Goal: Task Accomplishment & Management: Manage account settings

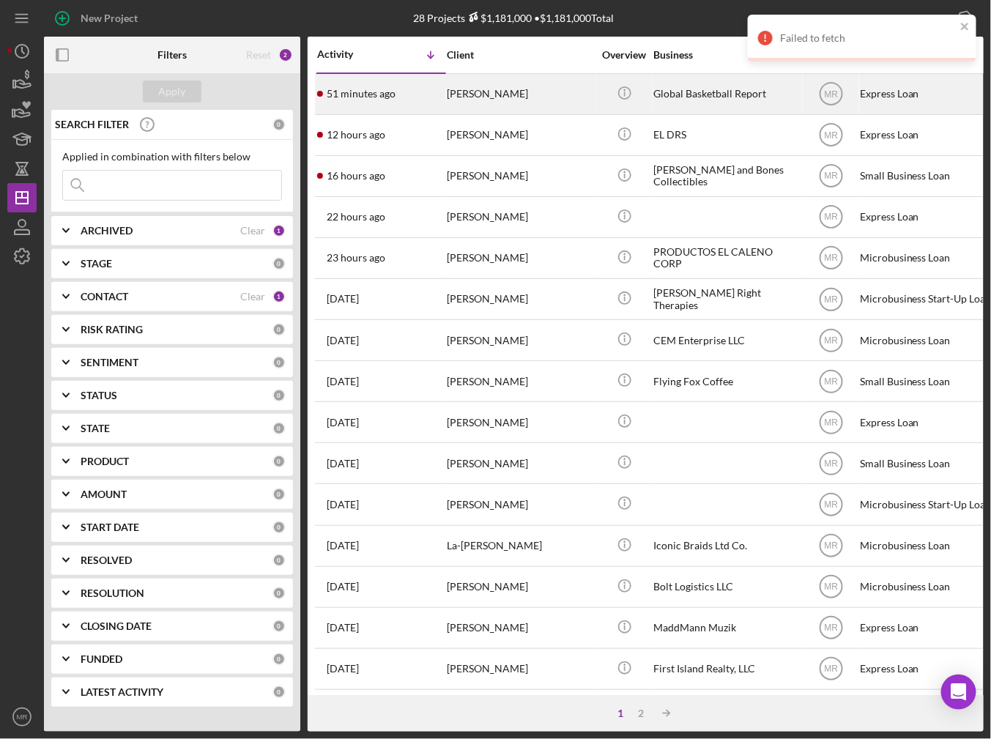
click at [415, 100] on div "51 minutes ago [PERSON_NAME]" at bounding box center [381, 94] width 128 height 39
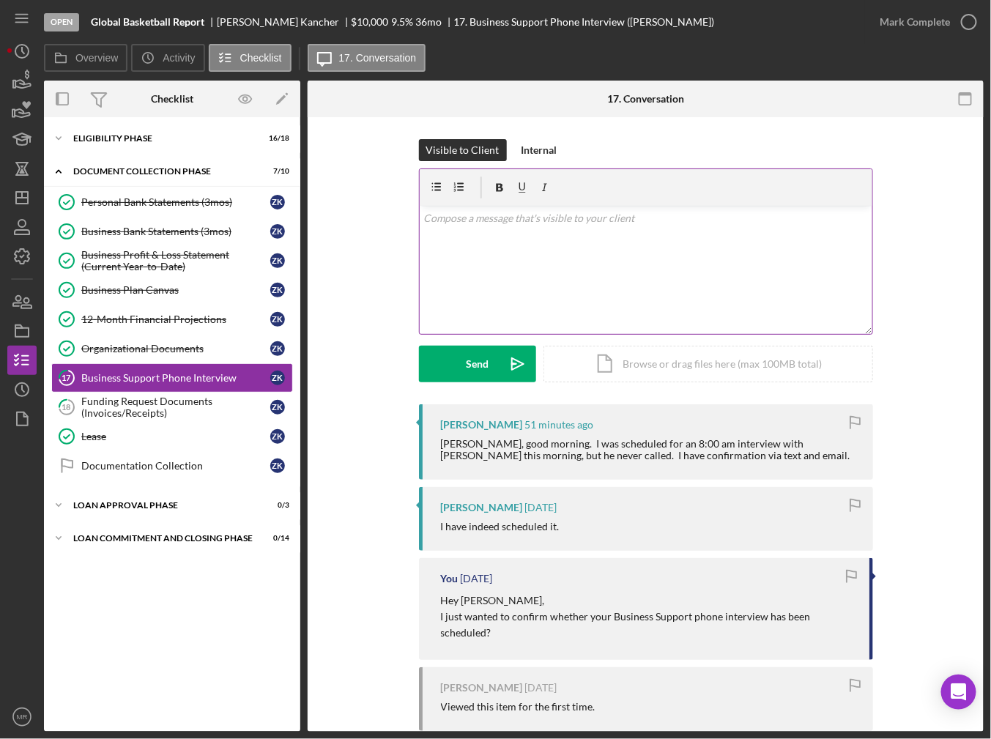
click at [496, 302] on div "v Color teal Color pink Remove color Add row above Add row below Add column bef…" at bounding box center [646, 270] width 453 height 128
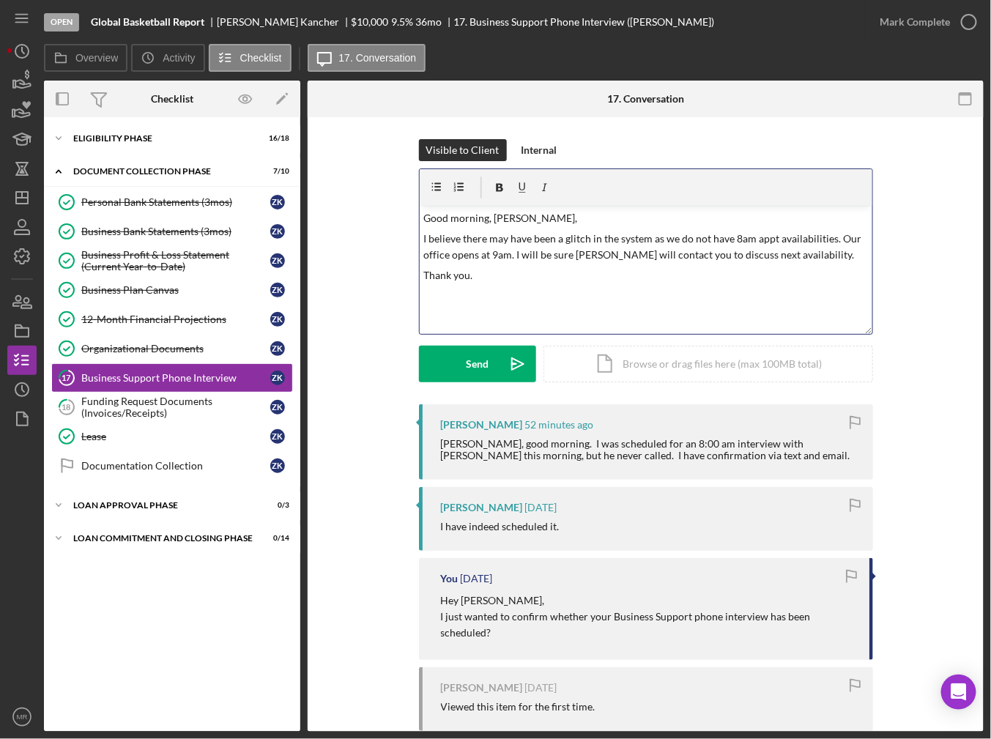
click at [845, 253] on p "I believe there may have been a glitch in the system as we do not have 8am appt…" at bounding box center [645, 247] width 445 height 33
click at [495, 289] on p "Thank you." at bounding box center [645, 292] width 445 height 16
click at [445, 368] on button "Send Icon/icon-invite-send" at bounding box center [477, 364] width 117 height 37
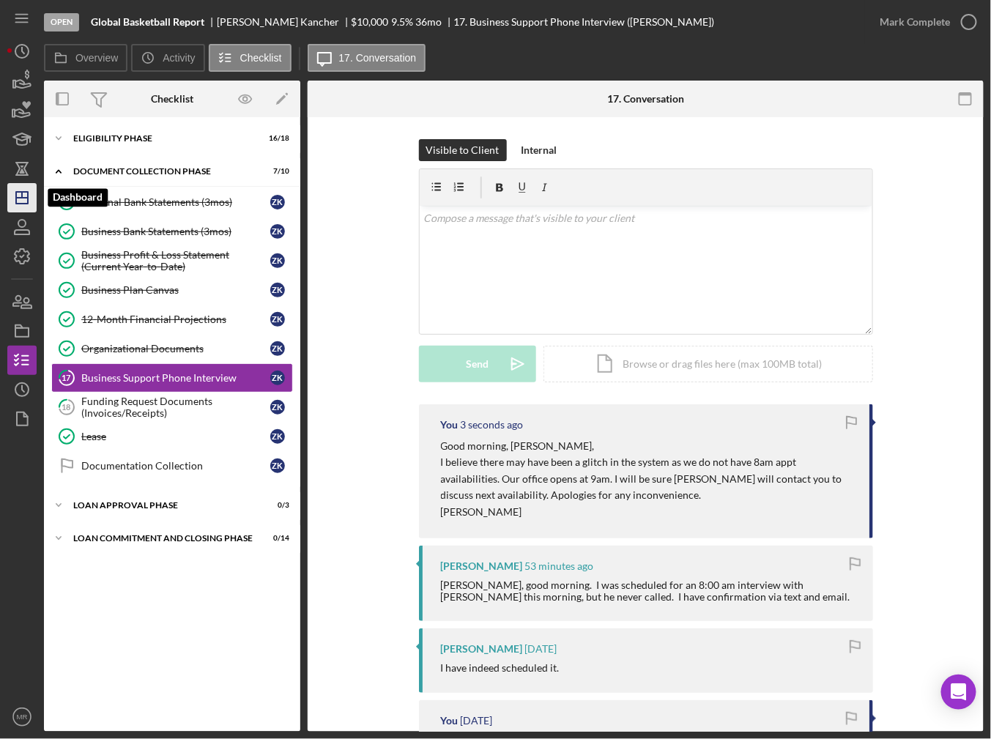
click at [19, 204] on icon "Icon/Dashboard" at bounding box center [22, 197] width 37 height 37
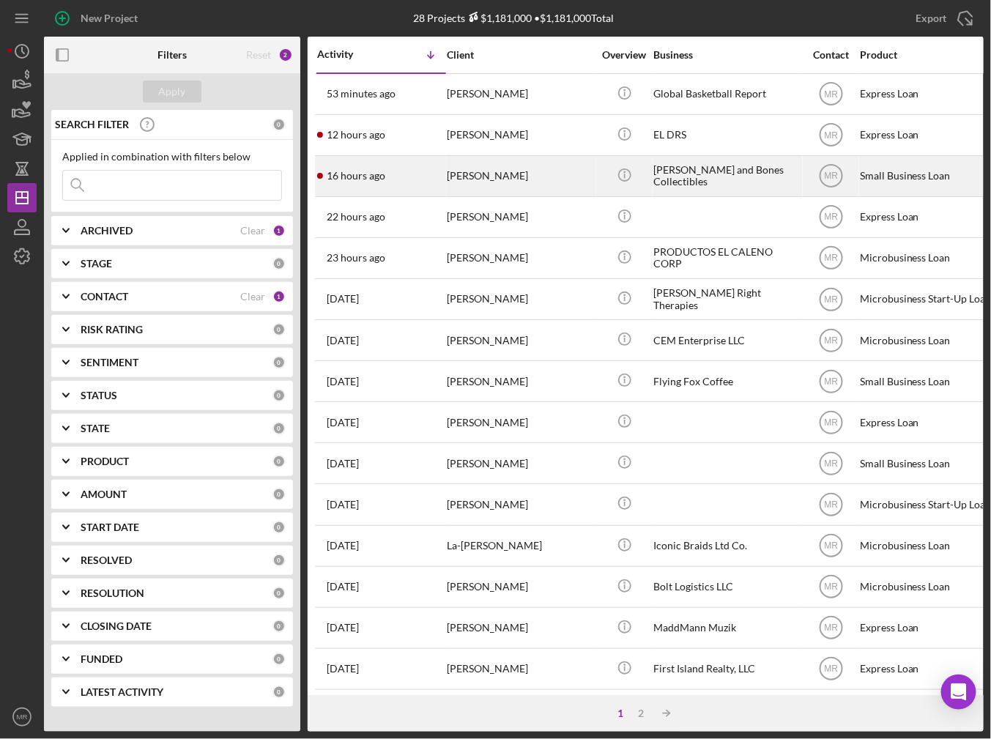
click at [369, 178] on time "16 hours ago" at bounding box center [356, 176] width 59 height 12
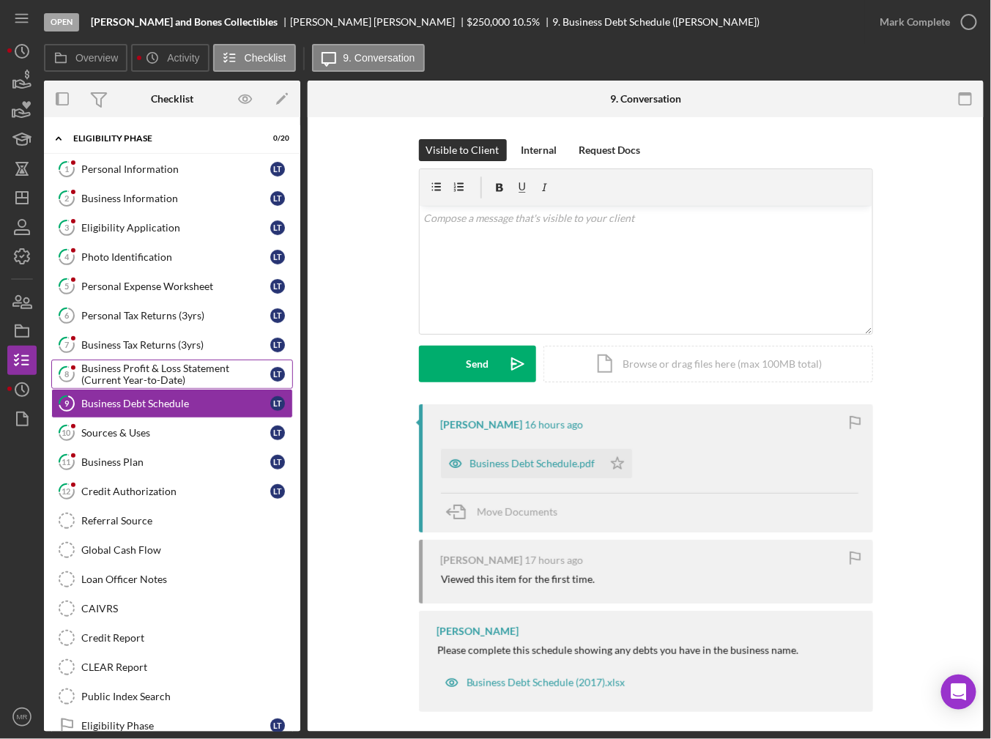
click at [126, 363] on div "Business Profit & Loss Statement (Current Year-to-Date)" at bounding box center [175, 374] width 189 height 23
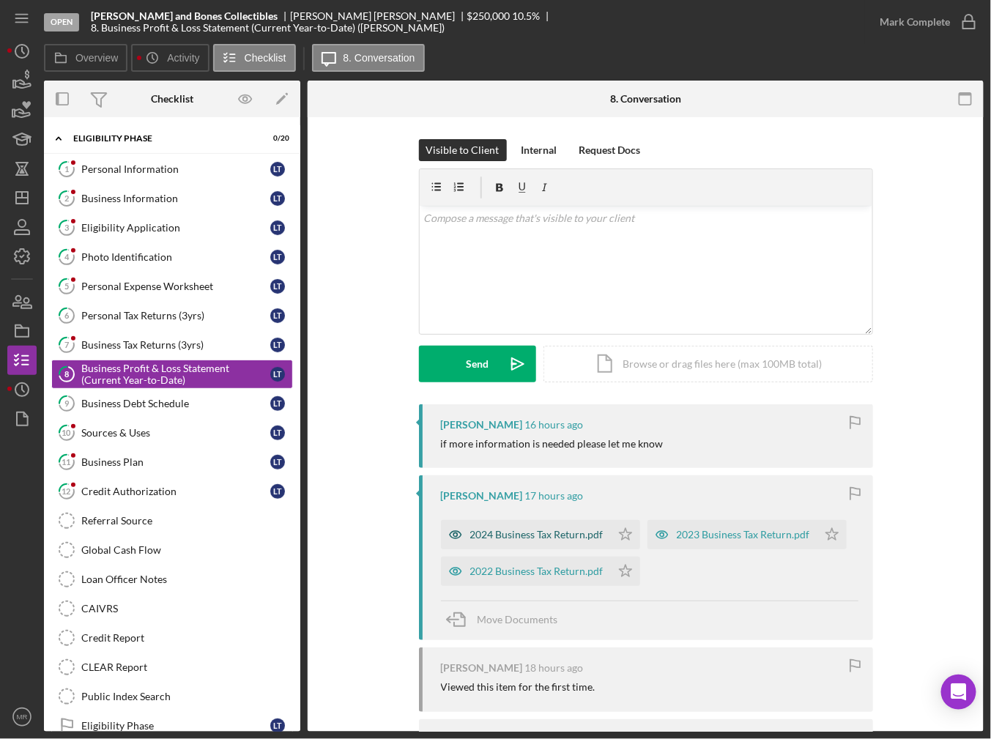
click at [576, 536] on div "2024 Business Tax Return.pdf" at bounding box center [536, 535] width 133 height 12
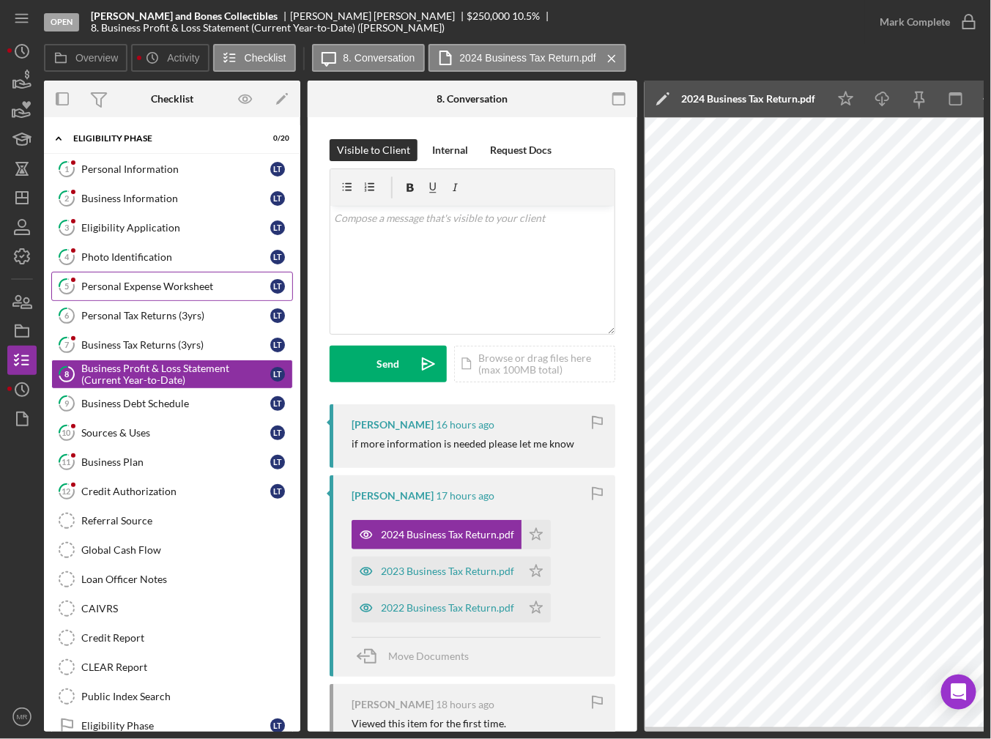
click at [81, 286] on icon "5" at bounding box center [66, 286] width 37 height 37
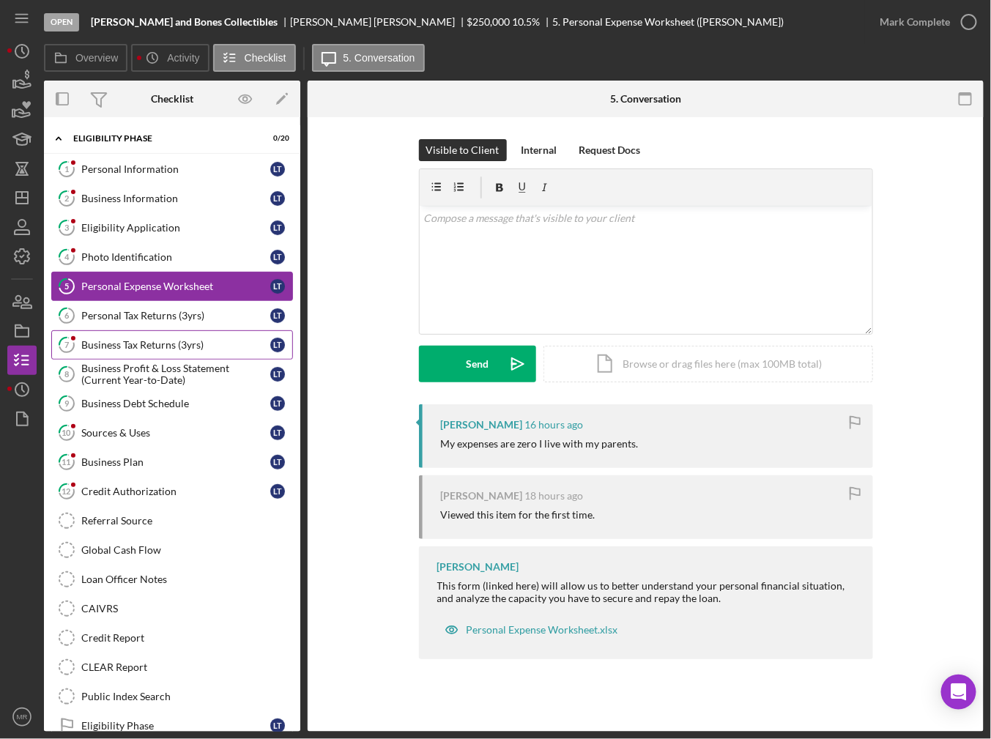
click at [102, 335] on link "7 Business Tax Returns (3yrs) L T" at bounding box center [172, 344] width 242 height 29
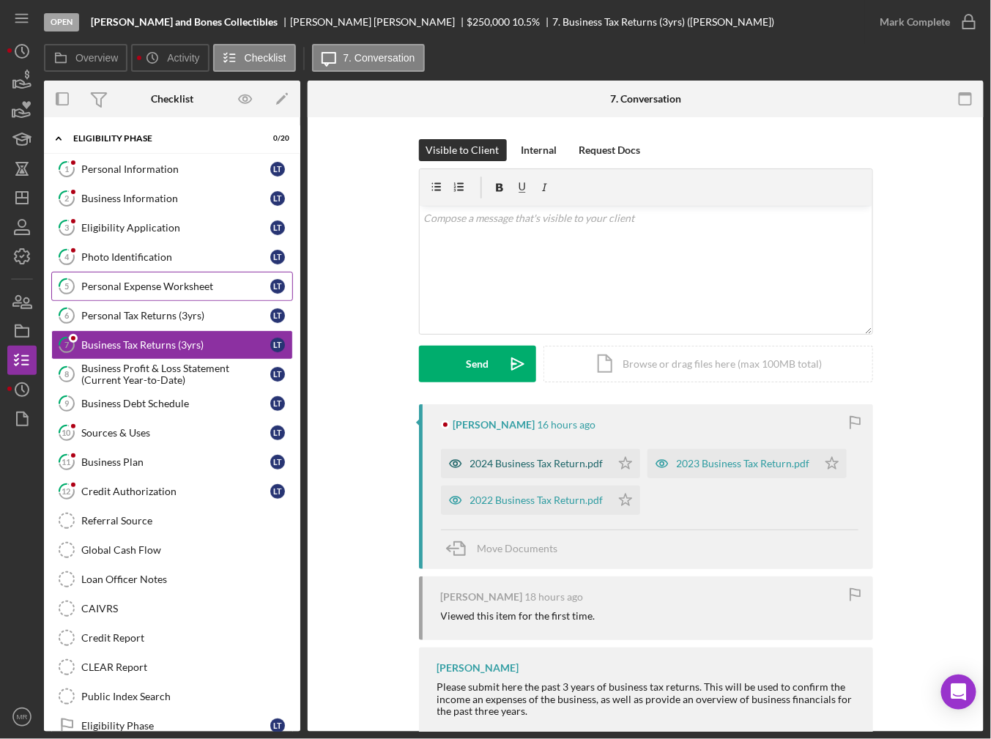
click at [547, 453] on div "2024 Business Tax Return.pdf" at bounding box center [526, 463] width 170 height 29
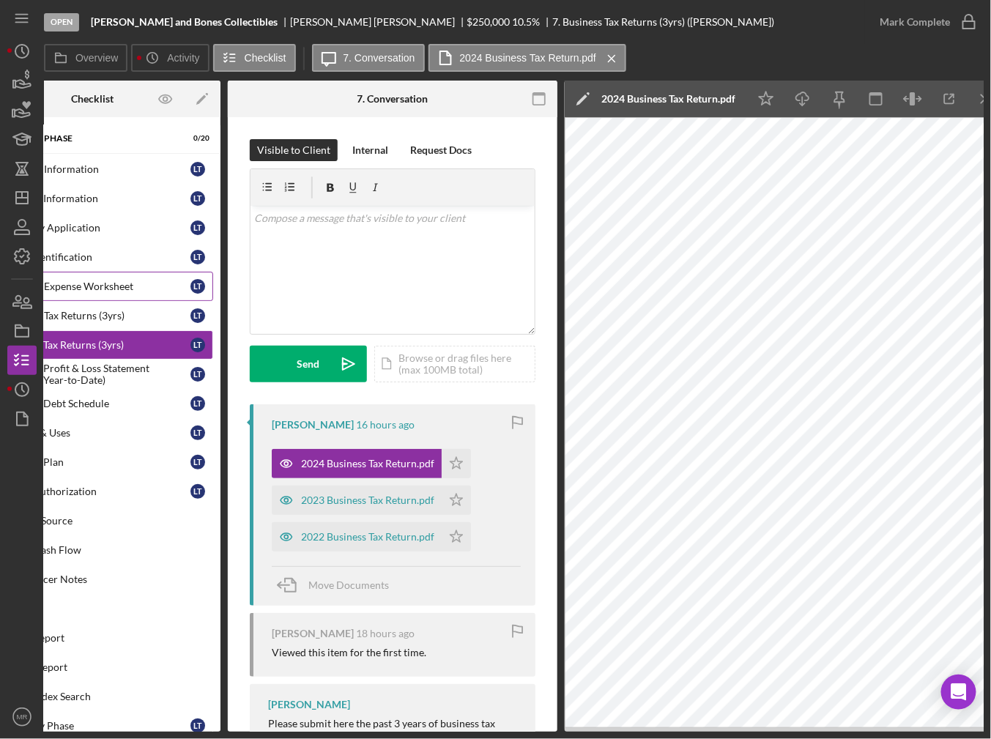
scroll to position [0, 81]
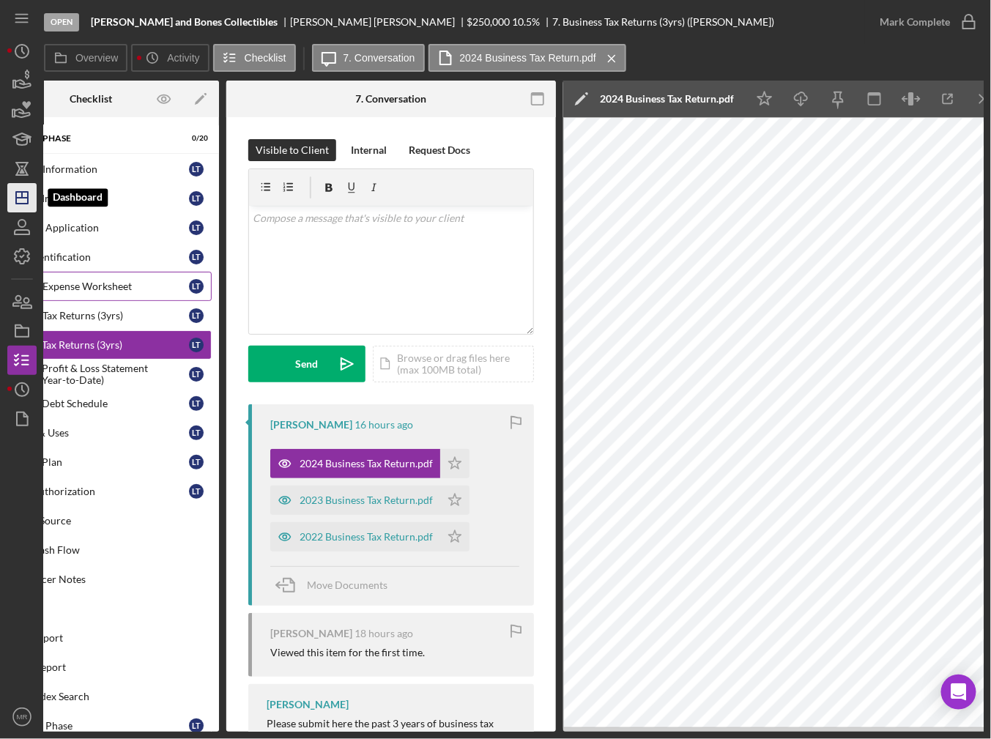
click at [16, 207] on icon "Icon/Dashboard" at bounding box center [22, 197] width 37 height 37
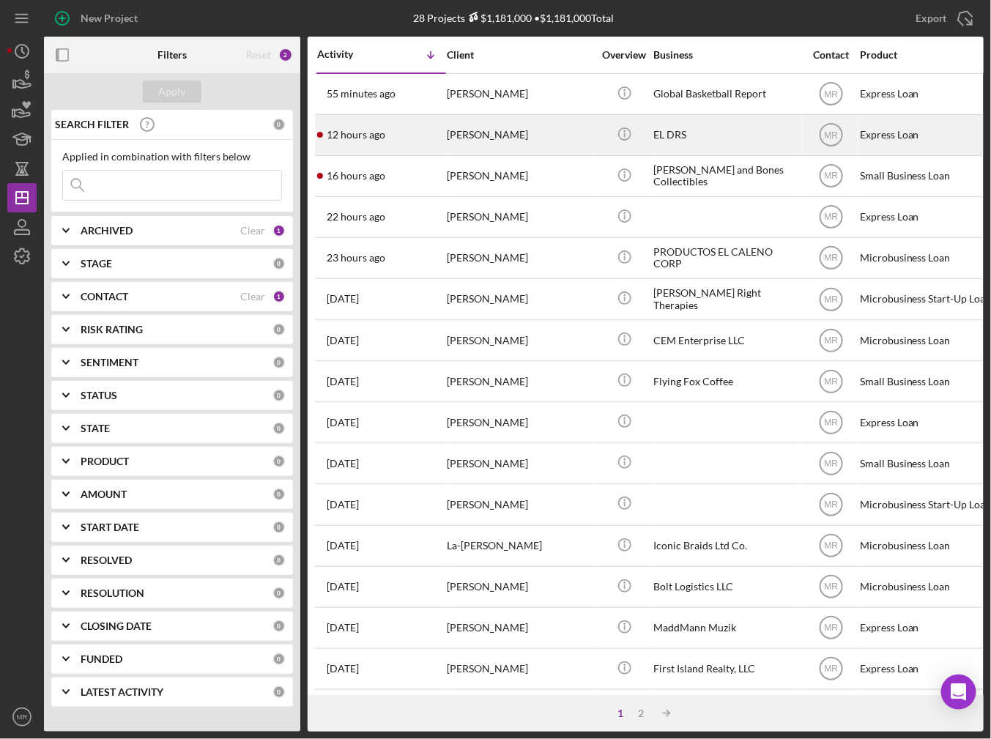
click at [404, 147] on div "12 hours ago [PERSON_NAME]" at bounding box center [381, 135] width 128 height 39
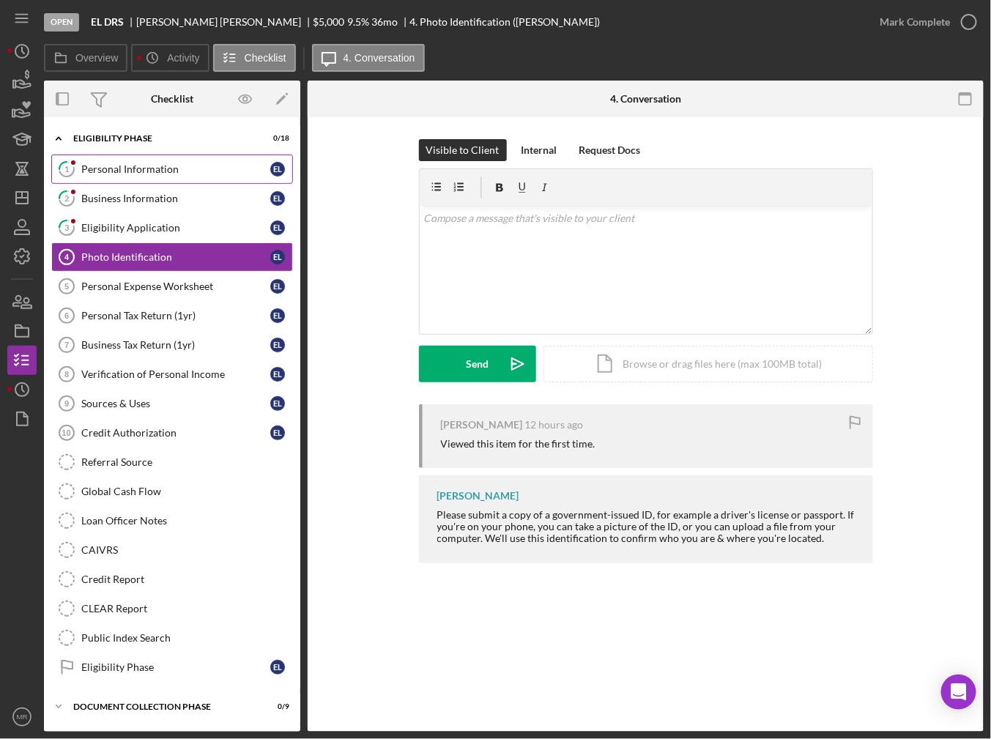
click at [145, 179] on link "1 Personal Information E L" at bounding box center [172, 169] width 242 height 29
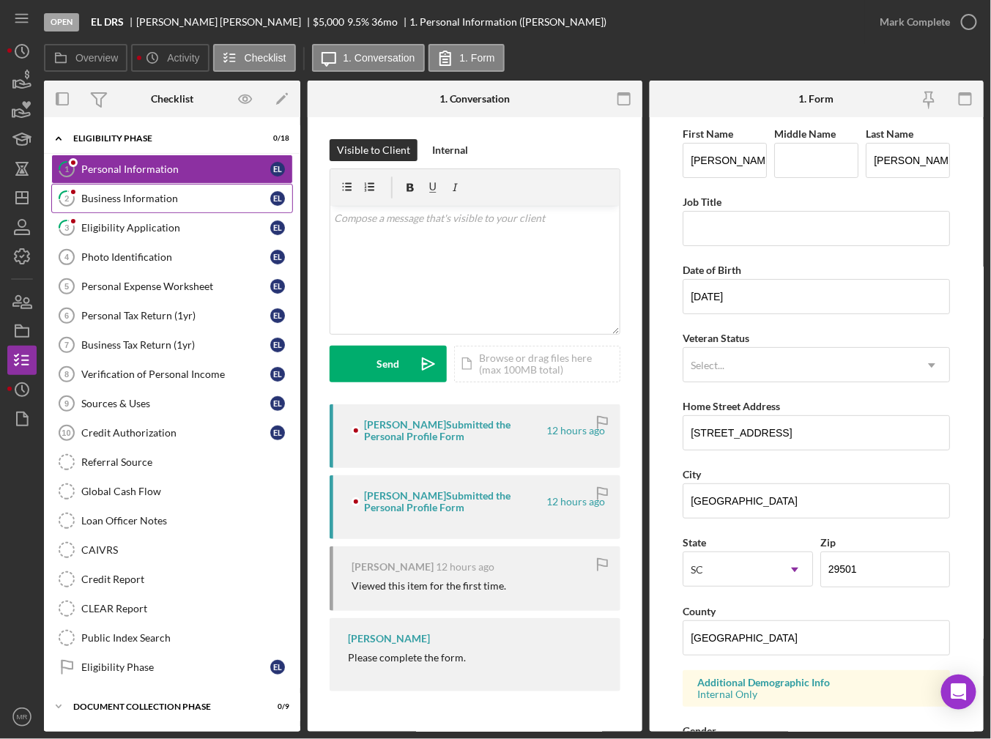
click at [143, 210] on link "2 Business Information E L" at bounding box center [172, 198] width 242 height 29
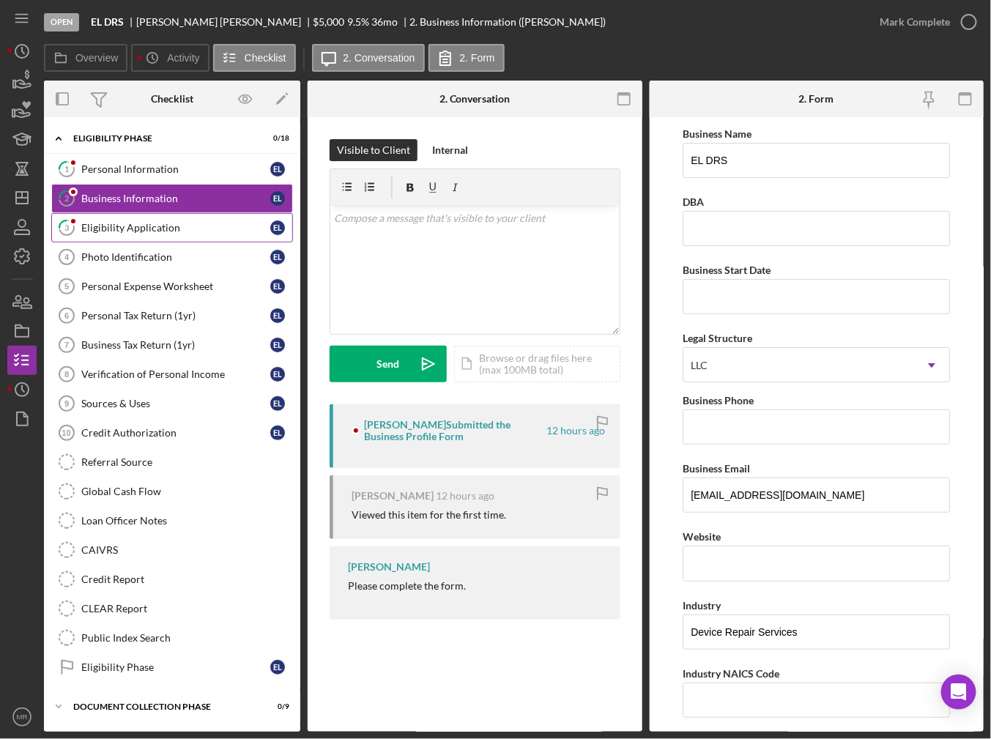
click at [143, 222] on div "Eligibility Application" at bounding box center [175, 228] width 189 height 12
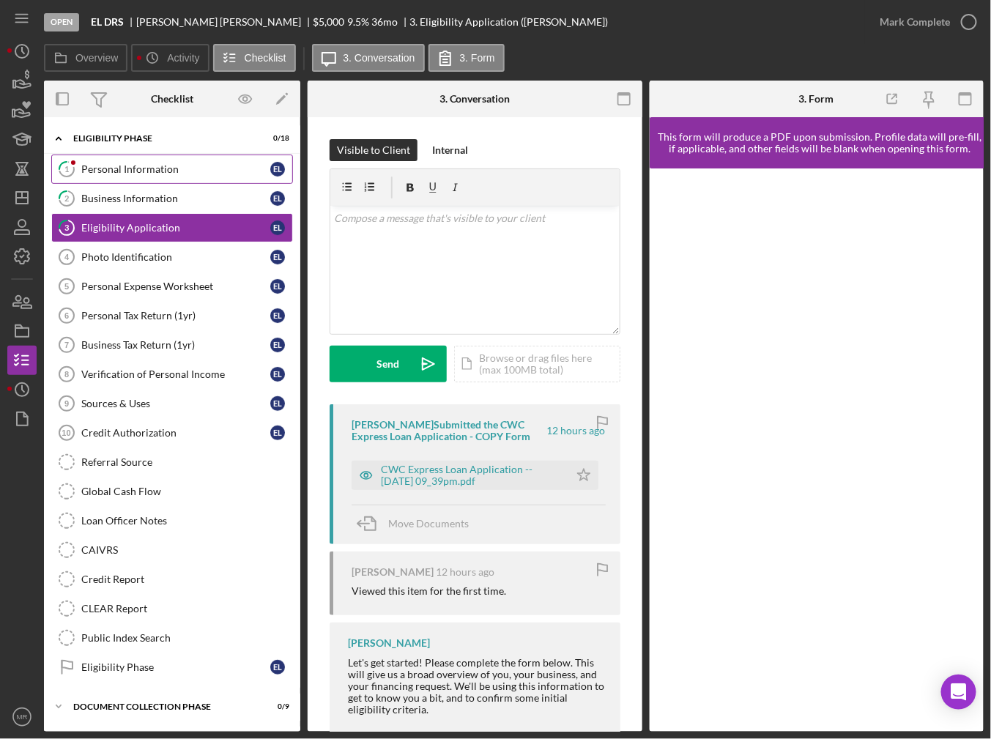
click at [108, 177] on link "1 Personal Information E L" at bounding box center [172, 169] width 242 height 29
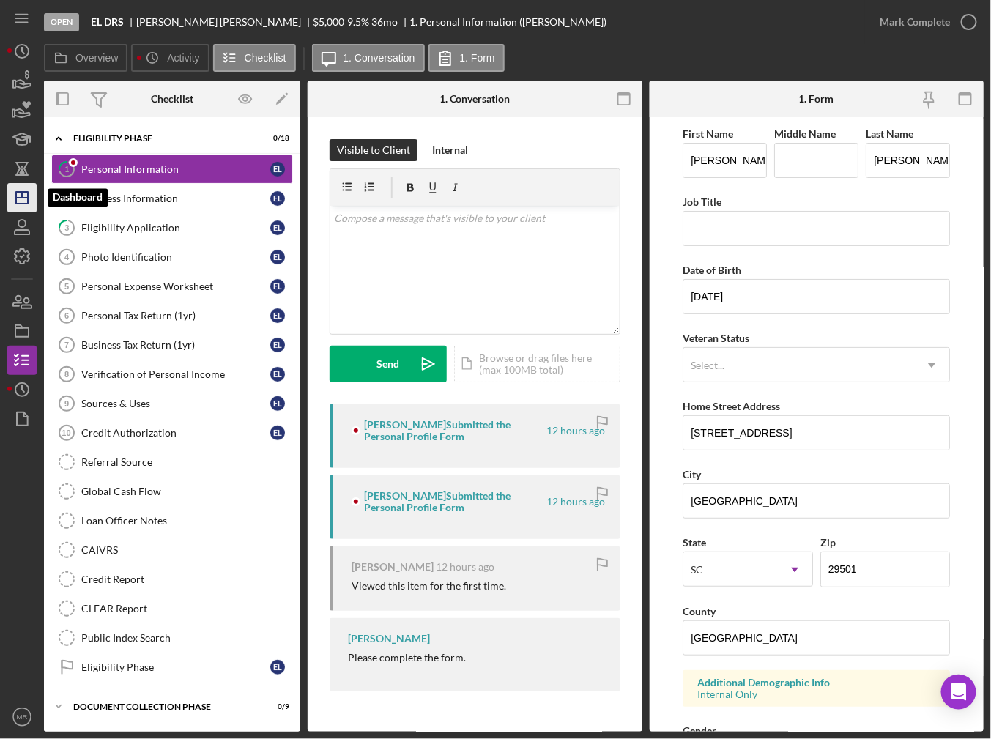
click at [14, 193] on icon "Icon/Dashboard" at bounding box center [22, 197] width 37 height 37
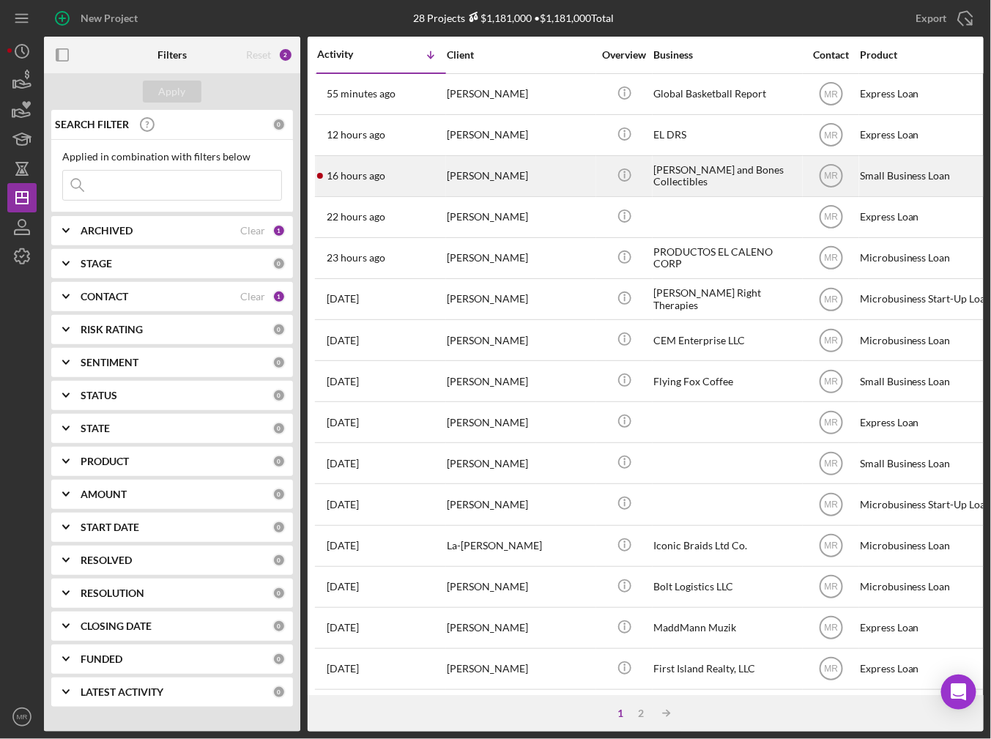
click at [394, 174] on div "16 hours ago [PERSON_NAME]" at bounding box center [381, 176] width 128 height 39
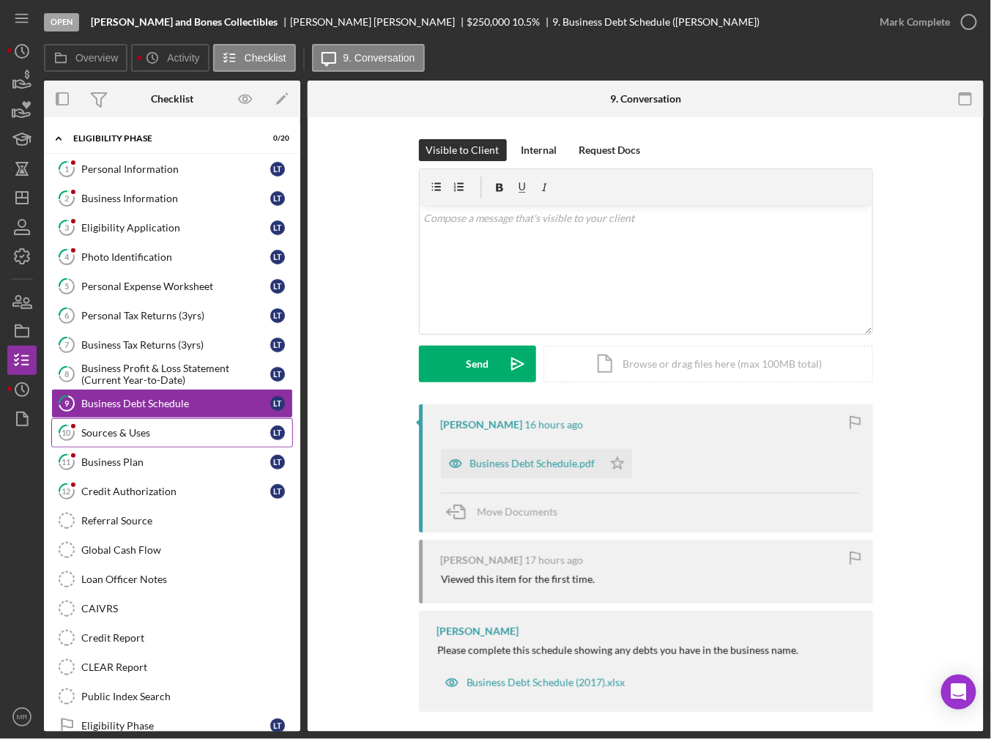
click at [138, 428] on div "Sources & Uses" at bounding box center [175, 433] width 189 height 12
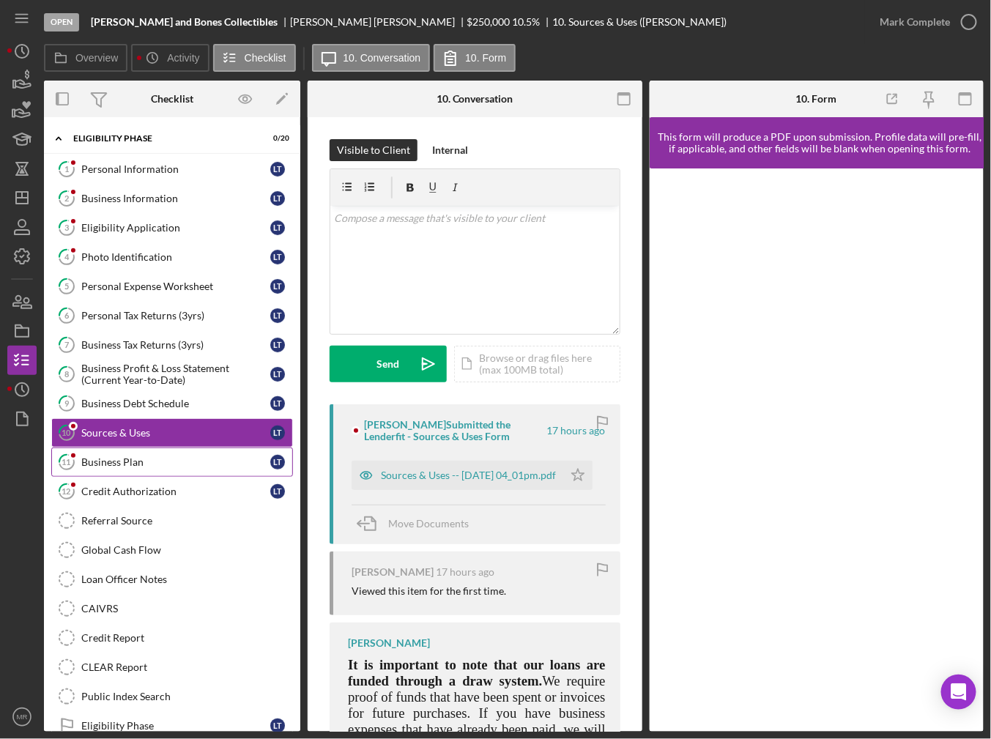
click at [121, 462] on div "Business Plan" at bounding box center [175, 462] width 189 height 12
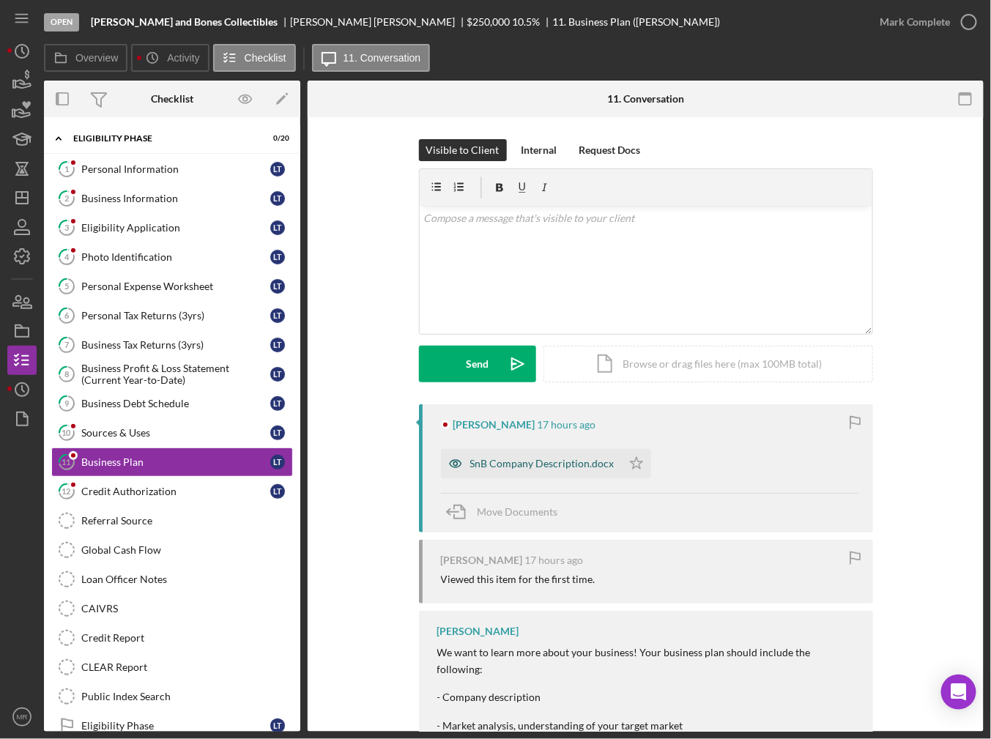
click at [502, 454] on div "SnB Company Description.docx" at bounding box center [531, 463] width 181 height 29
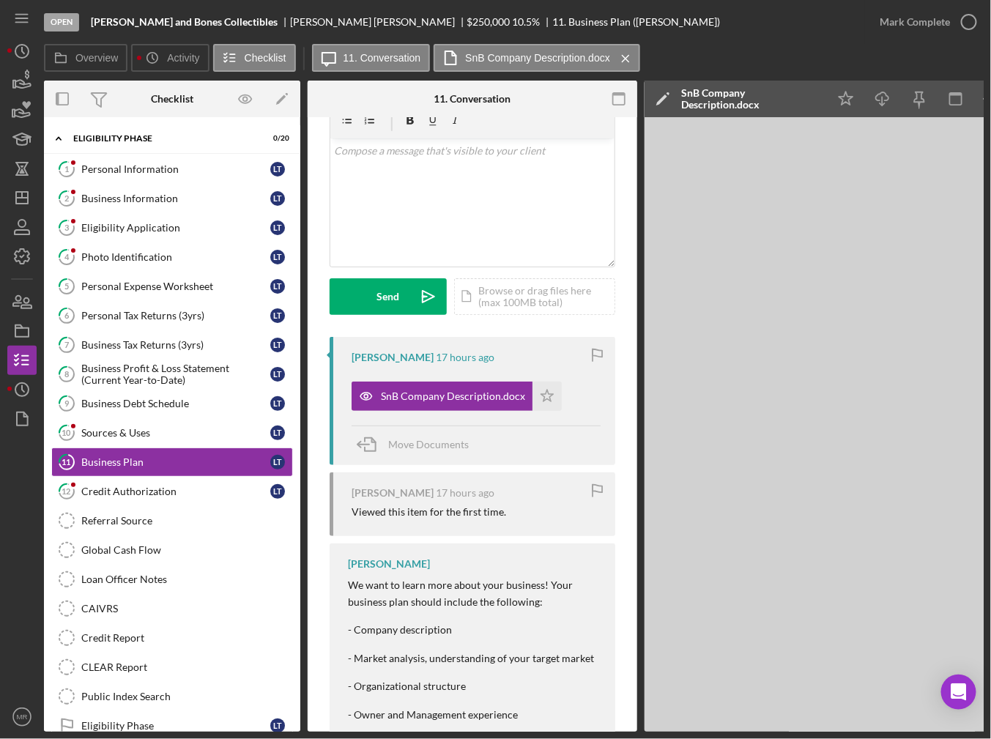
scroll to position [193, 0]
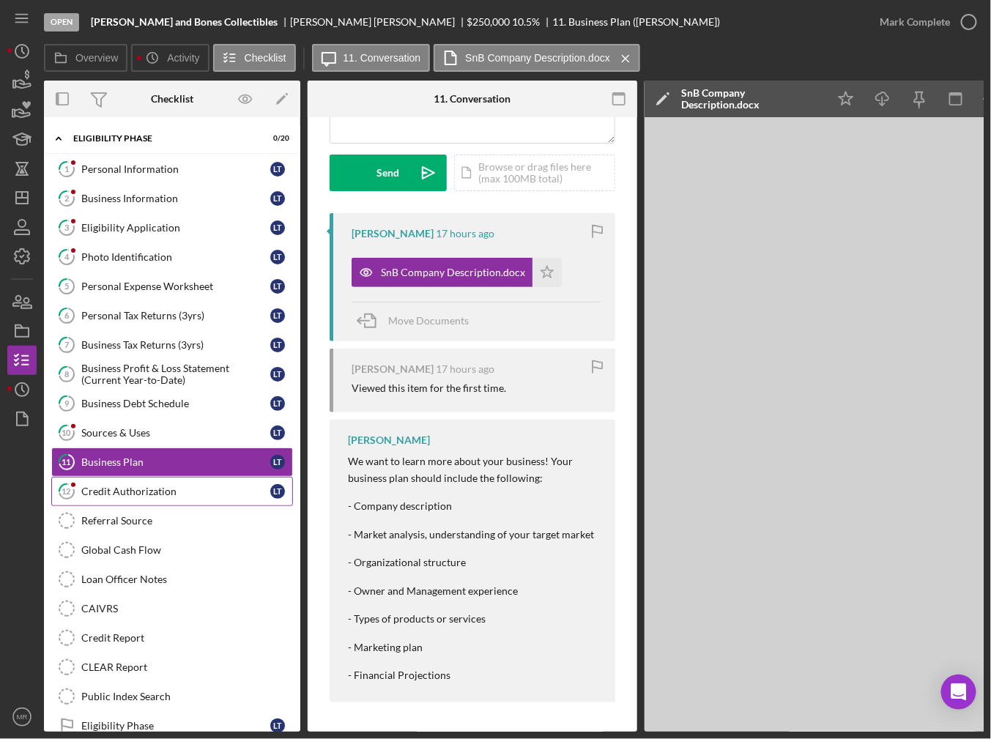
click at [157, 492] on div "Credit Authorization" at bounding box center [175, 492] width 189 height 12
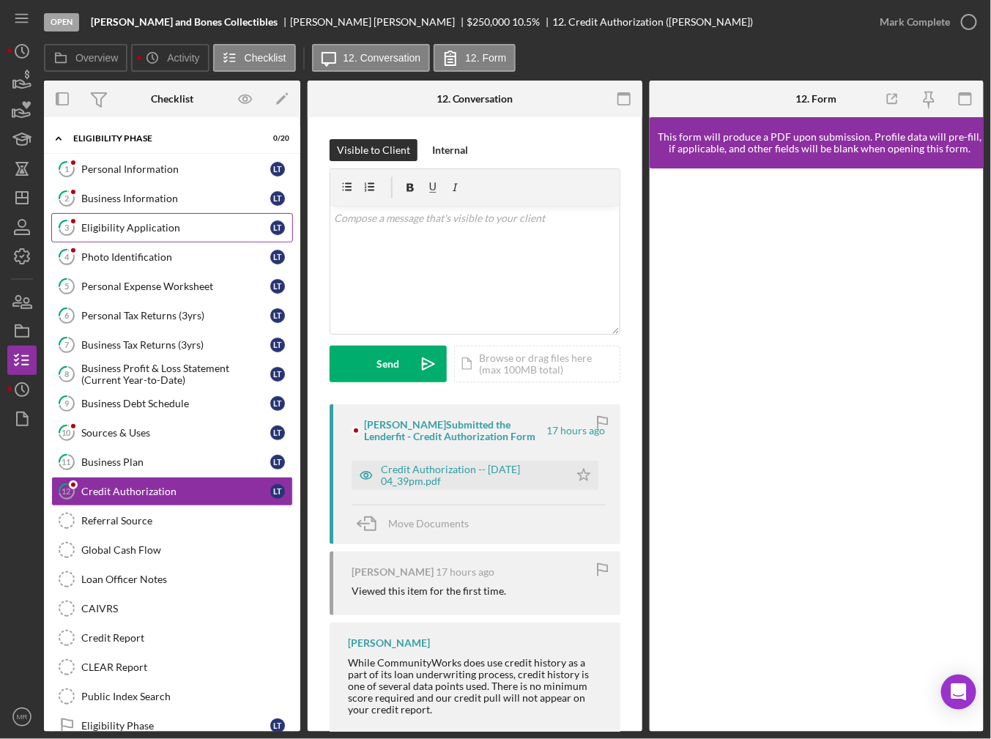
click at [135, 232] on link "3 Eligibility Application L T" at bounding box center [172, 227] width 242 height 29
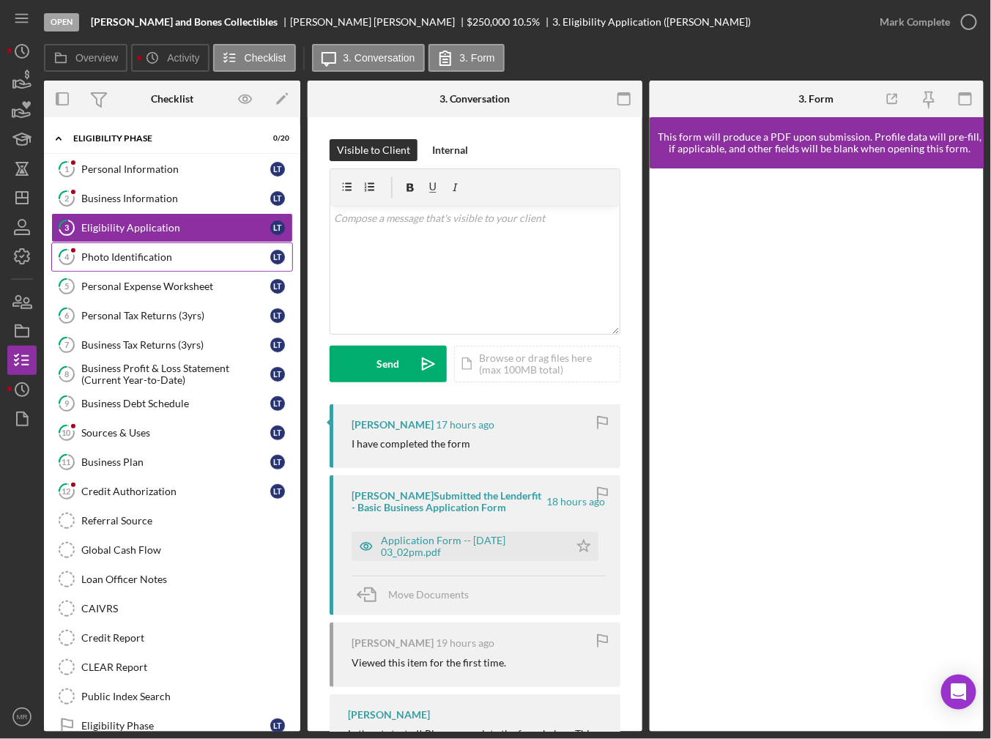
click at [137, 261] on div "Photo Identification" at bounding box center [175, 257] width 189 height 12
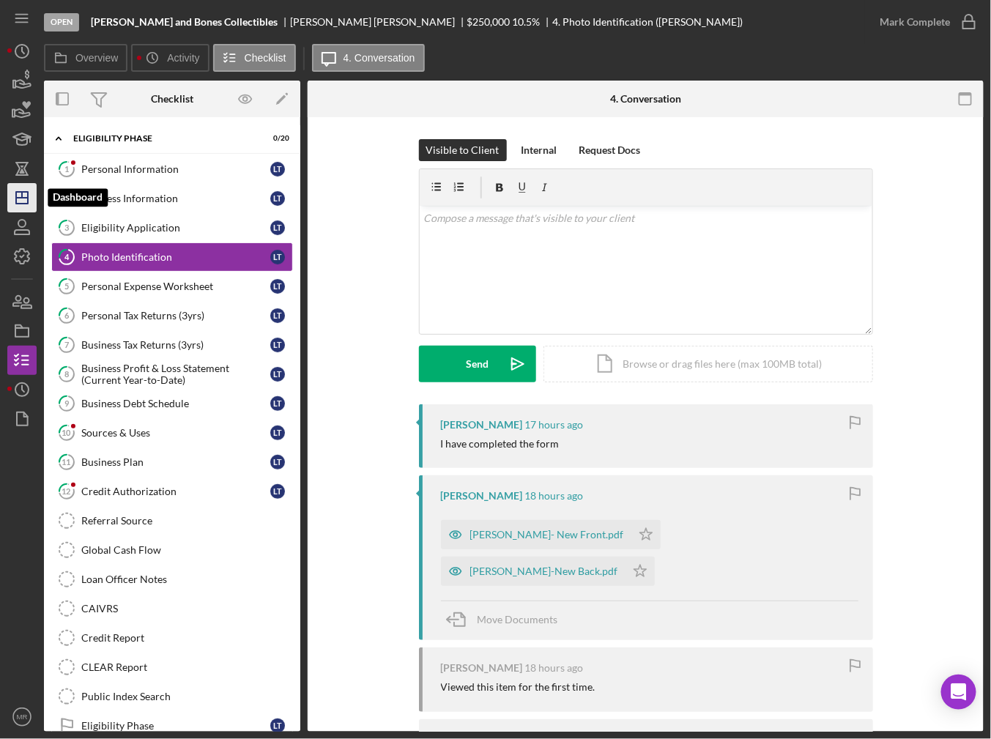
click at [20, 204] on icon "Icon/Dashboard" at bounding box center [22, 197] width 37 height 37
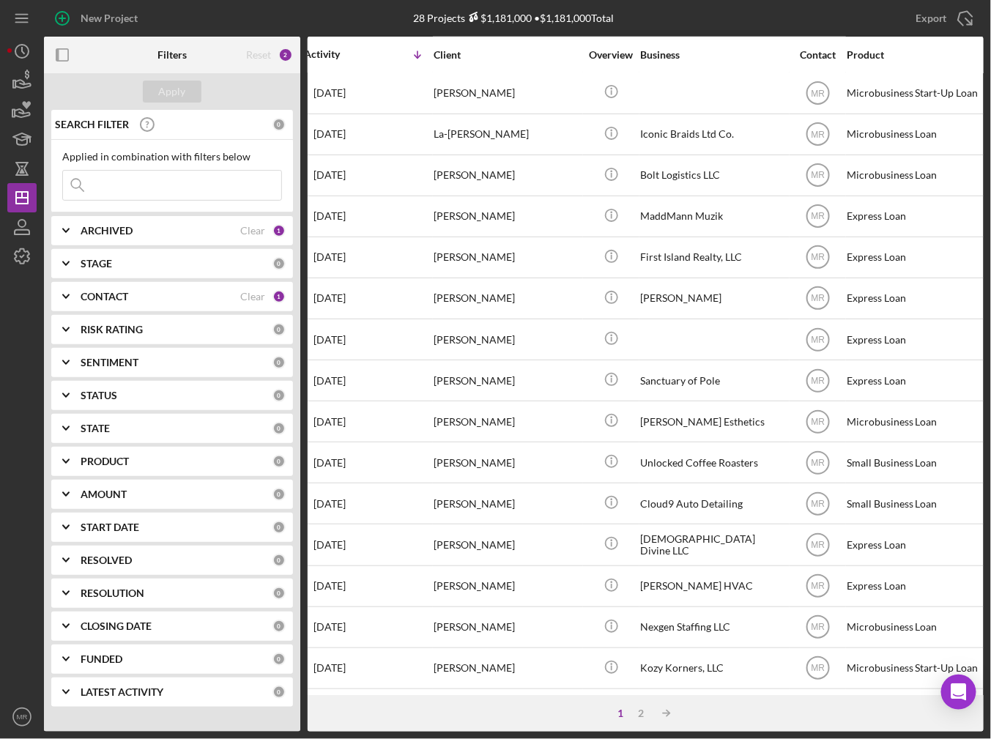
scroll to position [412, 0]
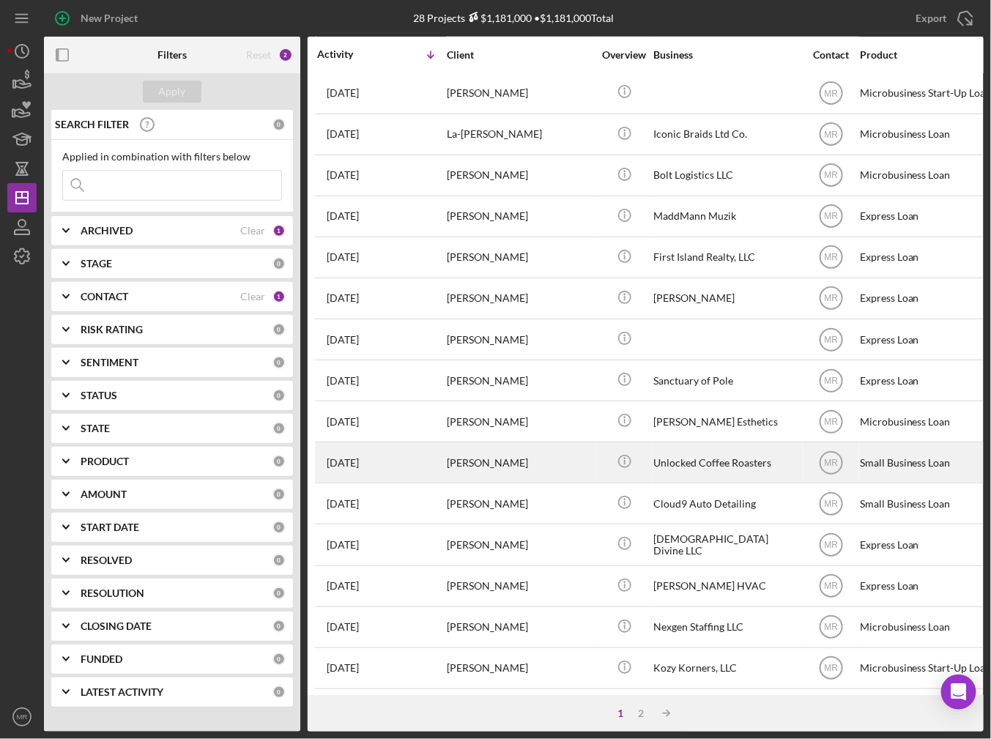
click at [564, 459] on div "[PERSON_NAME]" at bounding box center [520, 462] width 147 height 39
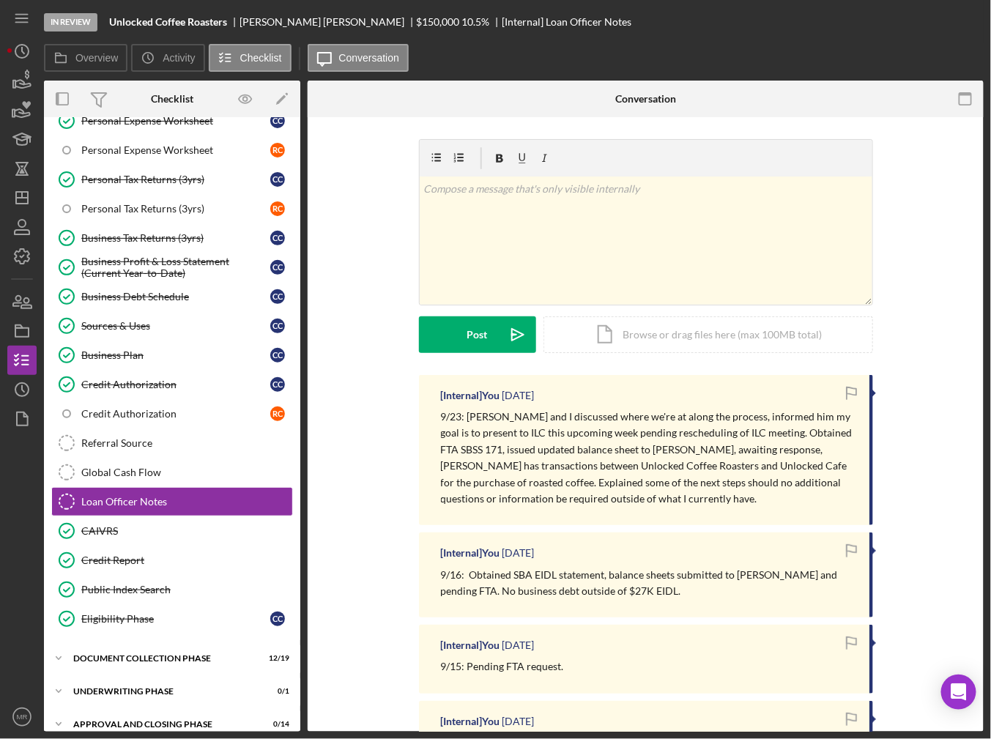
scroll to position [261, 0]
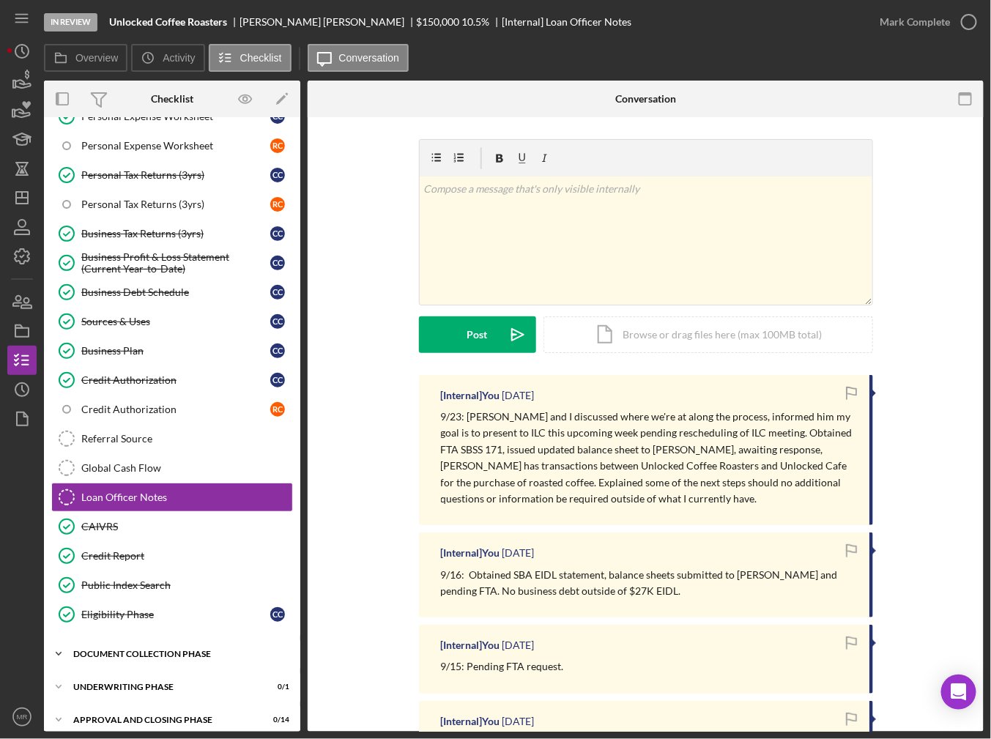
click at [130, 650] on div "Document Collection Phase" at bounding box center [177, 654] width 209 height 9
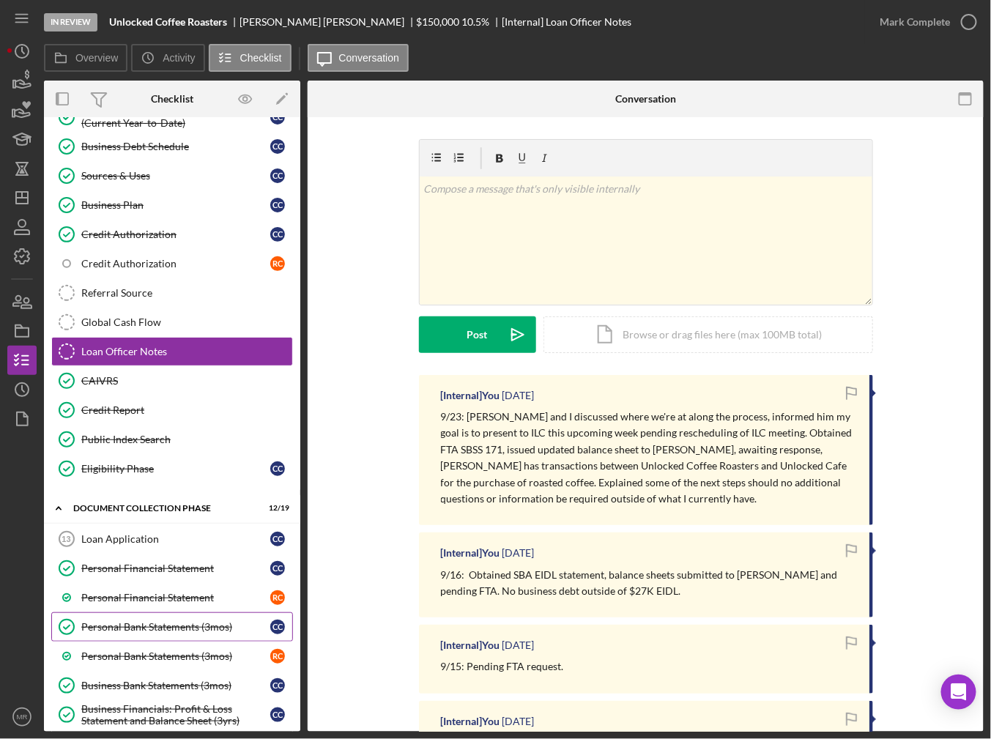
scroll to position [407, 0]
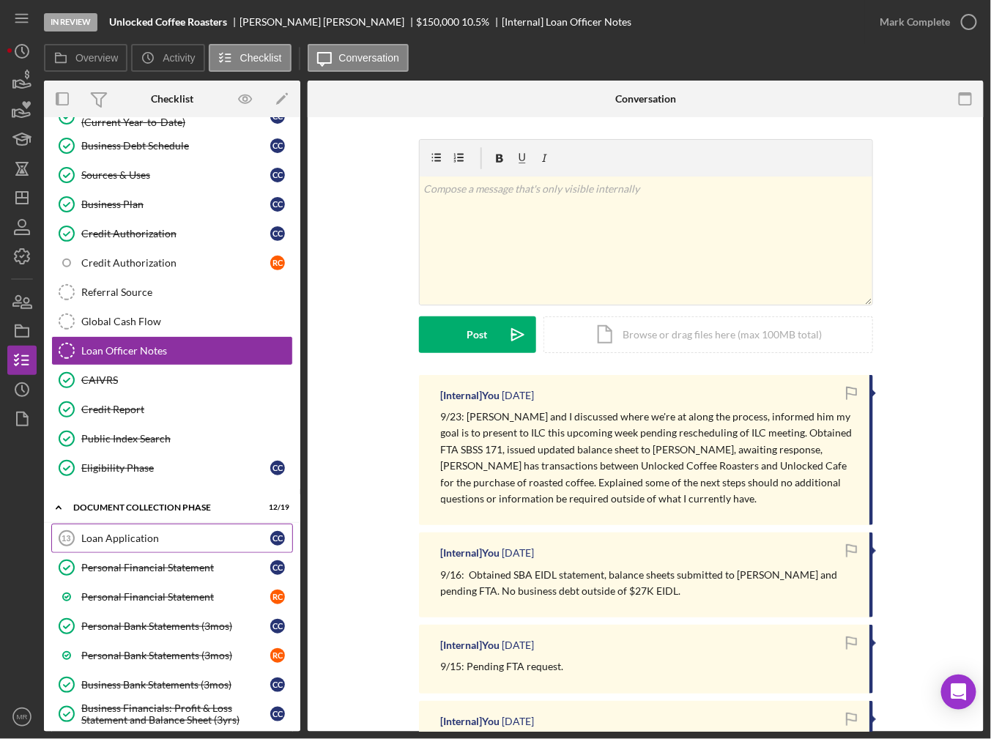
click at [160, 533] on div "Loan Application" at bounding box center [175, 539] width 189 height 12
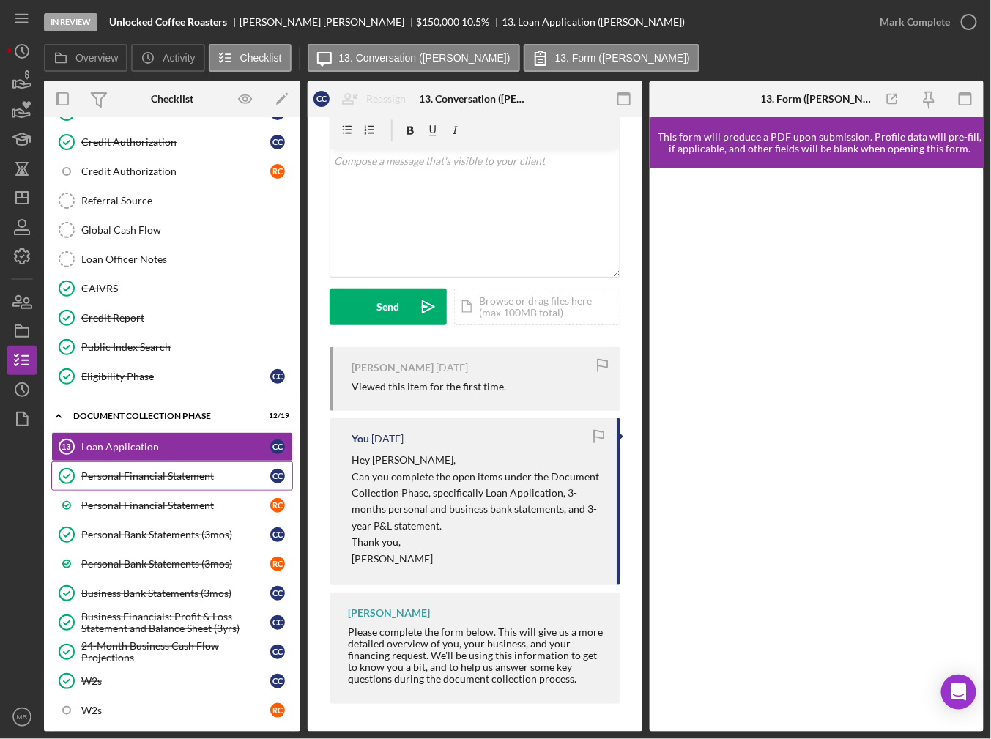
scroll to position [554, 0]
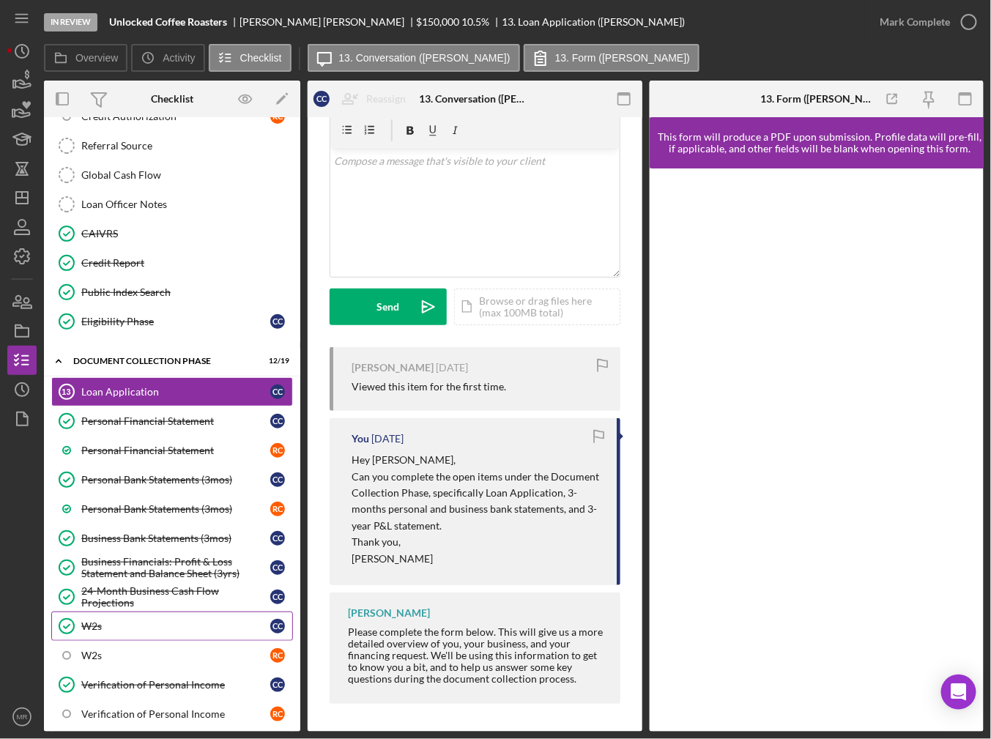
click at [143, 621] on div "W2s" at bounding box center [175, 627] width 189 height 12
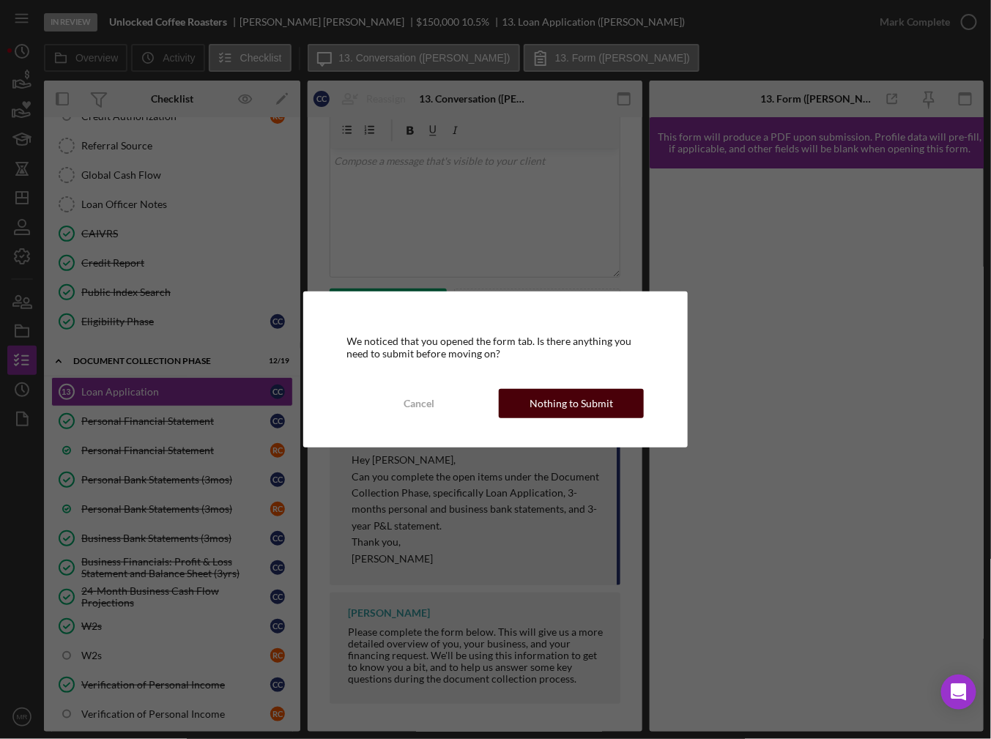
click at [574, 409] on div "Nothing to Submit" at bounding box center [572, 403] width 84 height 29
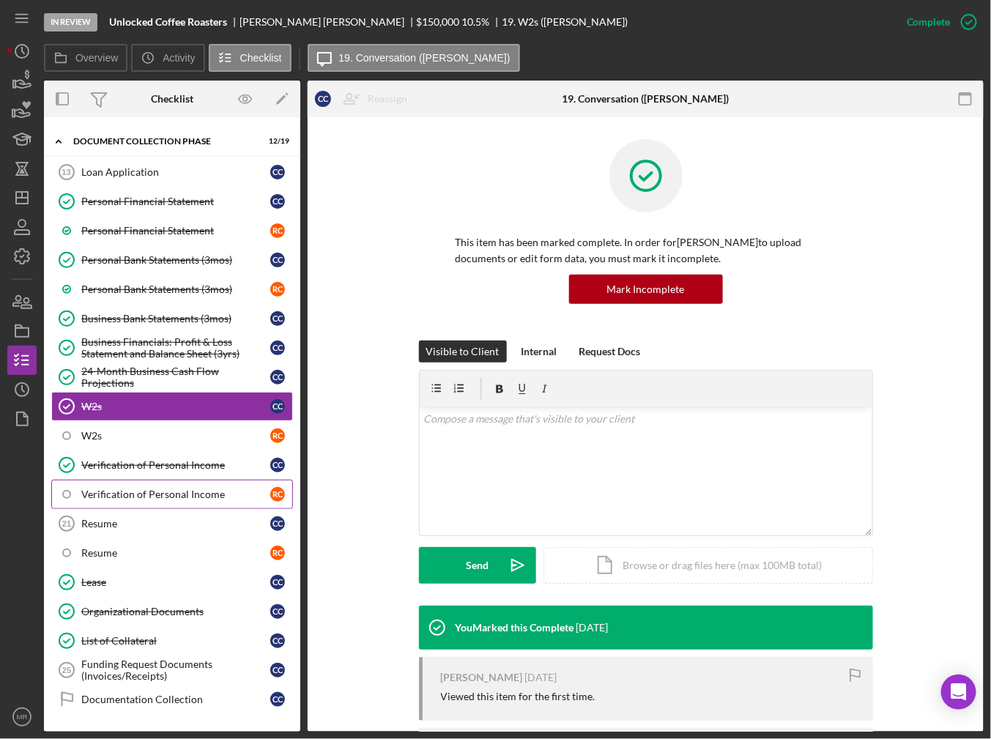
scroll to position [821, 0]
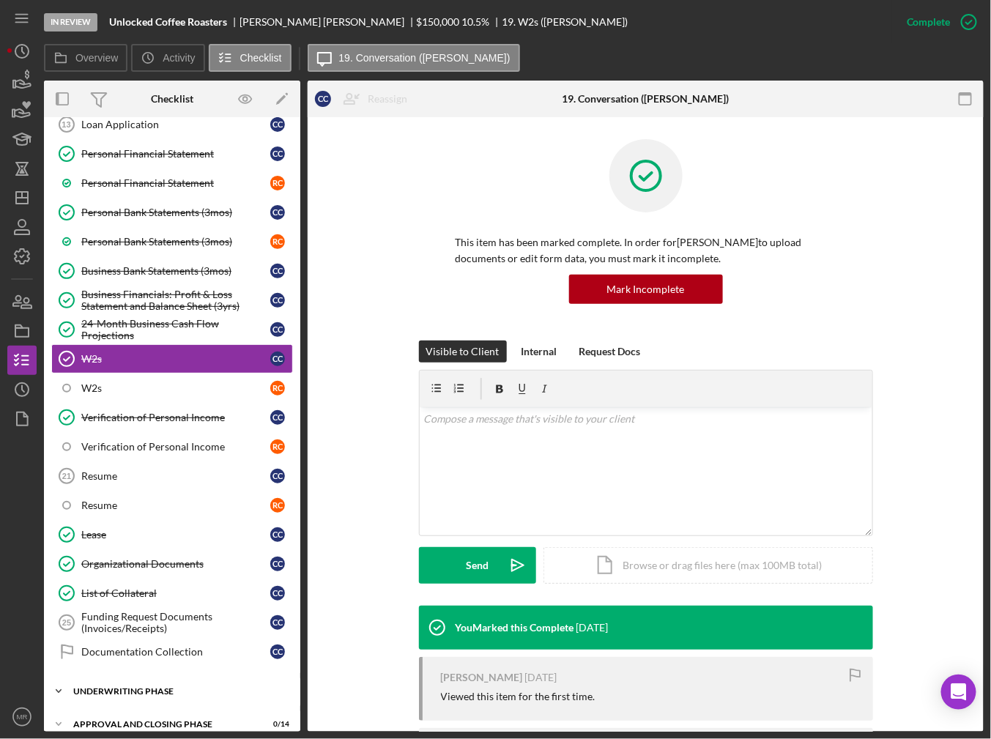
click at [184, 677] on div "Icon/Expander Underwriting Phase 0 / 1" at bounding box center [172, 691] width 256 height 29
click at [188, 637] on link "Documentation Collection Documentation Collection C C" at bounding box center [172, 651] width 242 height 29
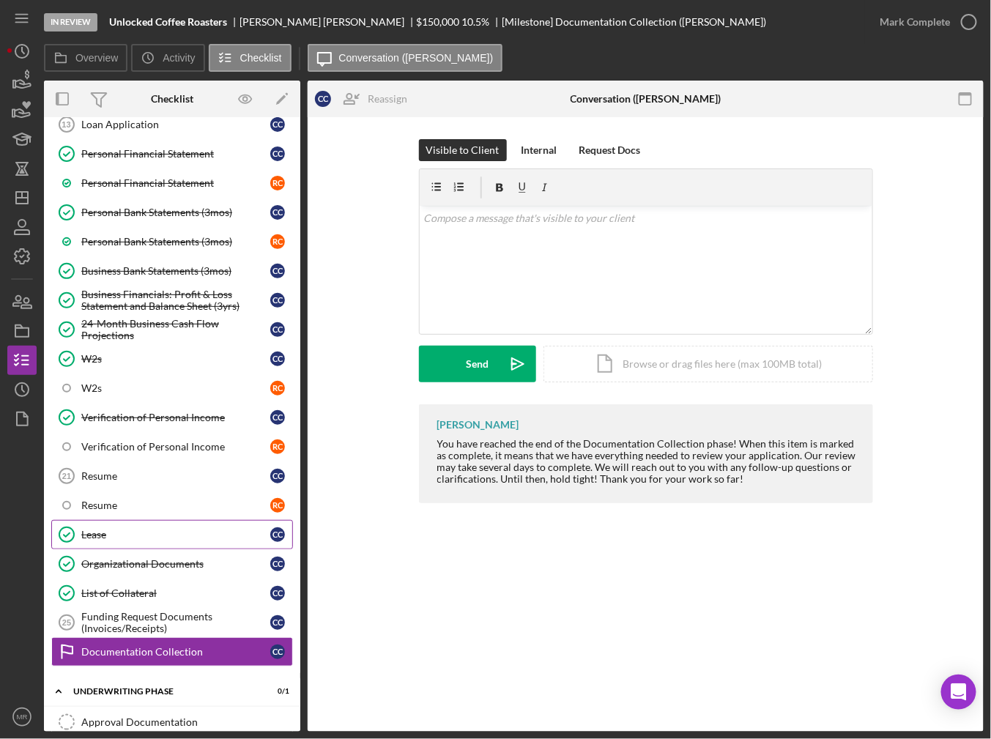
click at [170, 529] on div "Lease" at bounding box center [175, 535] width 189 height 12
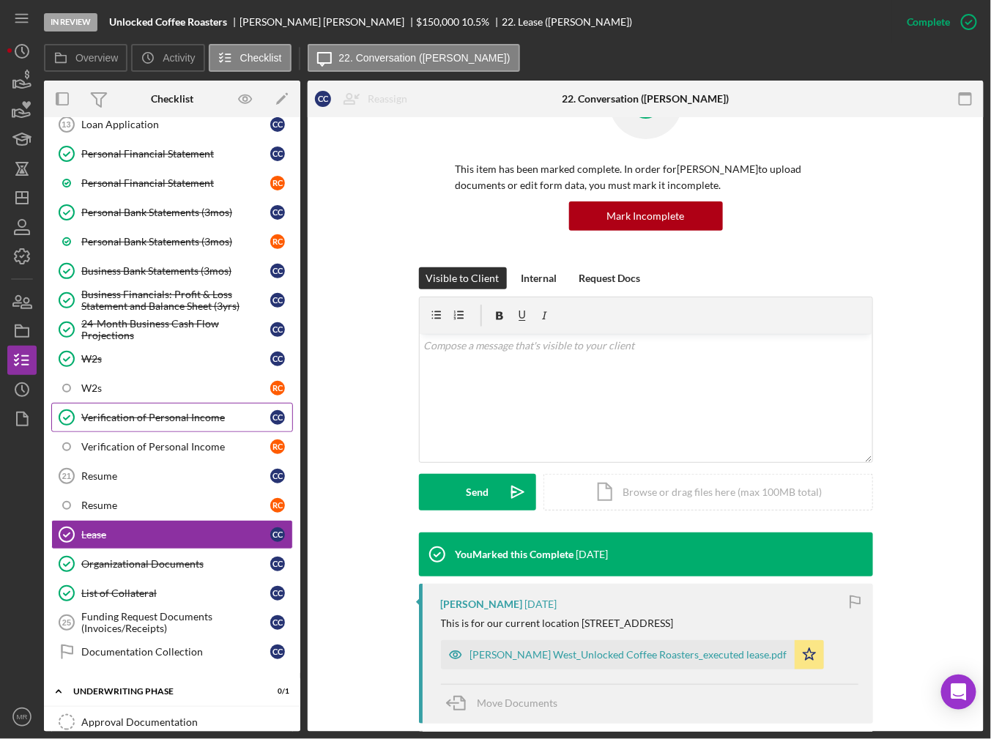
scroll to position [602, 0]
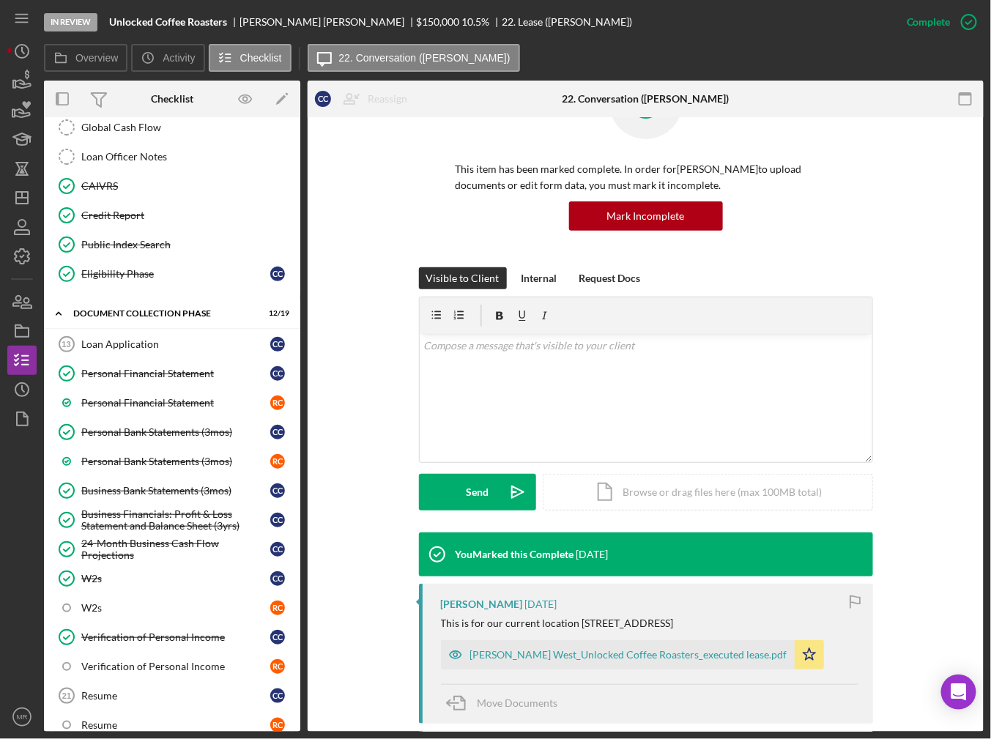
click at [681, 51] on div "Overview Icon/History Activity Checklist Icon/Message 22. Conversation ([PERSON…" at bounding box center [514, 58] width 940 height 29
click at [21, 192] on g "button" at bounding box center [22, 198] width 12 height 12
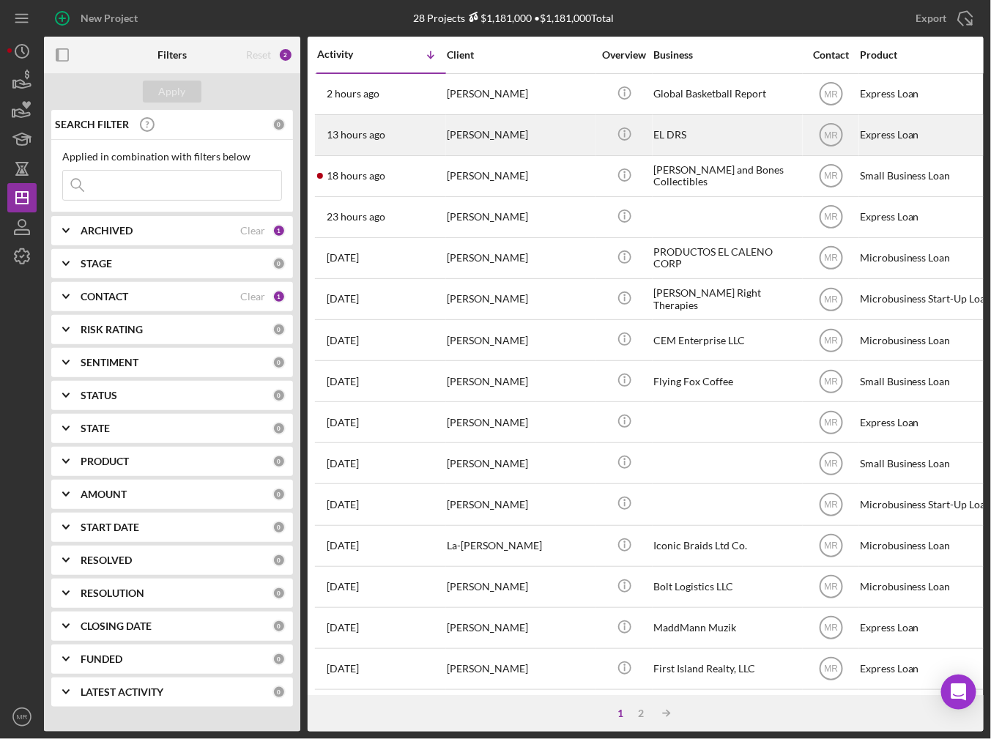
click at [412, 140] on div "13 hours ago [PERSON_NAME]" at bounding box center [381, 135] width 128 height 39
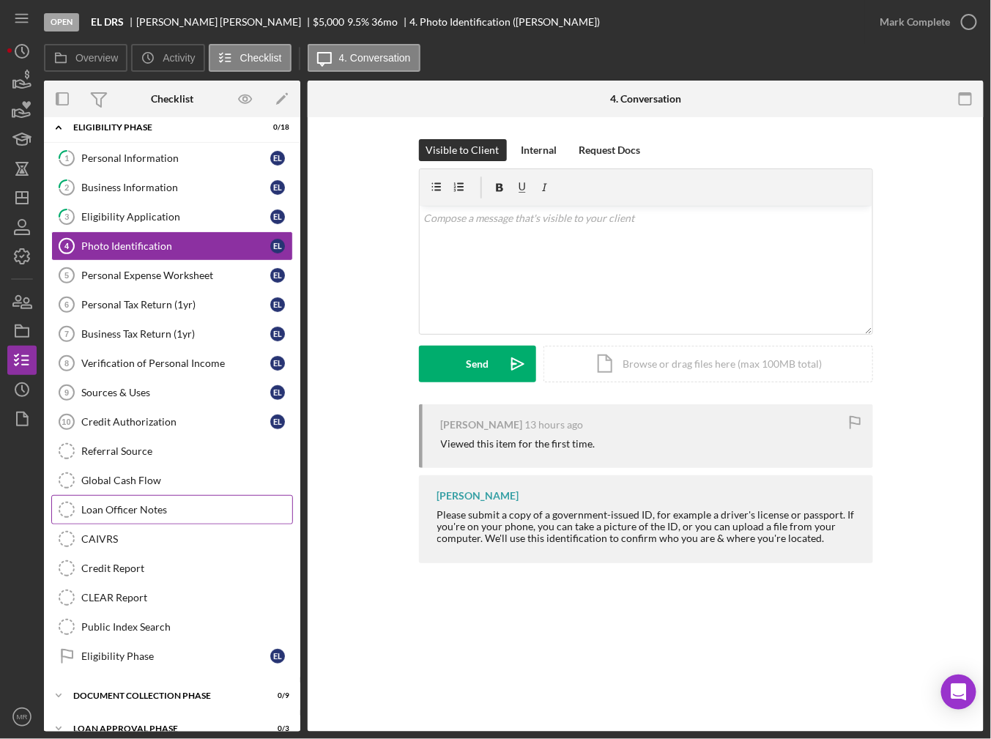
scroll to position [57, 0]
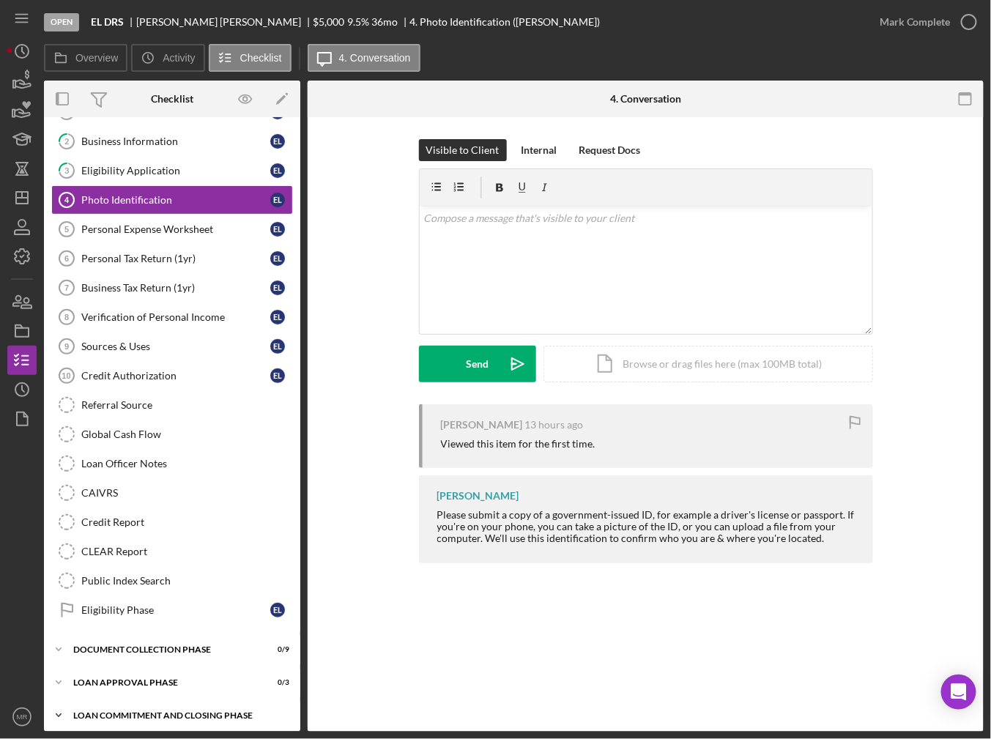
click at [135, 701] on div "Icon/Expander Loan Commitment and Closing Phase 0 / 14" at bounding box center [172, 715] width 256 height 29
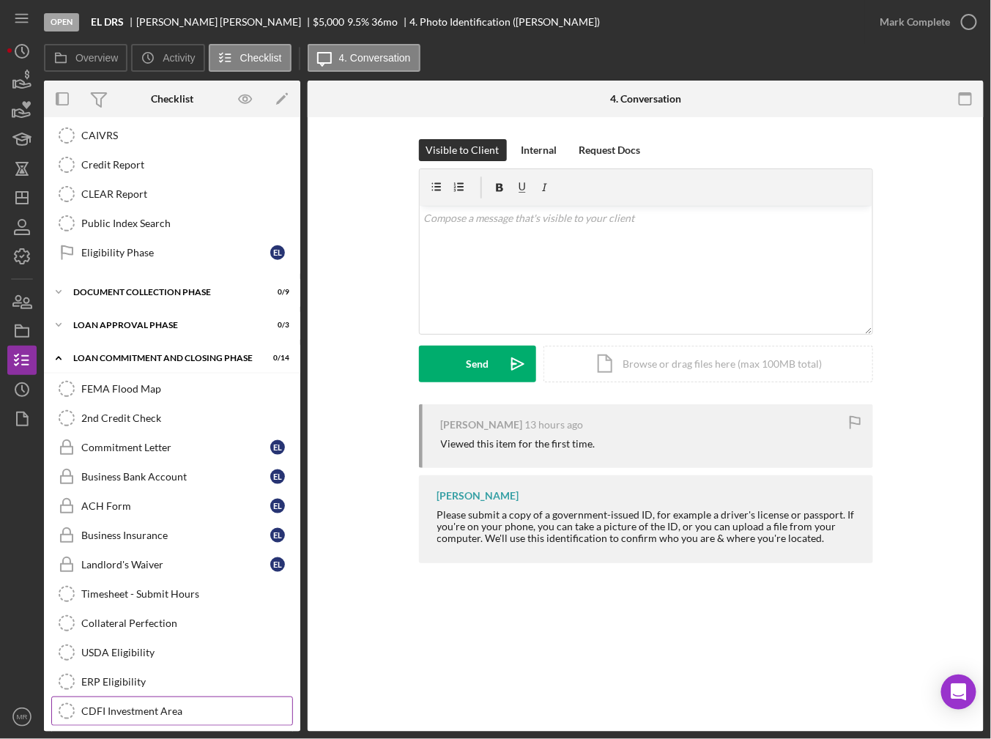
scroll to position [471, 0]
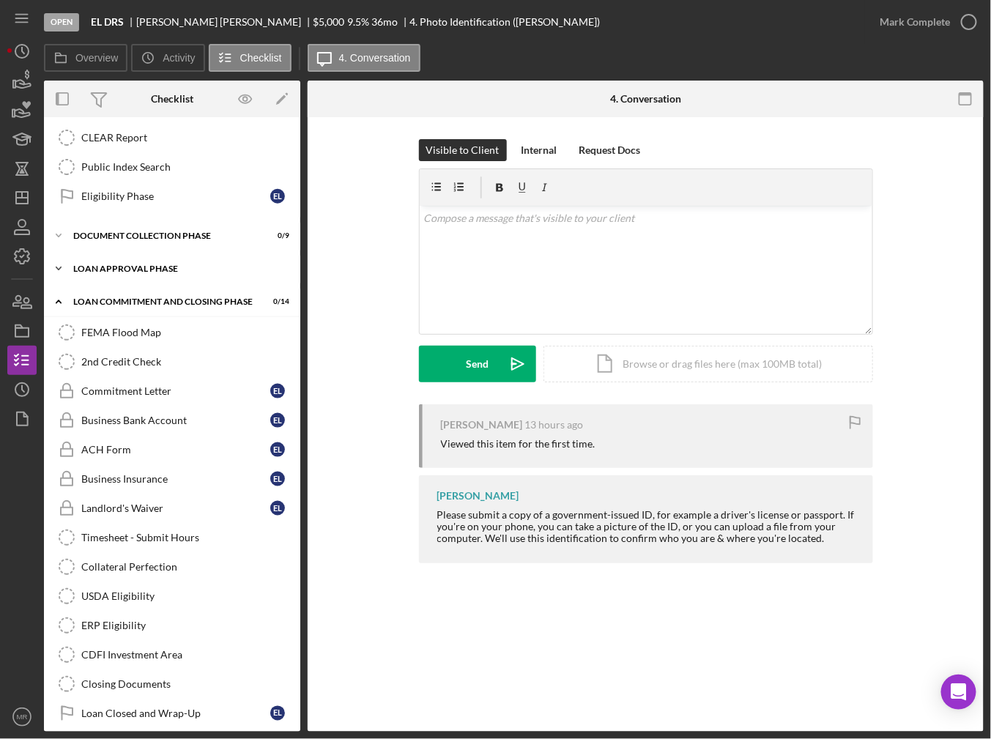
click at [106, 264] on div "Loan Approval Phase" at bounding box center [177, 268] width 209 height 9
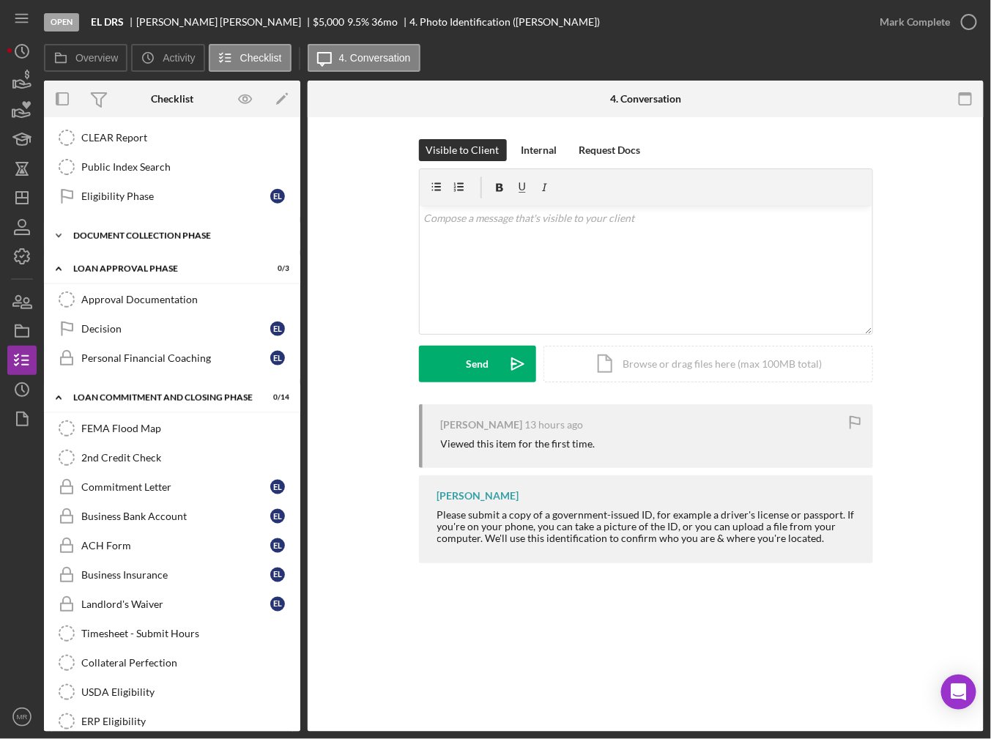
click at [108, 232] on div "Document Collection Phase" at bounding box center [177, 236] width 209 height 9
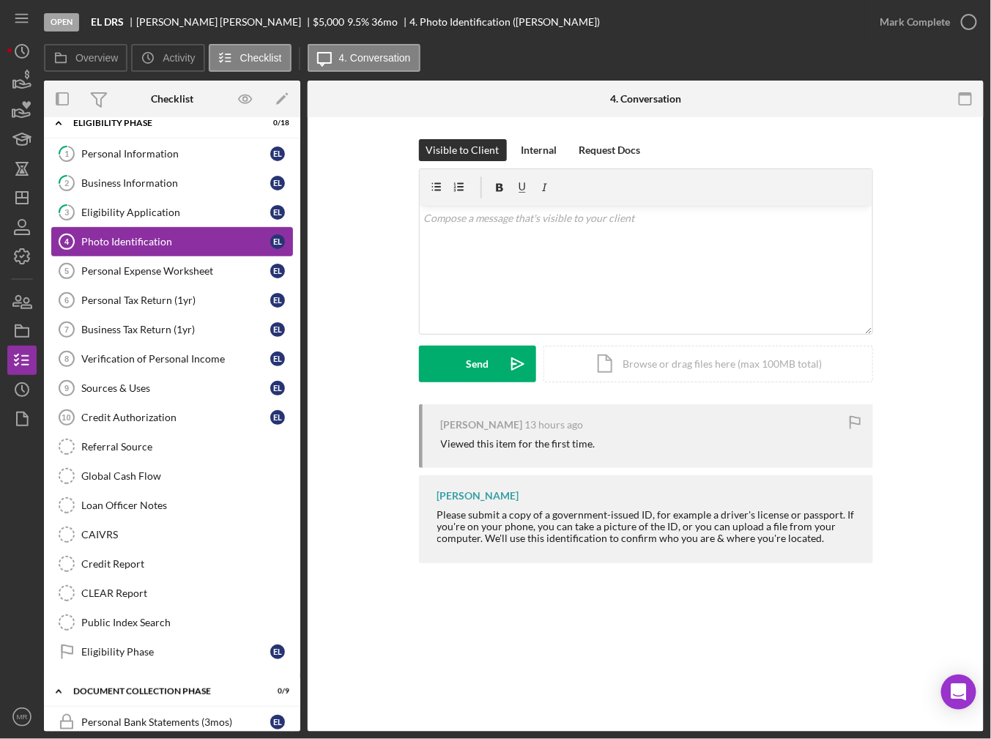
scroll to position [0, 0]
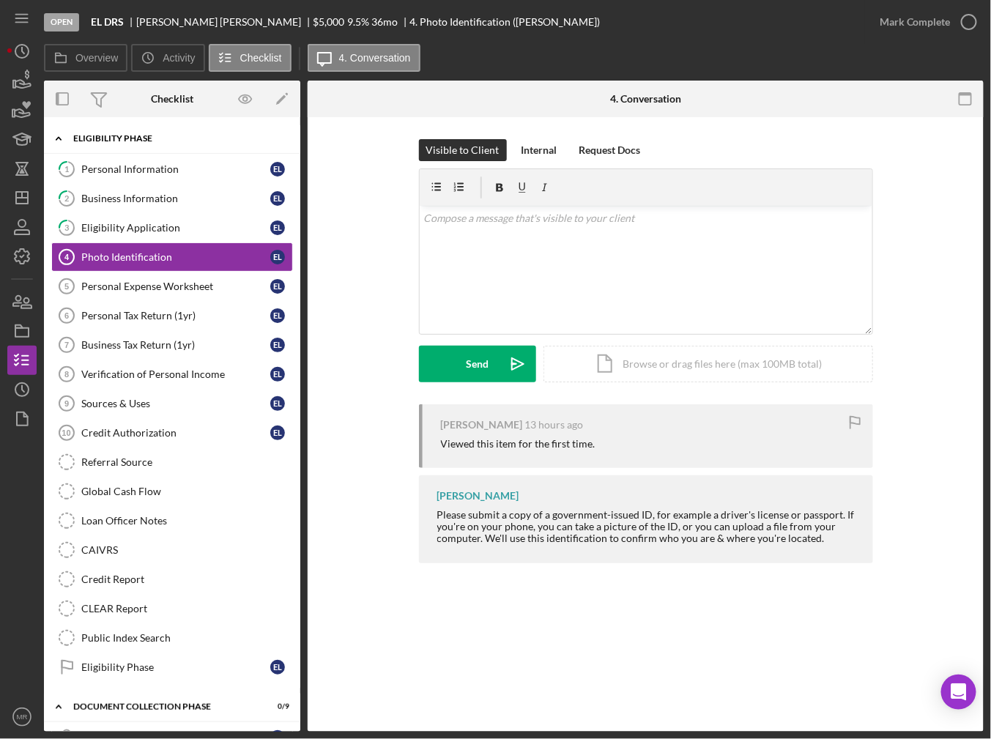
click at [70, 126] on icon "Icon/Expander" at bounding box center [58, 138] width 29 height 29
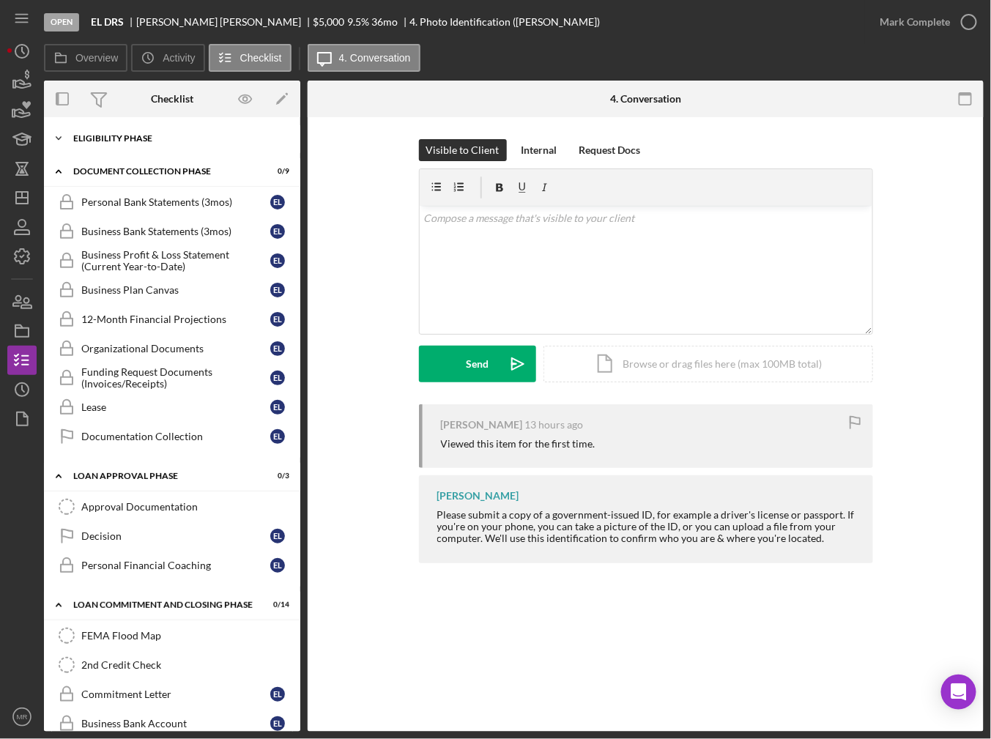
click at [69, 136] on icon "Icon/Expander" at bounding box center [58, 138] width 29 height 29
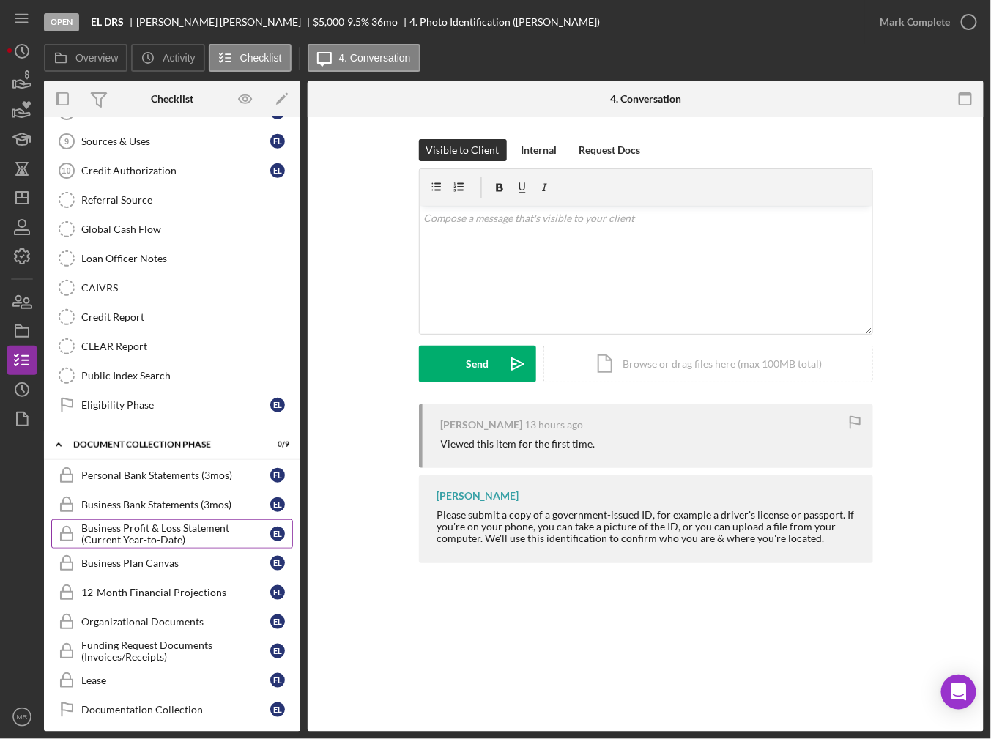
scroll to position [513, 0]
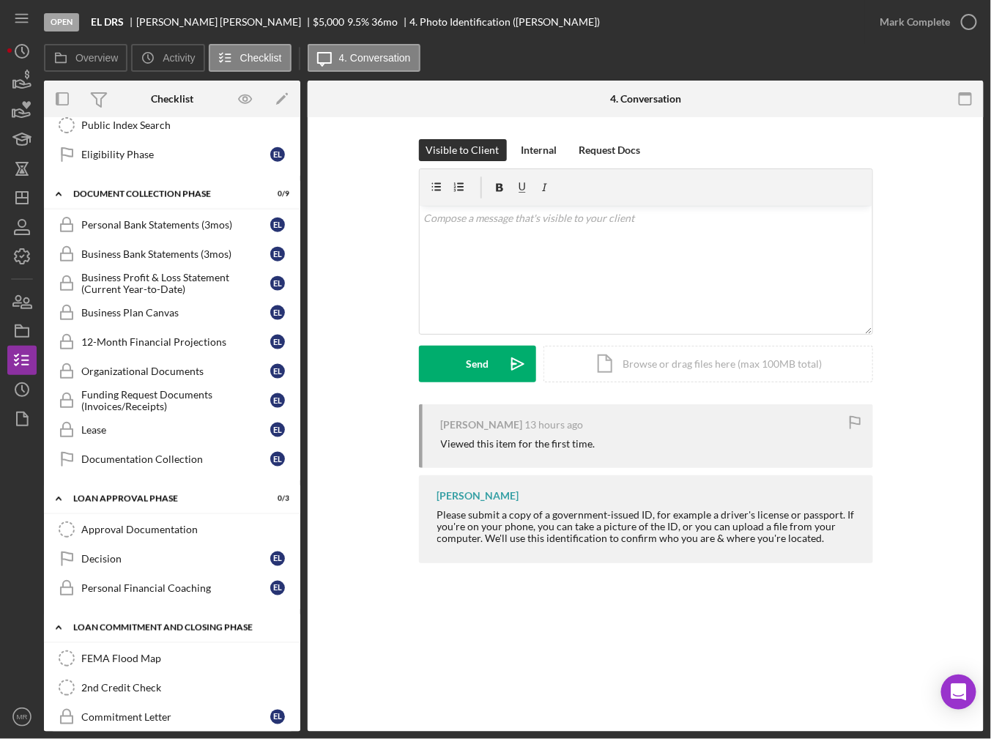
click at [136, 623] on div "Loan Commitment and Closing Phase" at bounding box center [177, 627] width 209 height 9
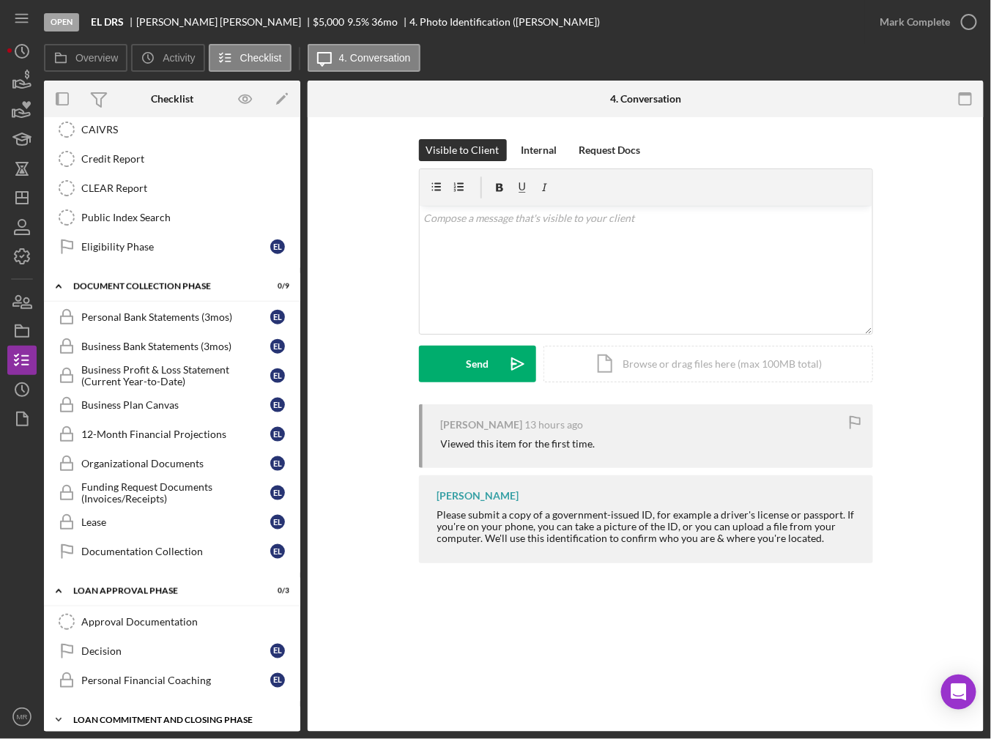
click at [130, 706] on div "Icon/Expander Loan Commitment and Closing Phase 0 / 14" at bounding box center [172, 720] width 256 height 29
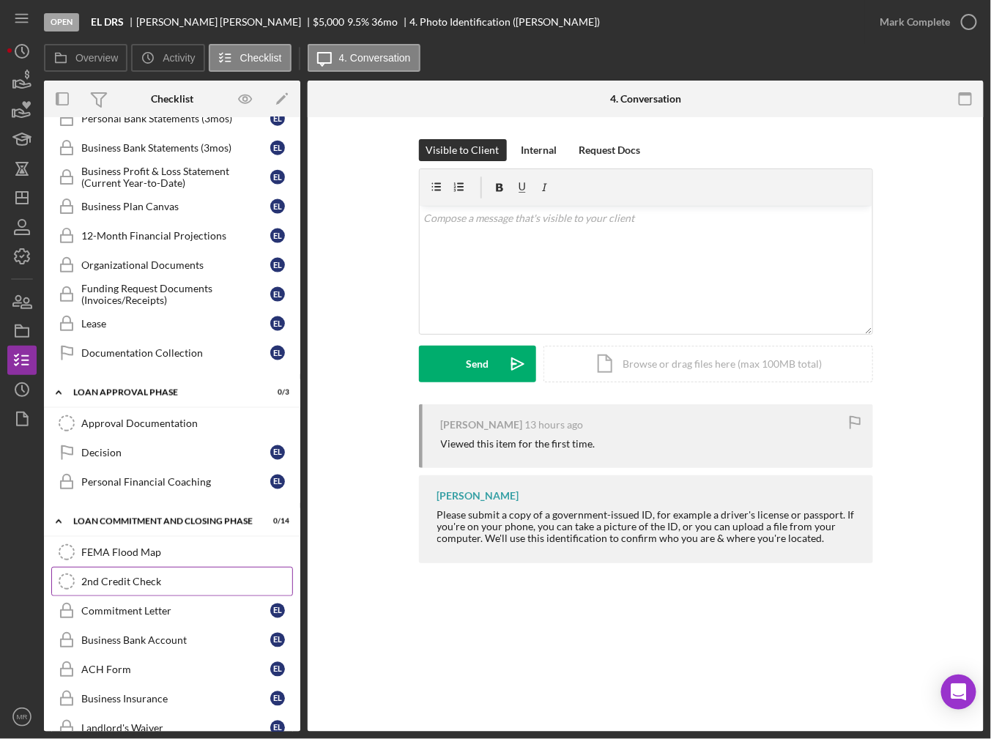
scroll to position [659, 0]
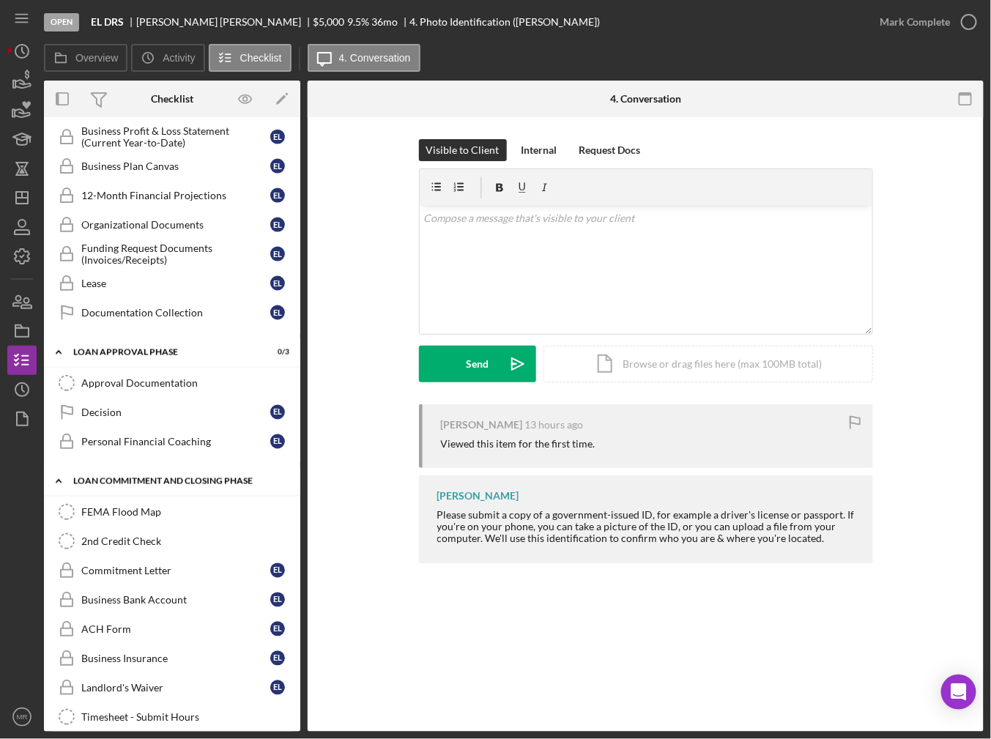
click at [111, 477] on div "Loan Commitment and Closing Phase" at bounding box center [177, 481] width 209 height 9
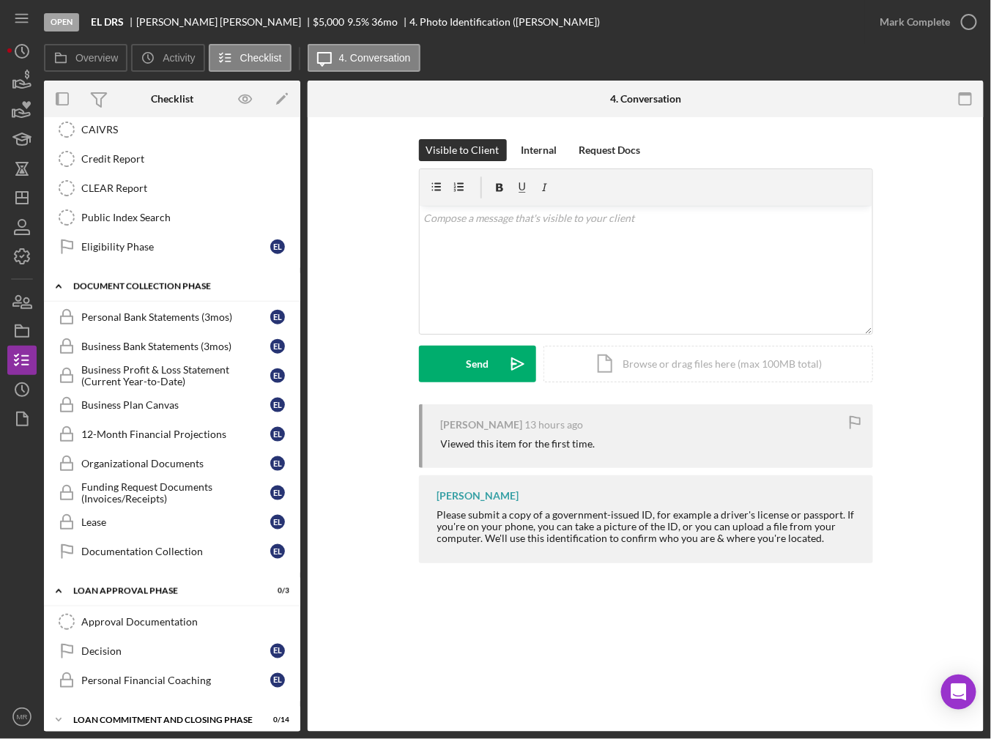
click at [107, 282] on div "Document Collection Phase" at bounding box center [177, 286] width 209 height 9
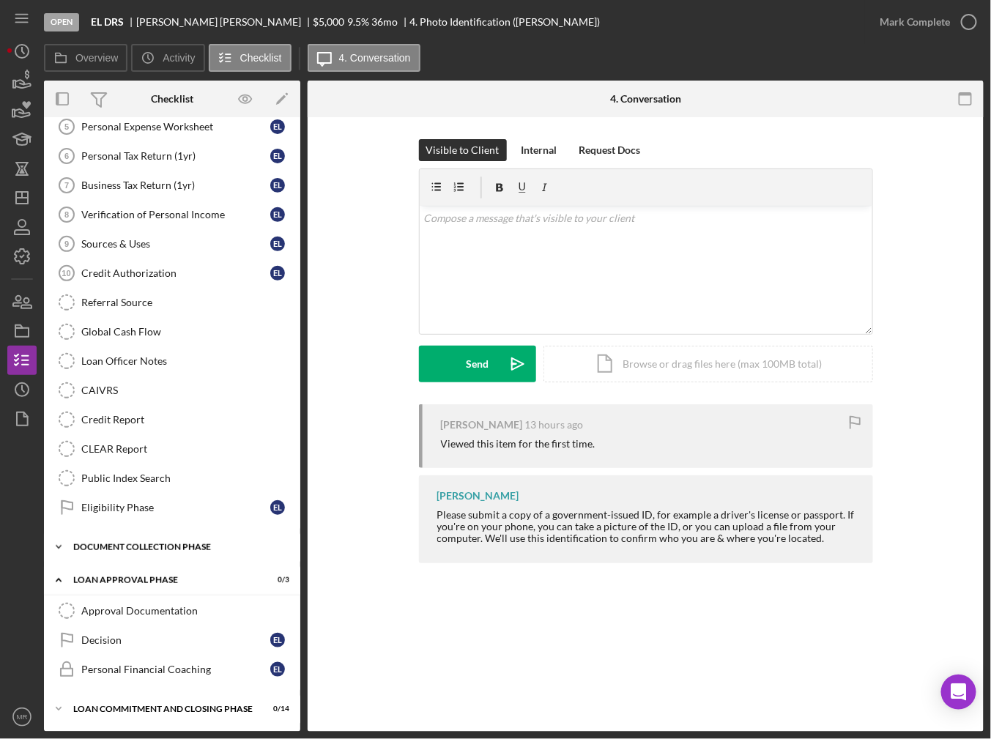
scroll to position [152, 0]
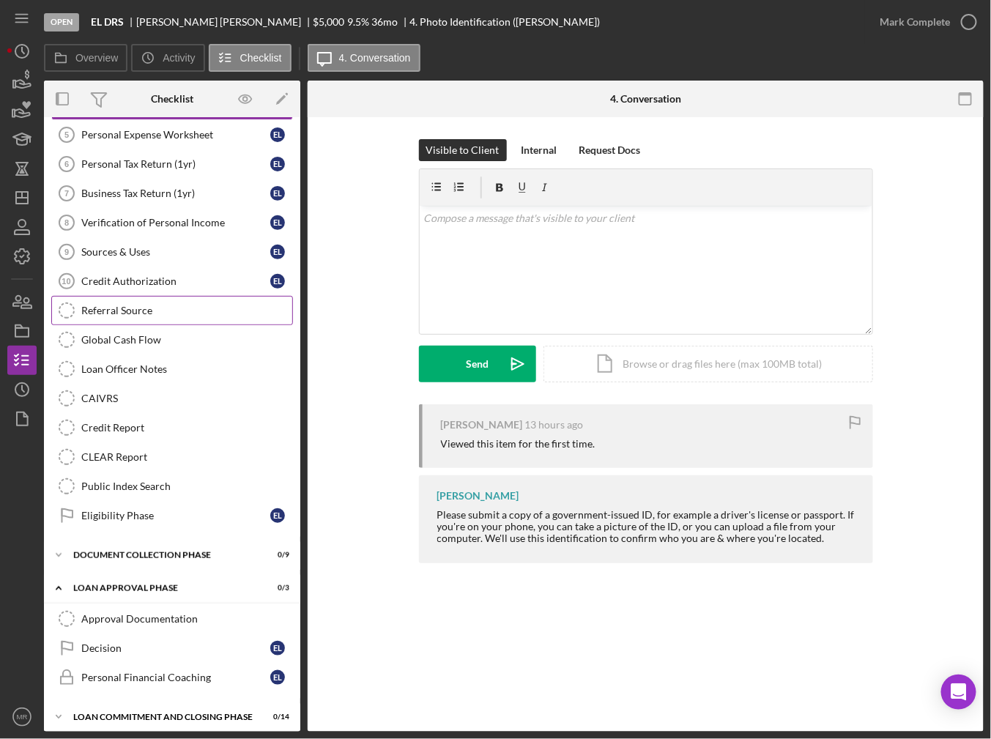
click at [88, 311] on div "Referral Source" at bounding box center [186, 311] width 211 height 12
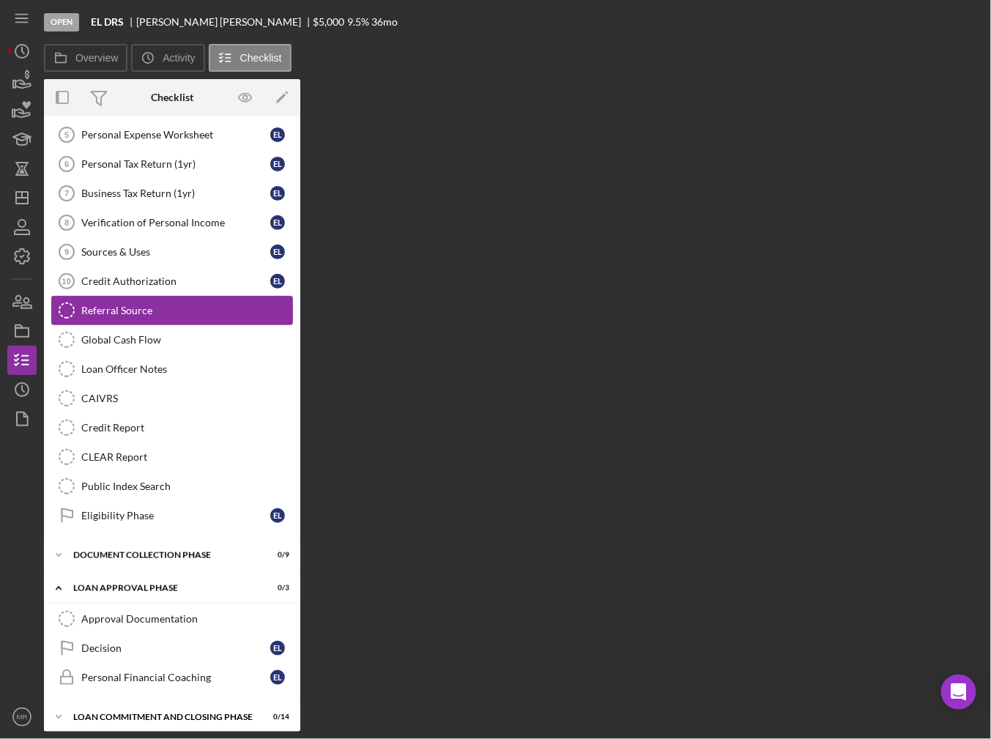
scroll to position [152, 0]
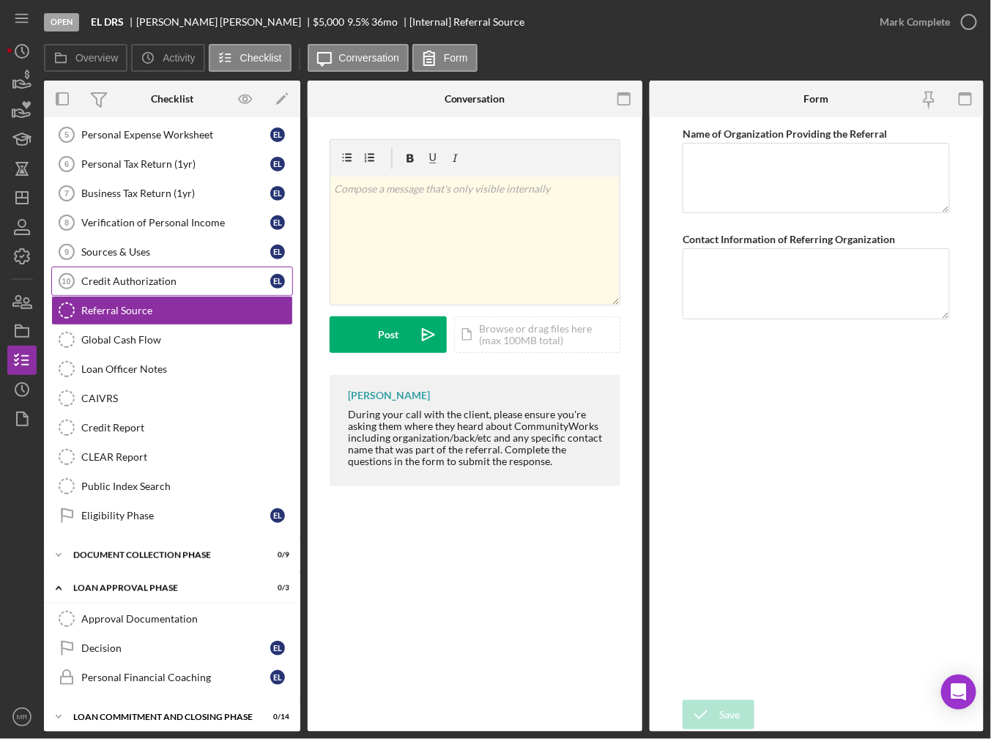
click at [92, 287] on link "Credit Authorization 10 Credit Authorization E L" at bounding box center [172, 281] width 242 height 29
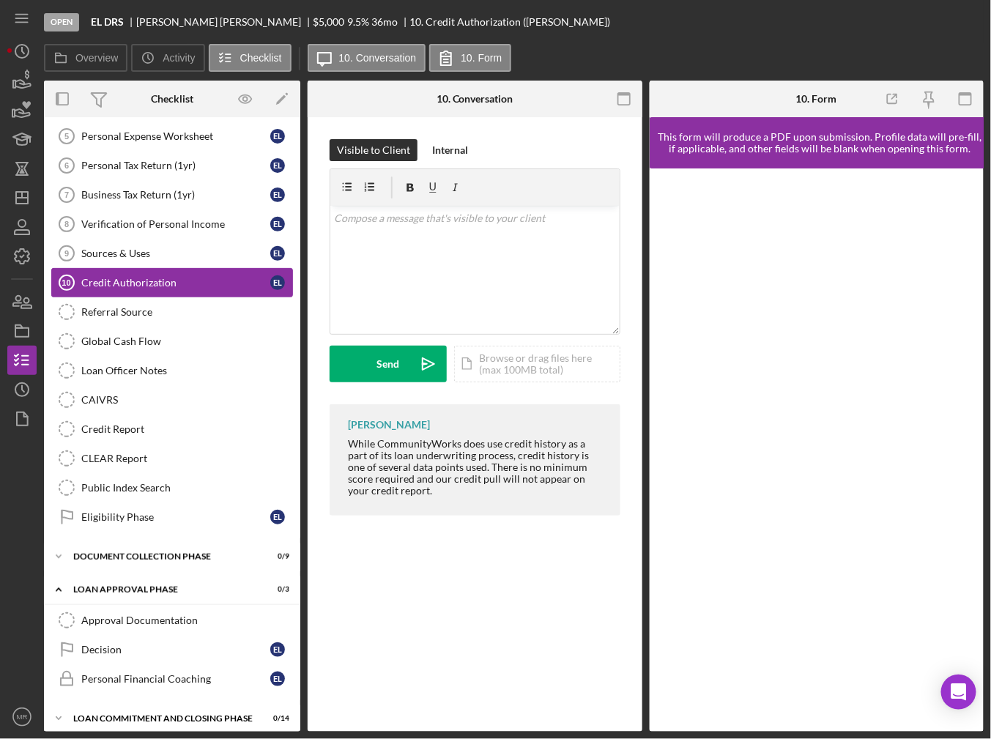
scroll to position [152, 0]
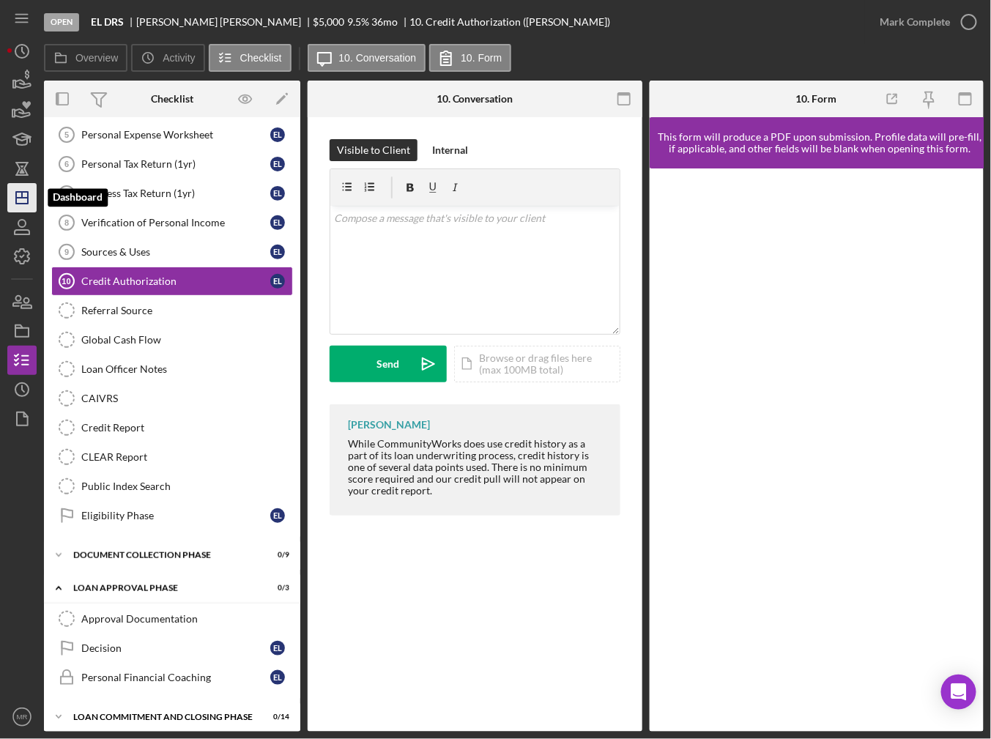
click at [29, 199] on icon "Icon/Dashboard" at bounding box center [22, 197] width 37 height 37
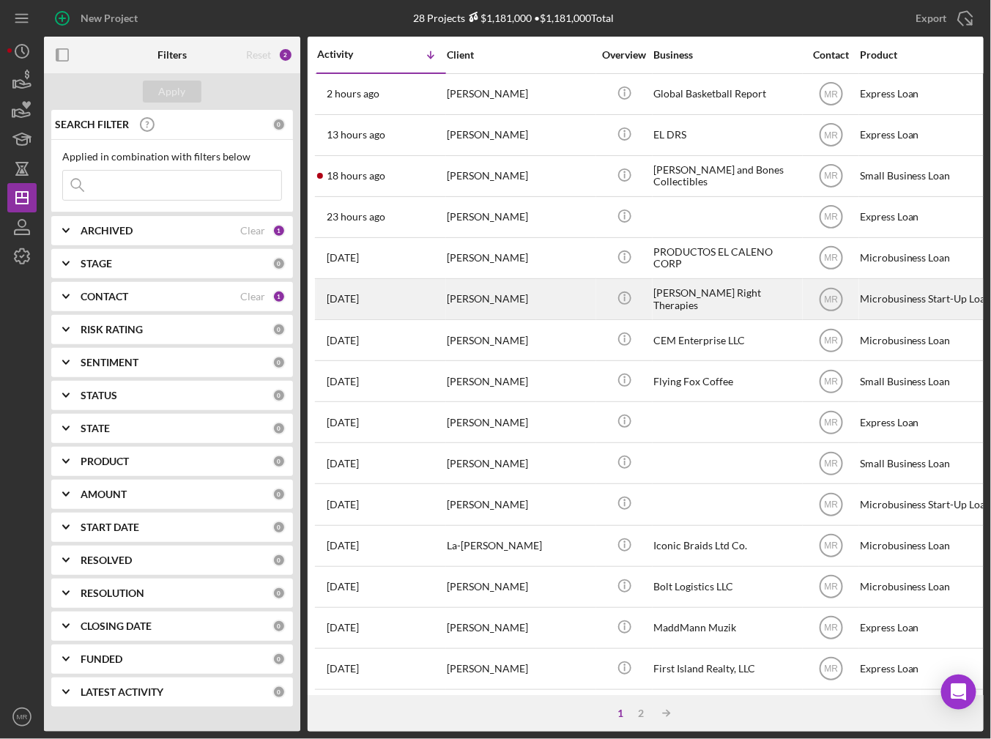
click at [503, 294] on div "[PERSON_NAME]" at bounding box center [520, 299] width 147 height 39
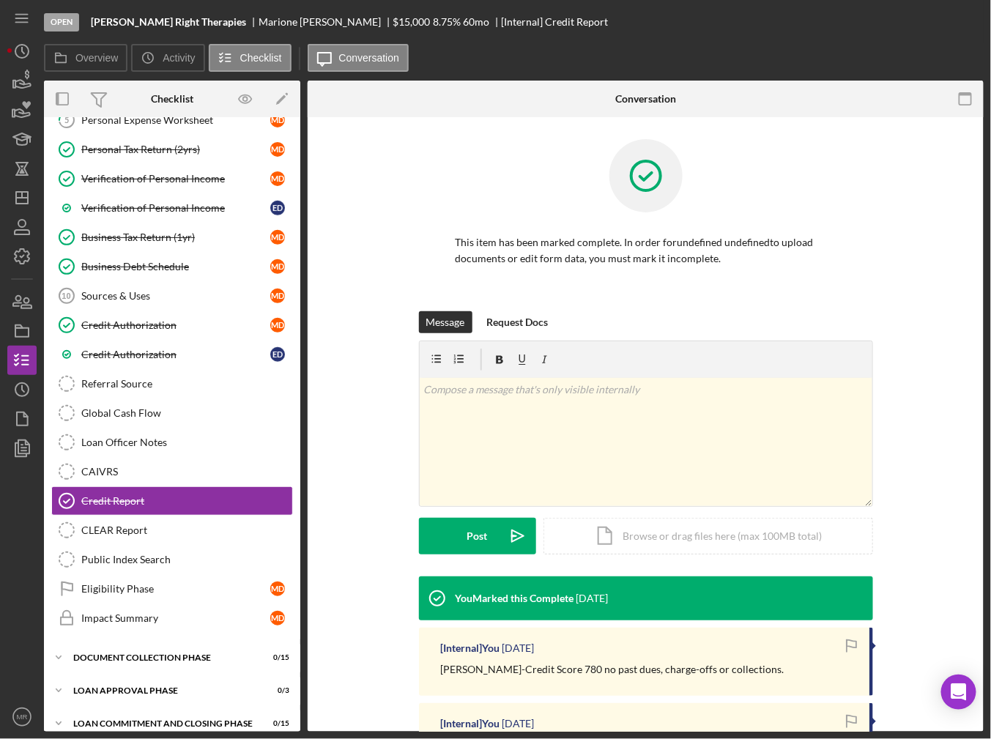
scroll to position [261, 0]
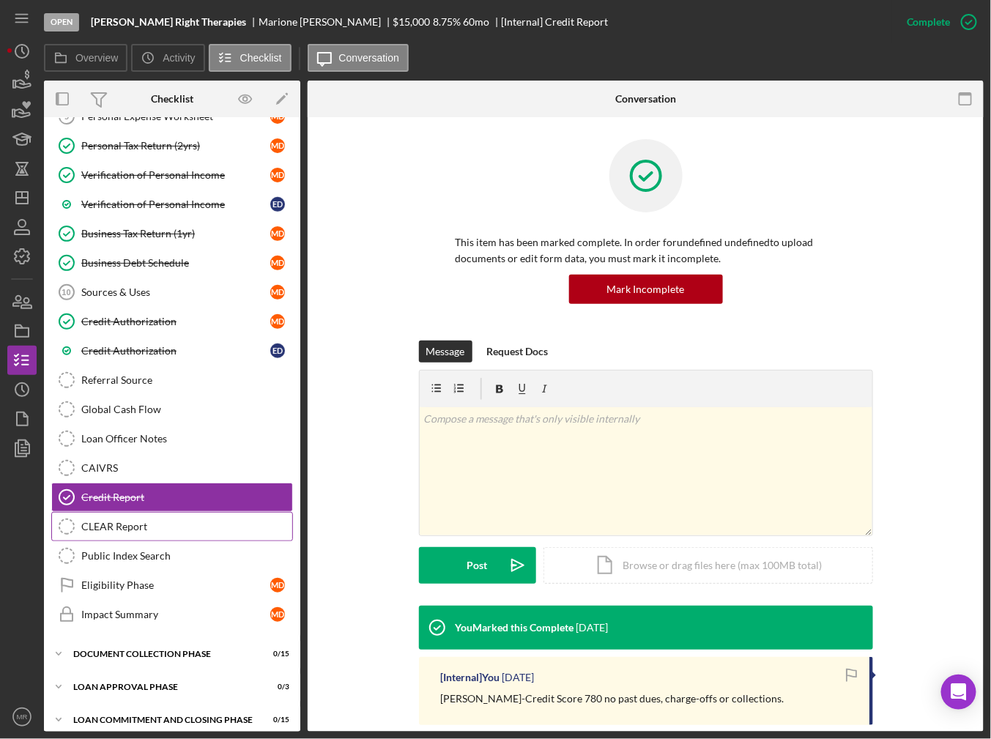
click at [165, 521] on div "CLEAR Report" at bounding box center [186, 527] width 211 height 12
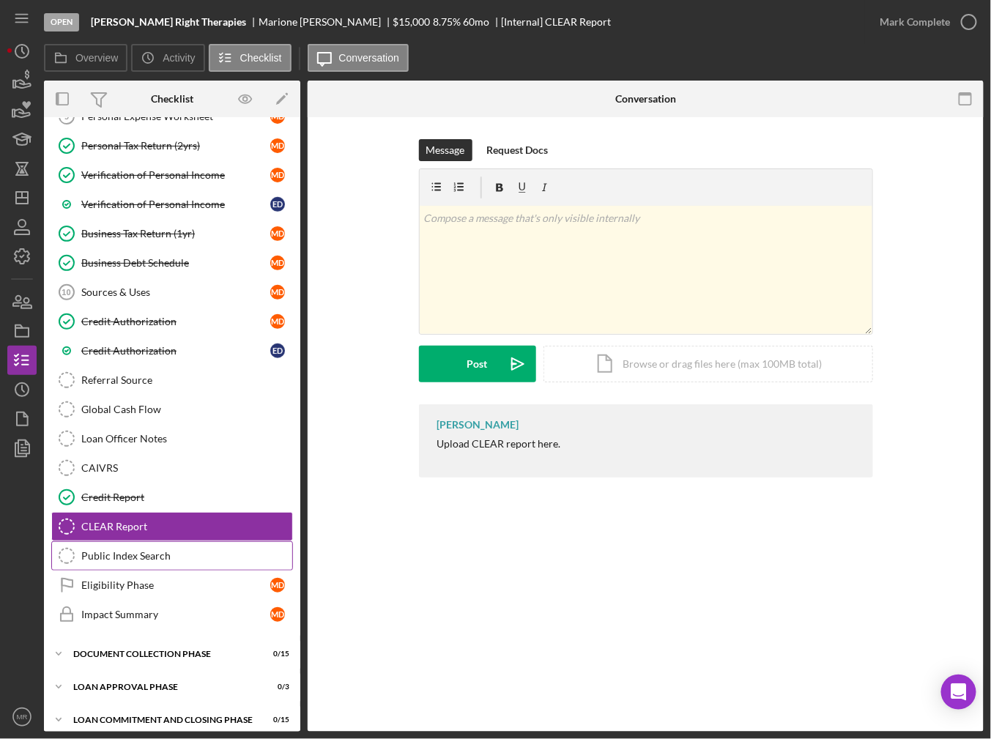
click at [167, 550] on div "Public Index Search" at bounding box center [186, 556] width 211 height 12
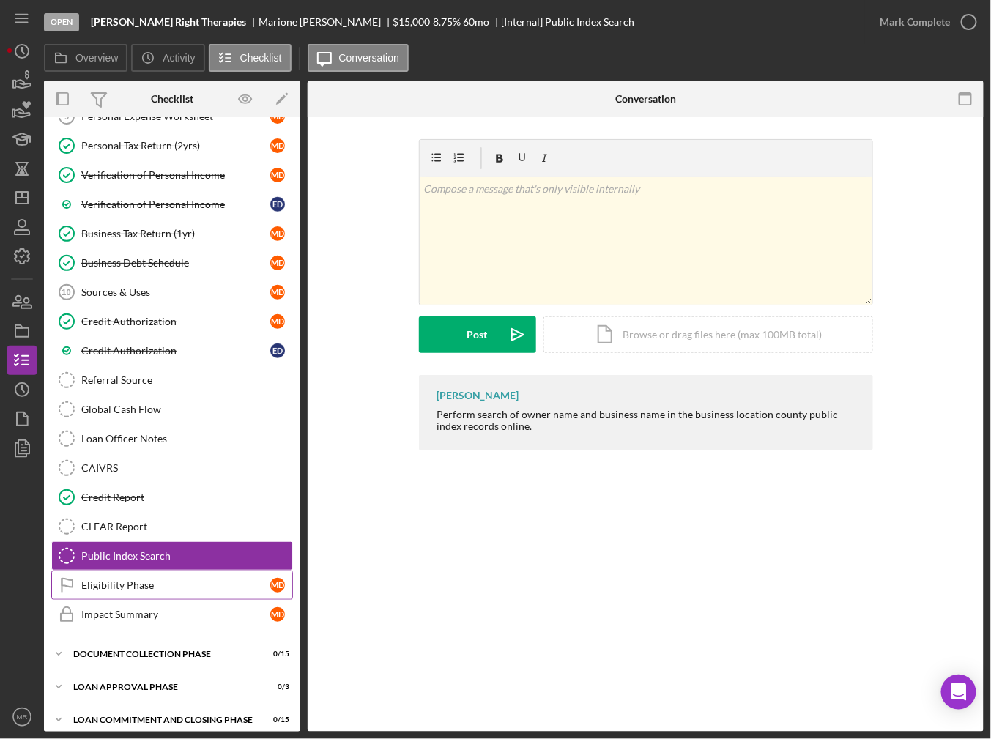
click at [140, 580] on div "Eligibility Phase" at bounding box center [175, 586] width 189 height 12
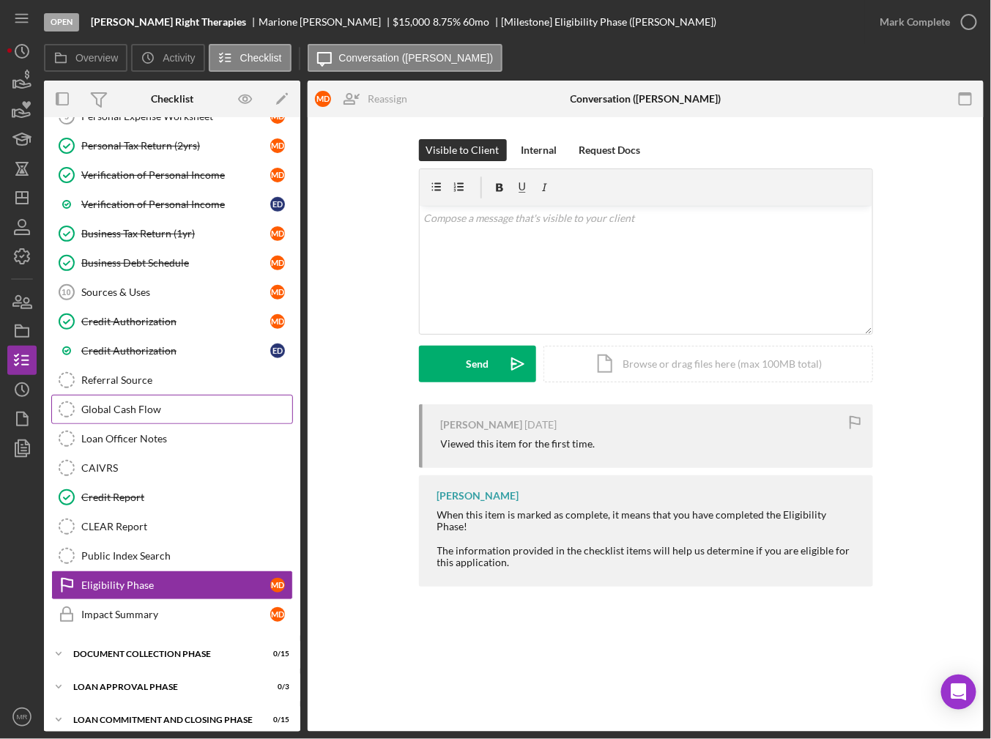
click at [152, 395] on link "Global Cash Flow Global Cash Flow" at bounding box center [172, 409] width 242 height 29
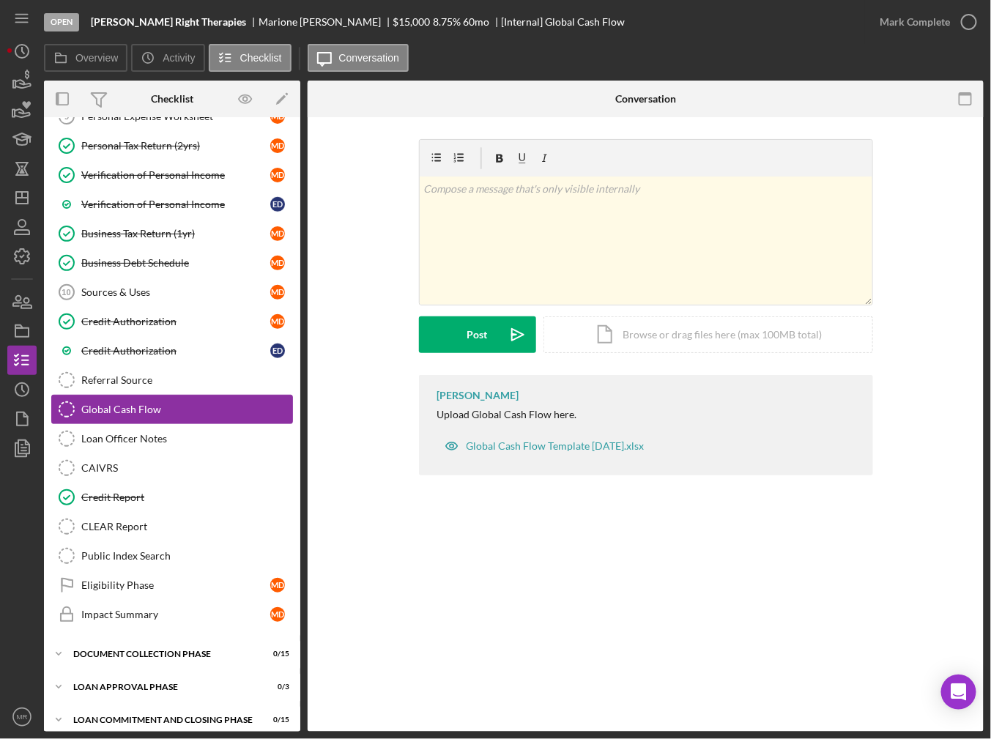
click at [158, 413] on link "Global Cash Flow Global Cash Flow" at bounding box center [172, 409] width 242 height 29
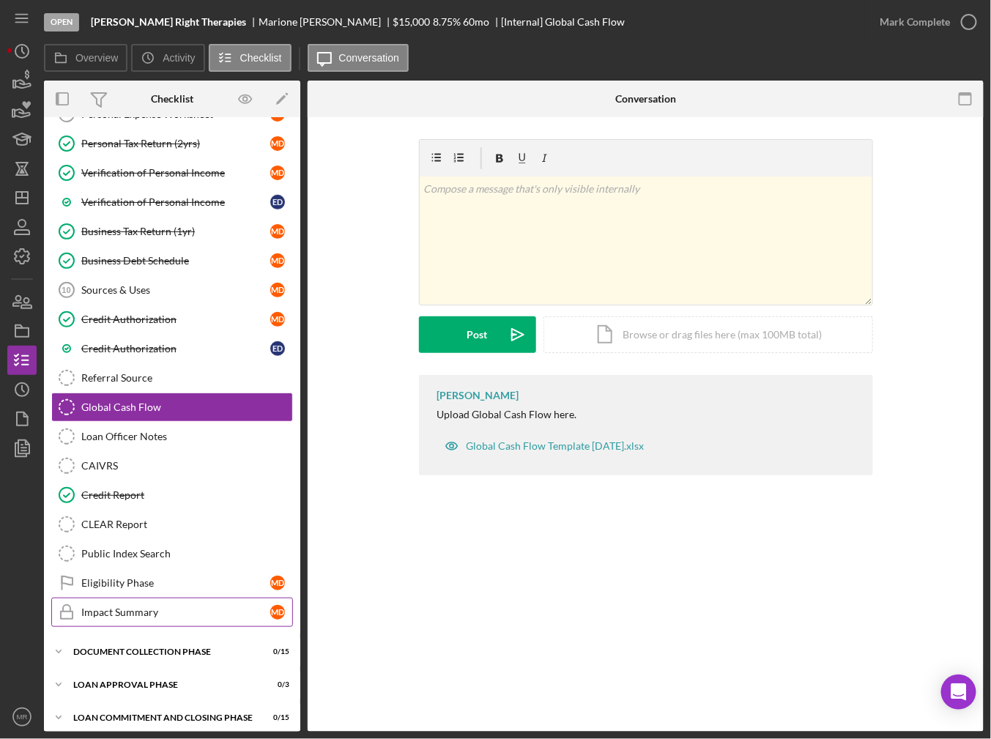
click at [139, 607] on div "Impact Summary" at bounding box center [175, 613] width 189 height 12
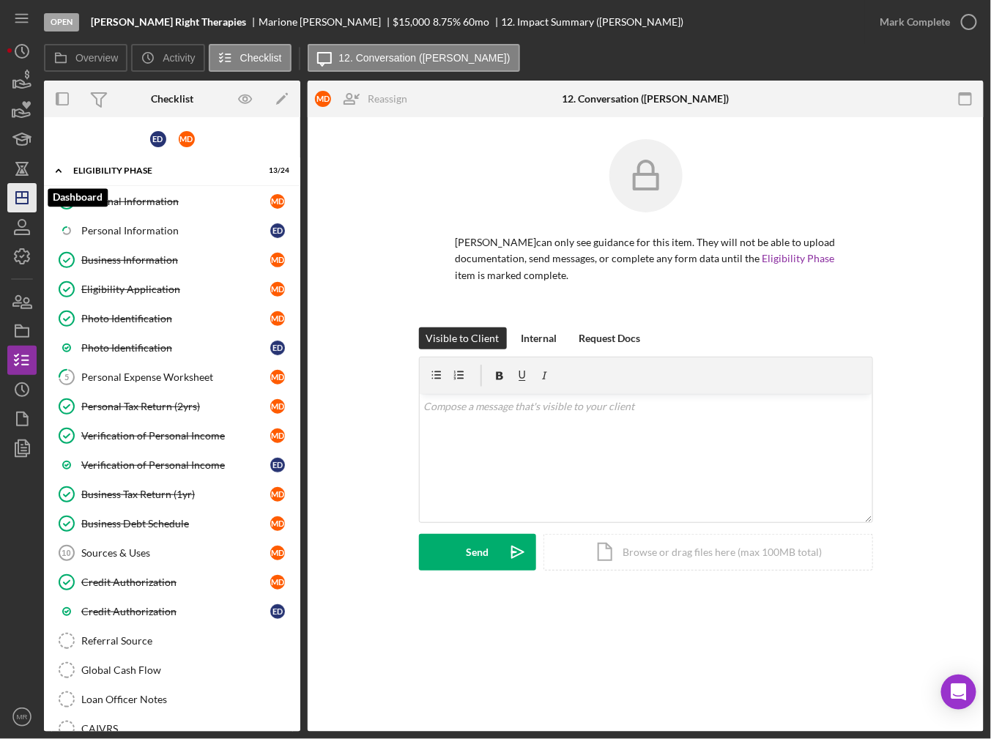
click at [28, 192] on polygon "button" at bounding box center [22, 198] width 12 height 12
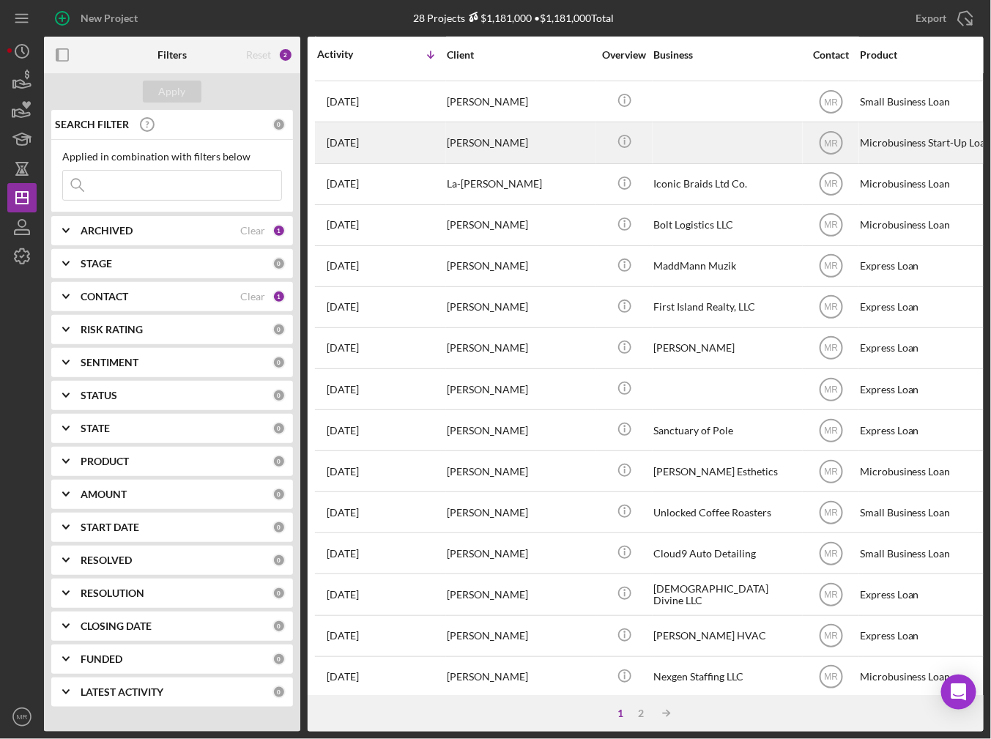
scroll to position [412, 0]
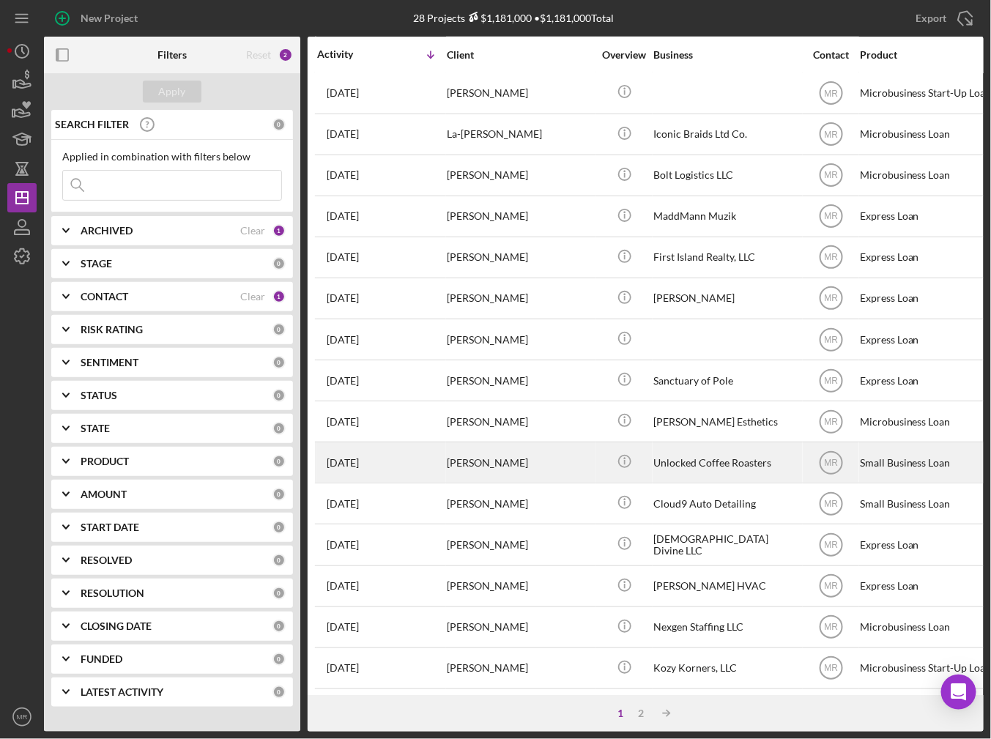
click at [571, 461] on div "[PERSON_NAME]" at bounding box center [520, 462] width 147 height 39
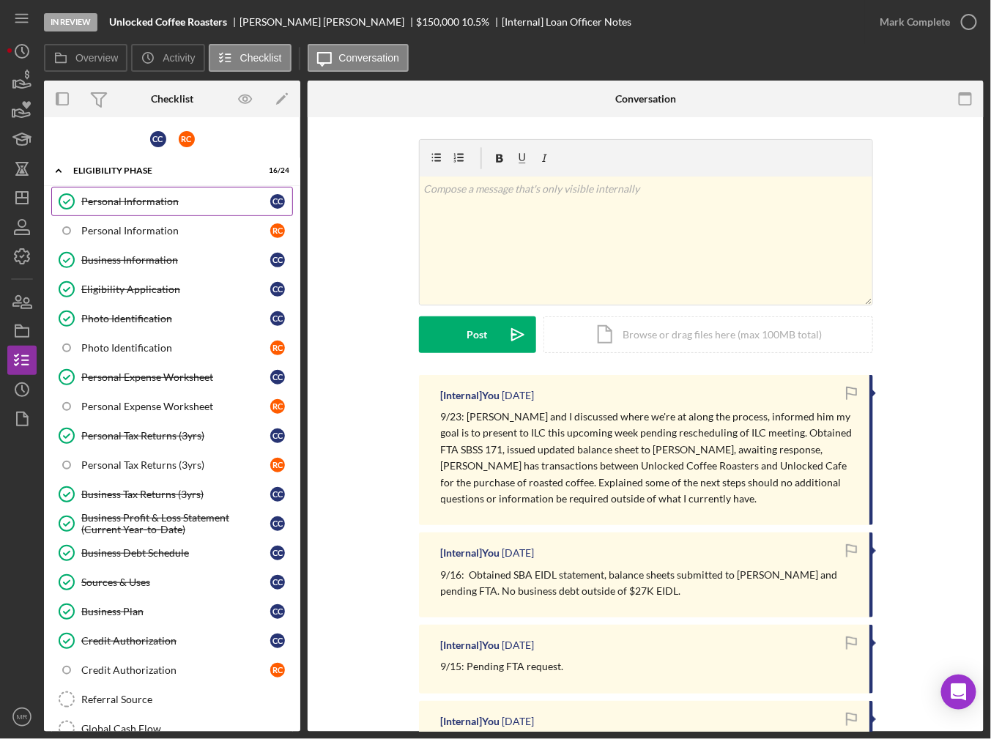
click at [86, 200] on div "Personal Information" at bounding box center [175, 202] width 189 height 12
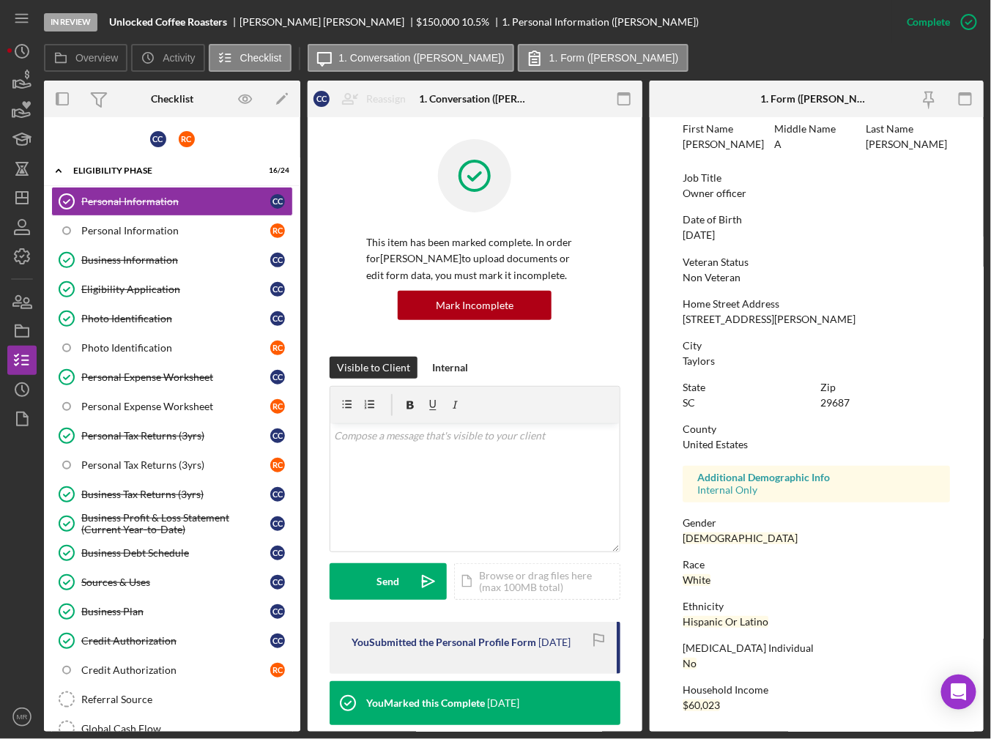
scroll to position [68, 0]
click at [149, 421] on link "Personal Tax Returns (3yrs) Personal Tax Returns (3yrs) C C" at bounding box center [172, 435] width 242 height 29
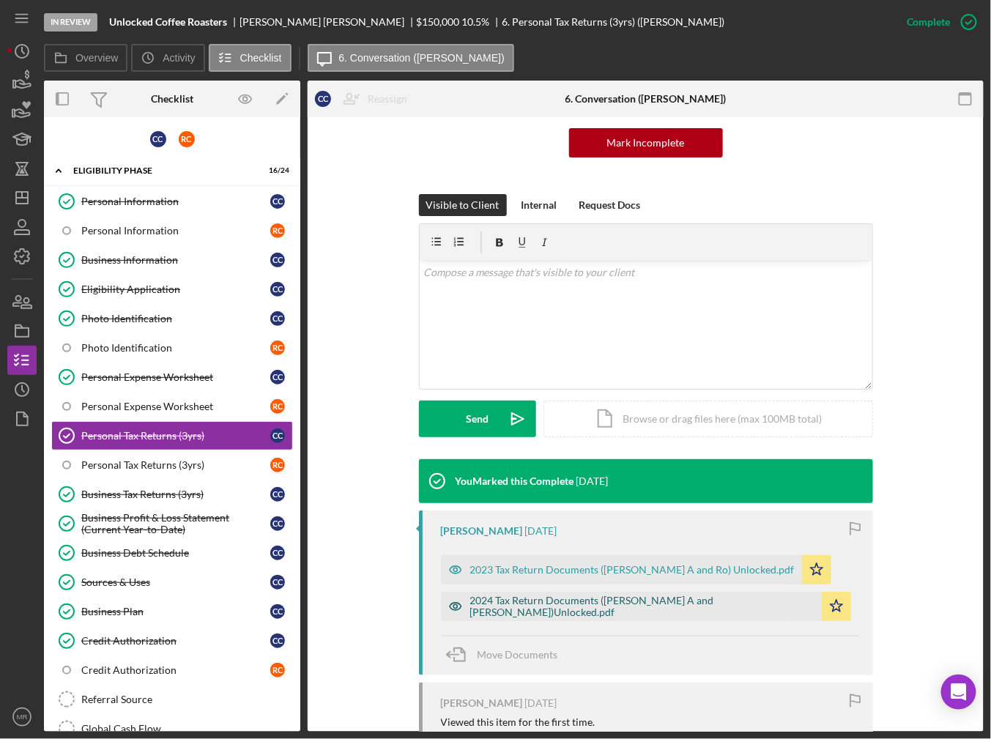
click at [546, 613] on div "2024 Tax Return Documents ([PERSON_NAME] A and [PERSON_NAME])Unlocked.pdf" at bounding box center [631, 606] width 381 height 29
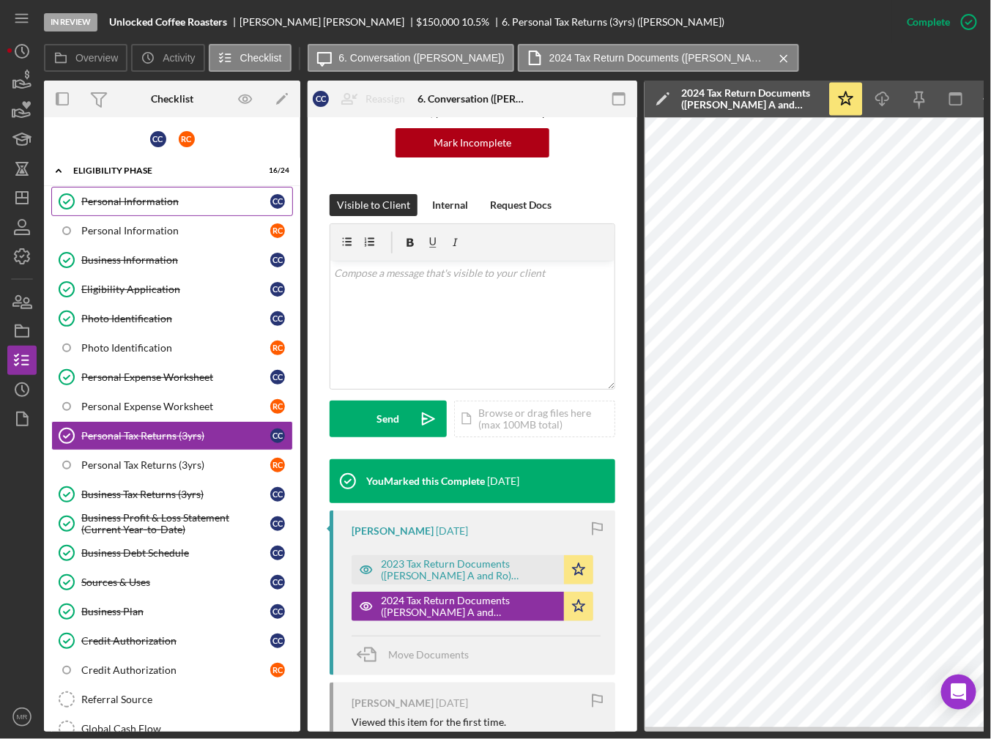
click at [195, 196] on div "Personal Information" at bounding box center [175, 202] width 189 height 12
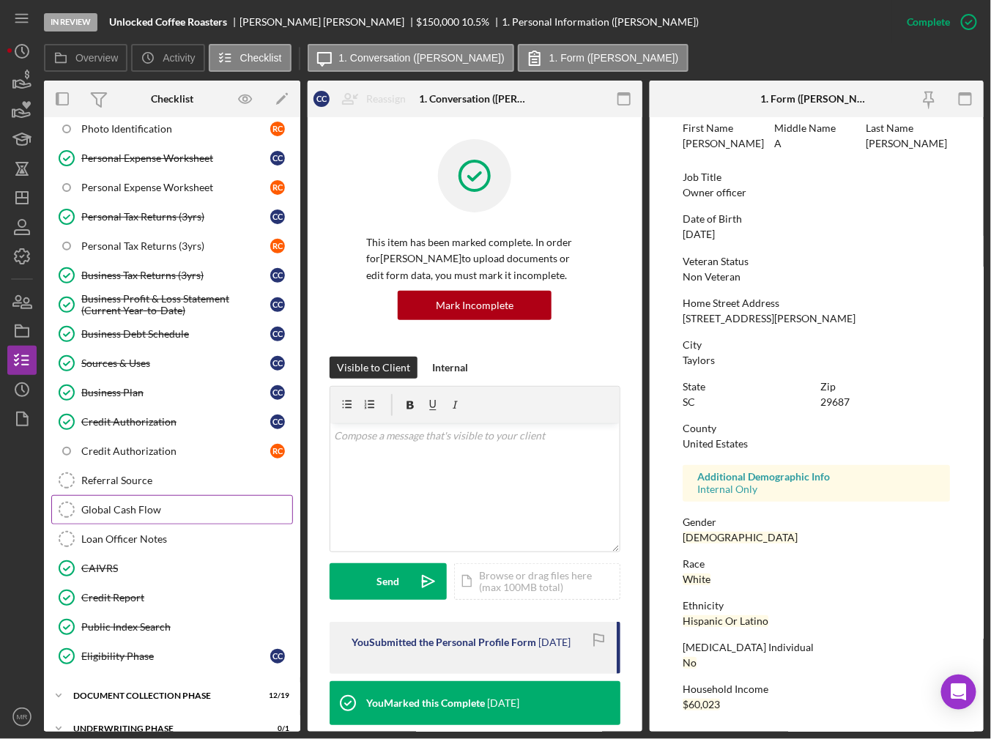
scroll to position [220, 0]
click at [134, 592] on div "Credit Report" at bounding box center [186, 597] width 211 height 12
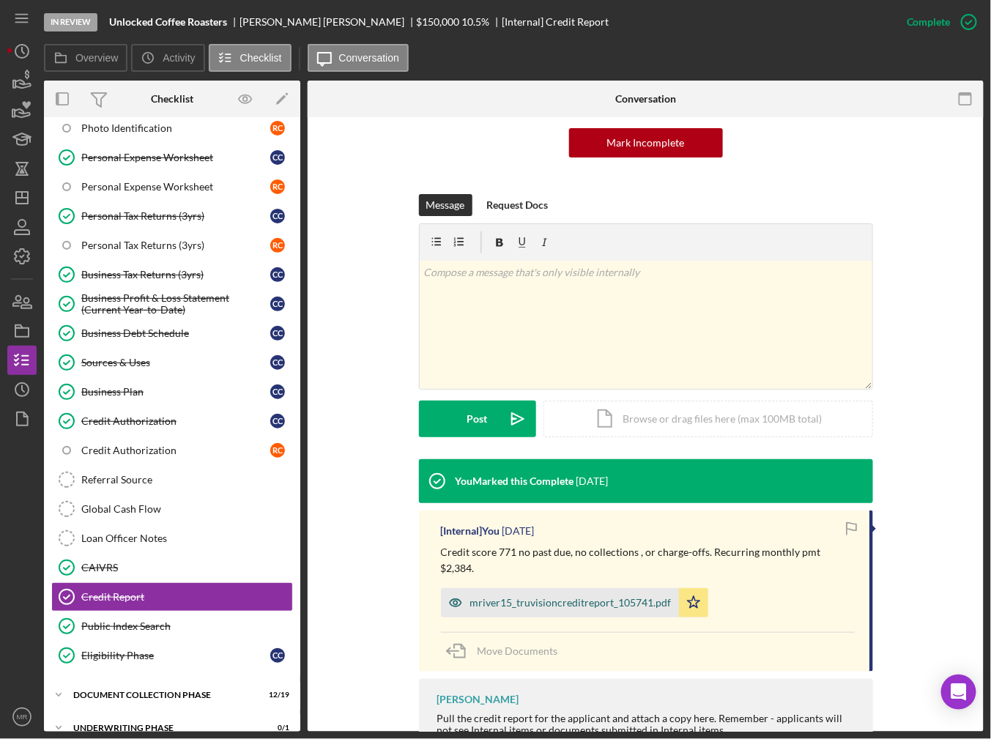
click at [532, 597] on div "mriver15_truvisioncreditreport_105741.pdf" at bounding box center [570, 603] width 201 height 12
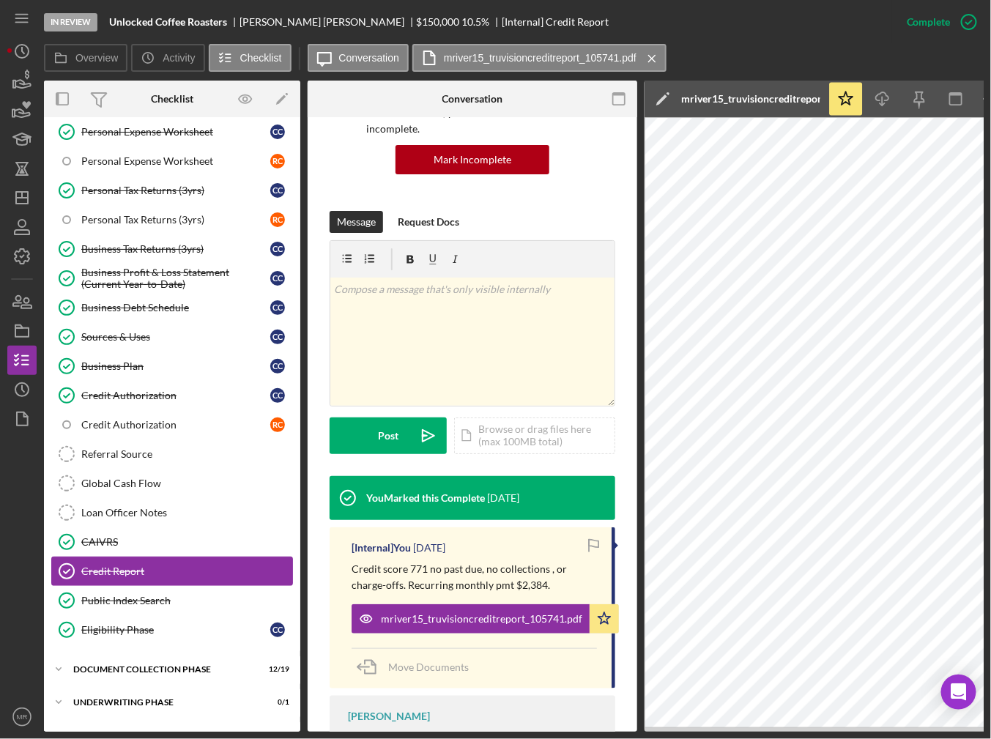
scroll to position [267, 0]
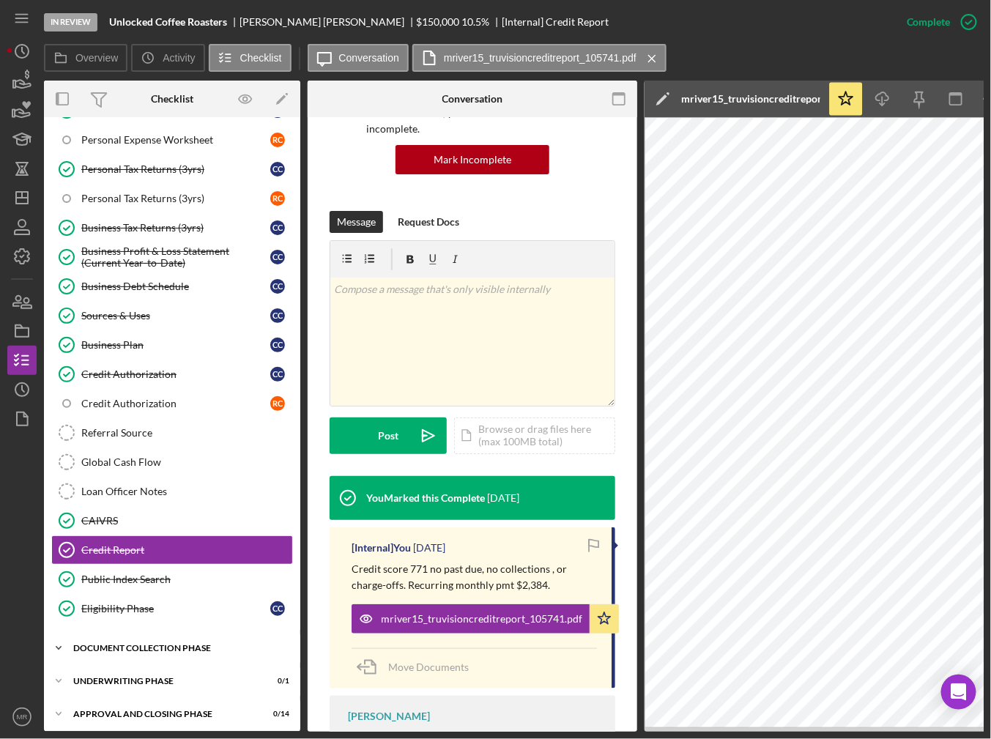
click at [106, 643] on div "Icon/Expander Document Collection Phase 12 / 19" at bounding box center [172, 648] width 256 height 29
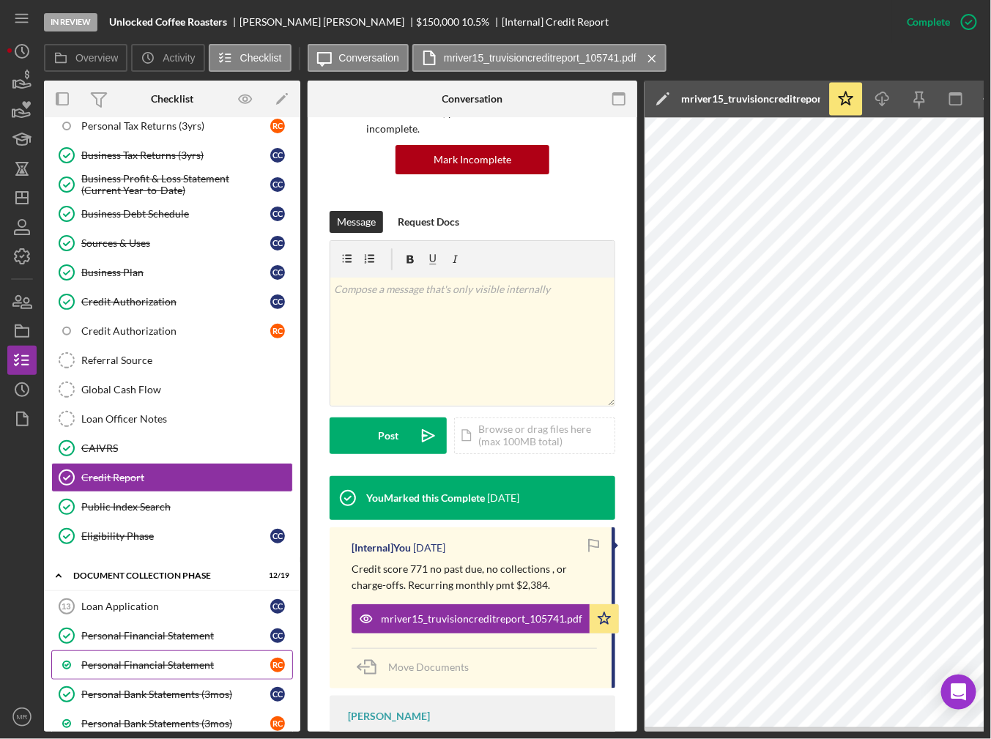
scroll to position [340, 0]
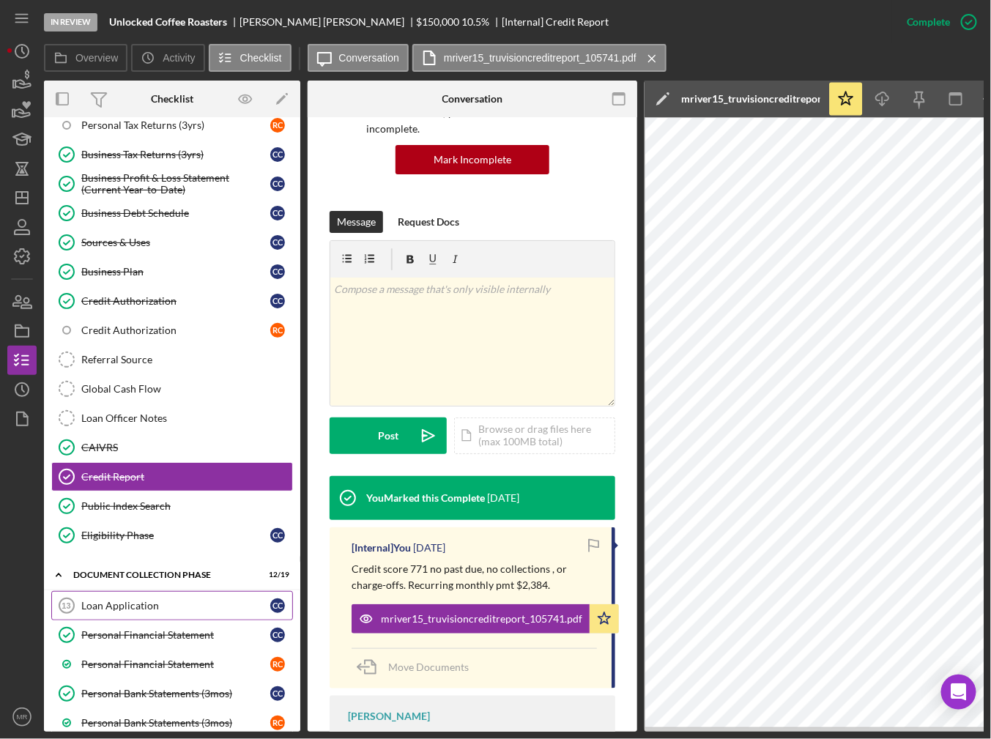
click at [130, 600] on div "Loan Application" at bounding box center [175, 606] width 189 height 12
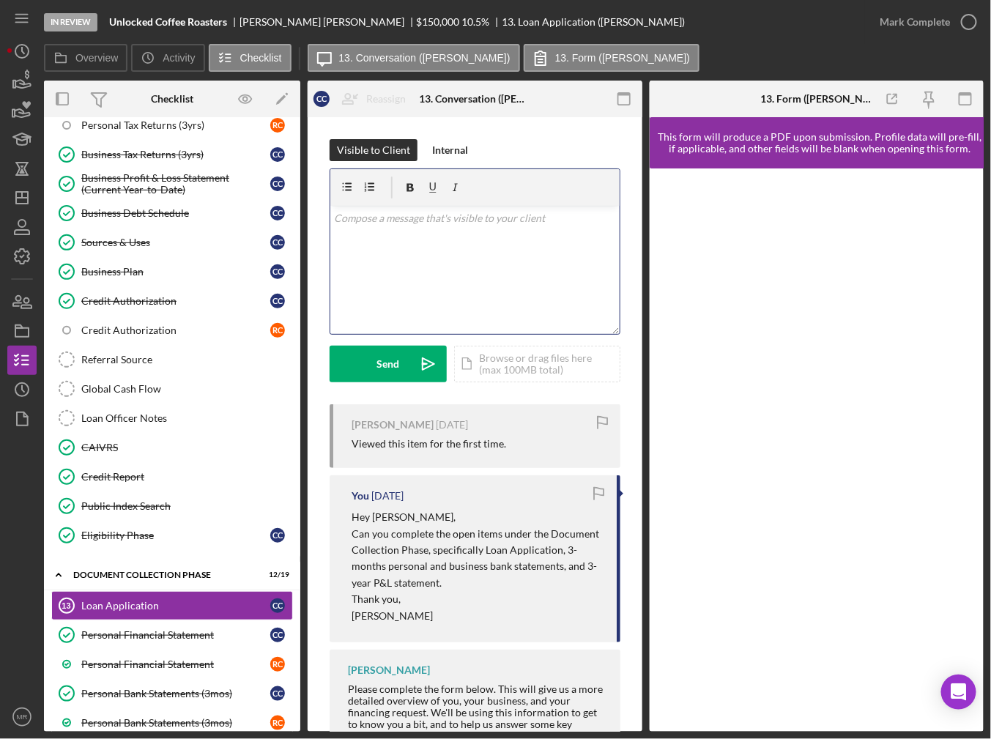
click at [416, 260] on div "v Color teal Color pink Remove color Add row above Add row below Add column bef…" at bounding box center [474, 270] width 289 height 128
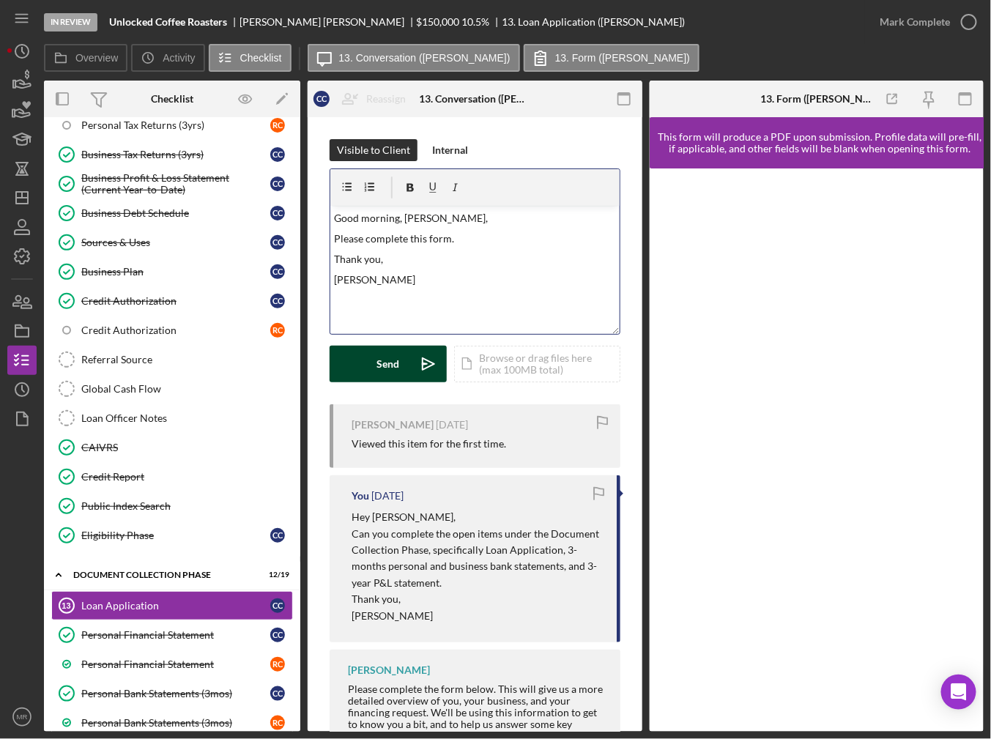
click at [363, 371] on button "Send Icon/icon-invite-send" at bounding box center [388, 364] width 117 height 37
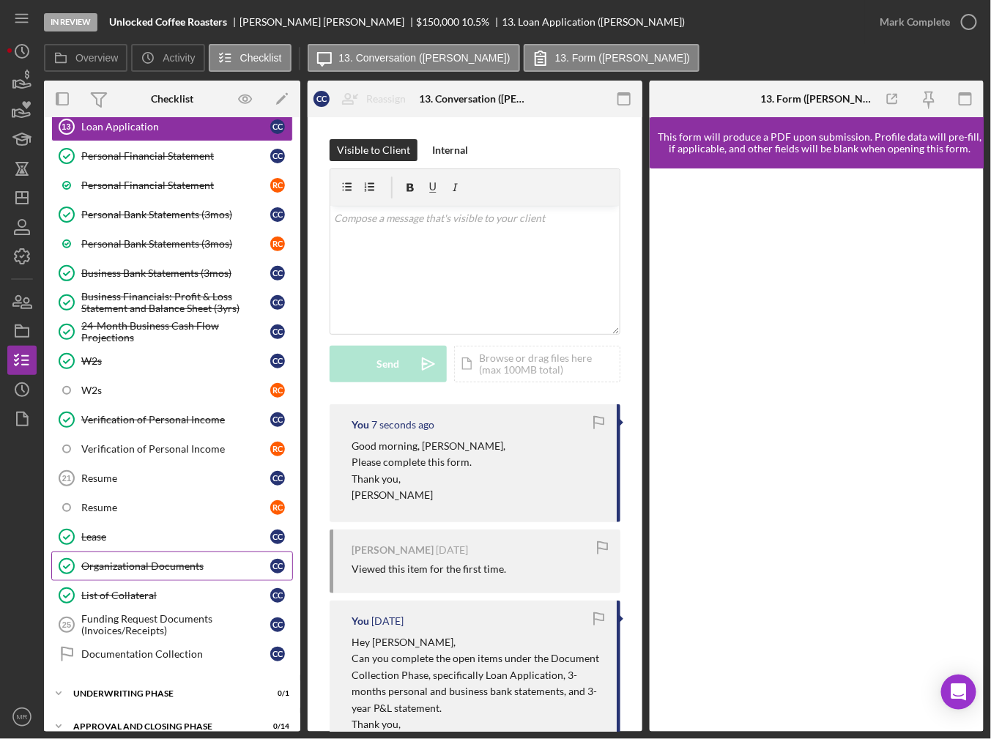
scroll to position [821, 0]
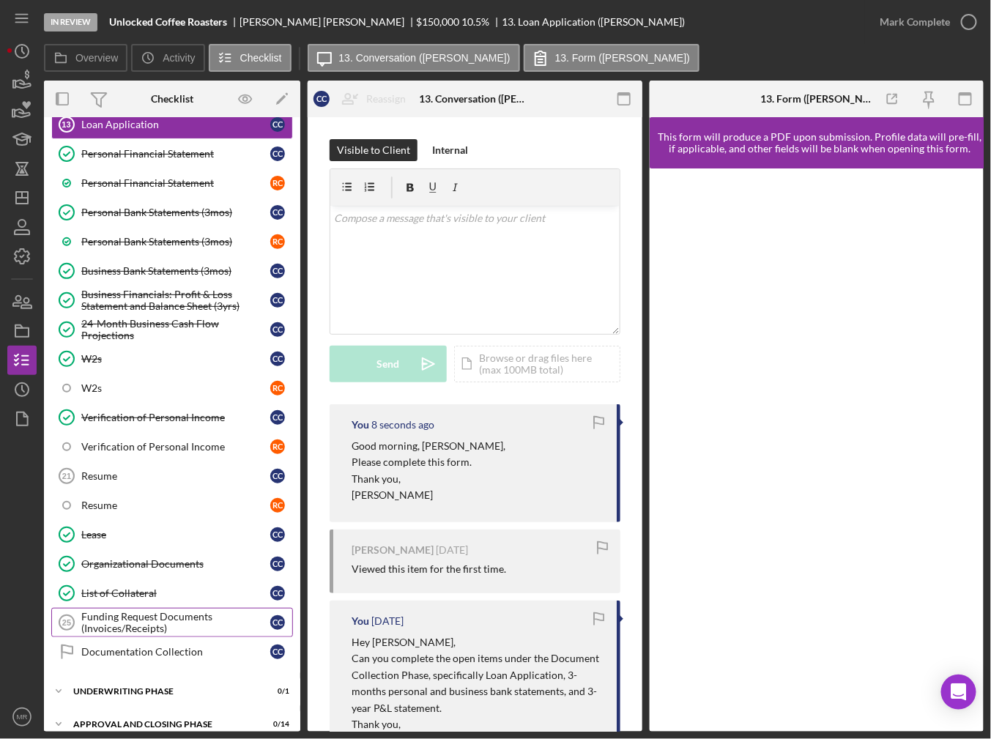
click at [138, 611] on div "Funding Request Documents (Invoices/Receipts)" at bounding box center [175, 622] width 189 height 23
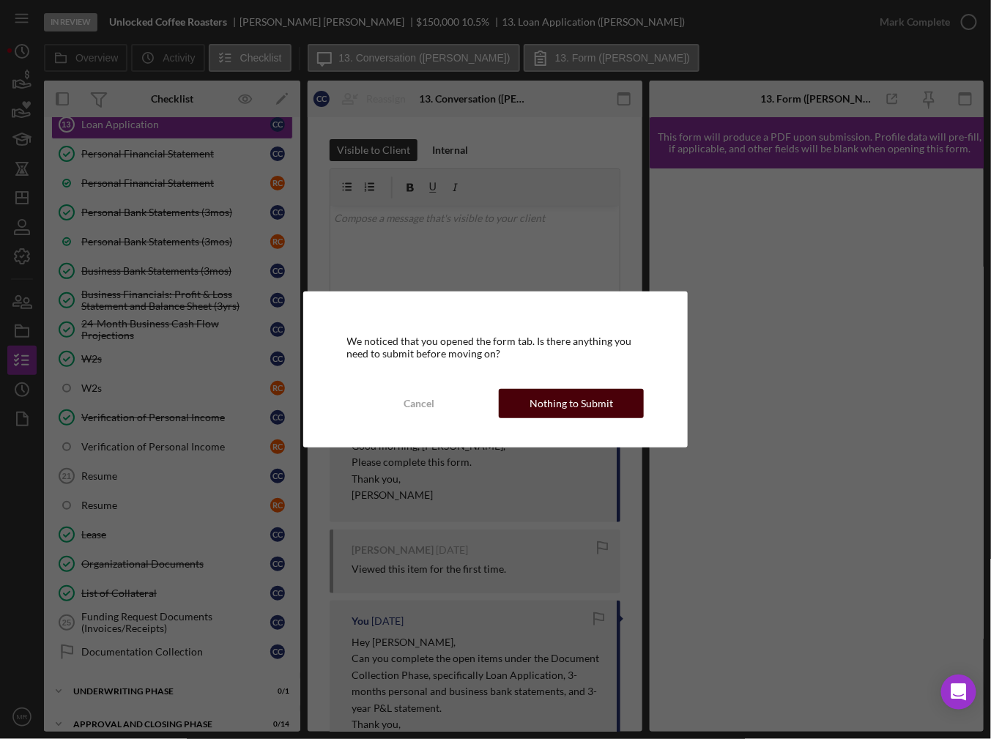
click at [513, 403] on button "Nothing to Submit" at bounding box center [571, 403] width 145 height 29
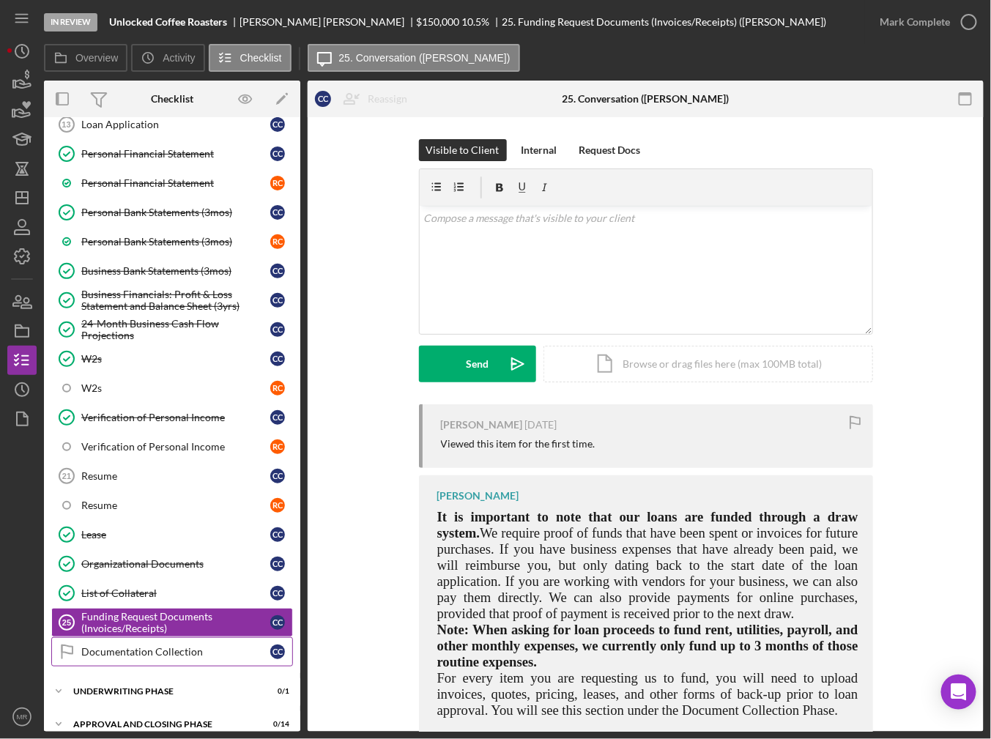
click at [99, 646] on div "Documentation Collection" at bounding box center [175, 652] width 189 height 12
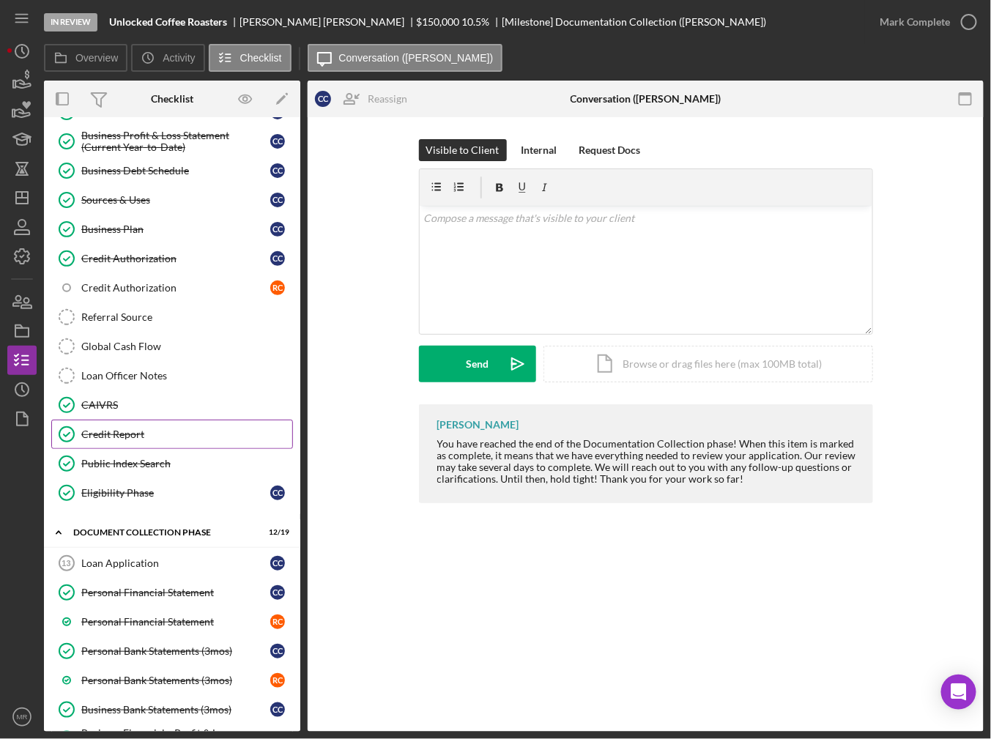
scroll to position [382, 0]
click at [125, 342] on div "Global Cash Flow" at bounding box center [186, 347] width 211 height 12
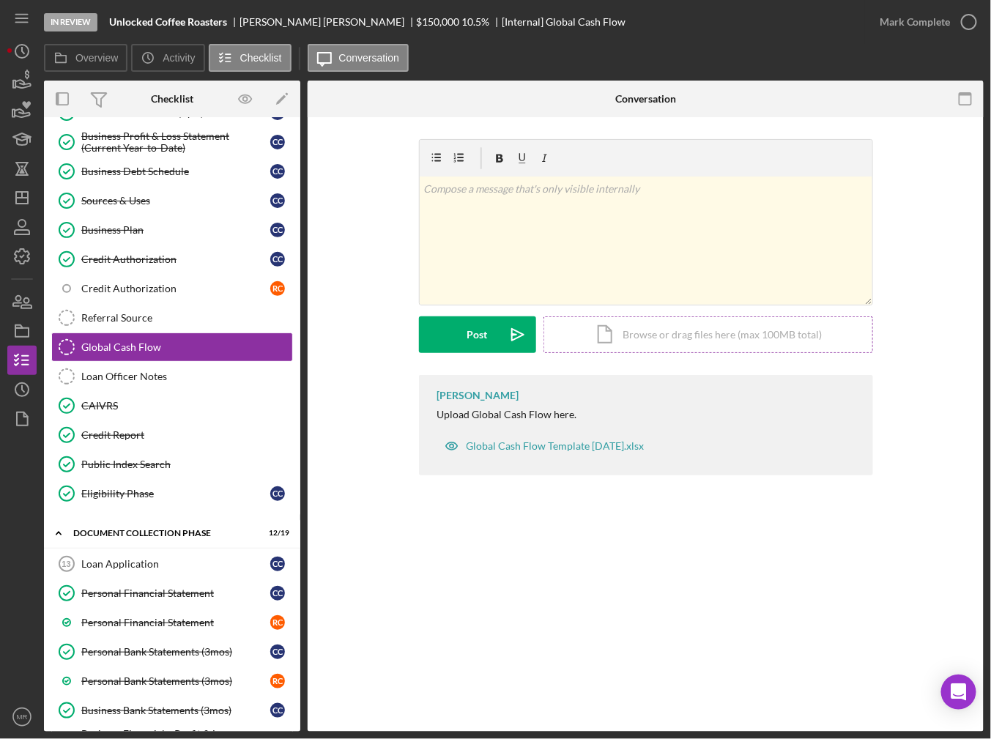
click at [612, 322] on div "Icon/Document Browse or drag files here (max 100MB total) Tap to choose files o…" at bounding box center [709, 335] width 330 height 37
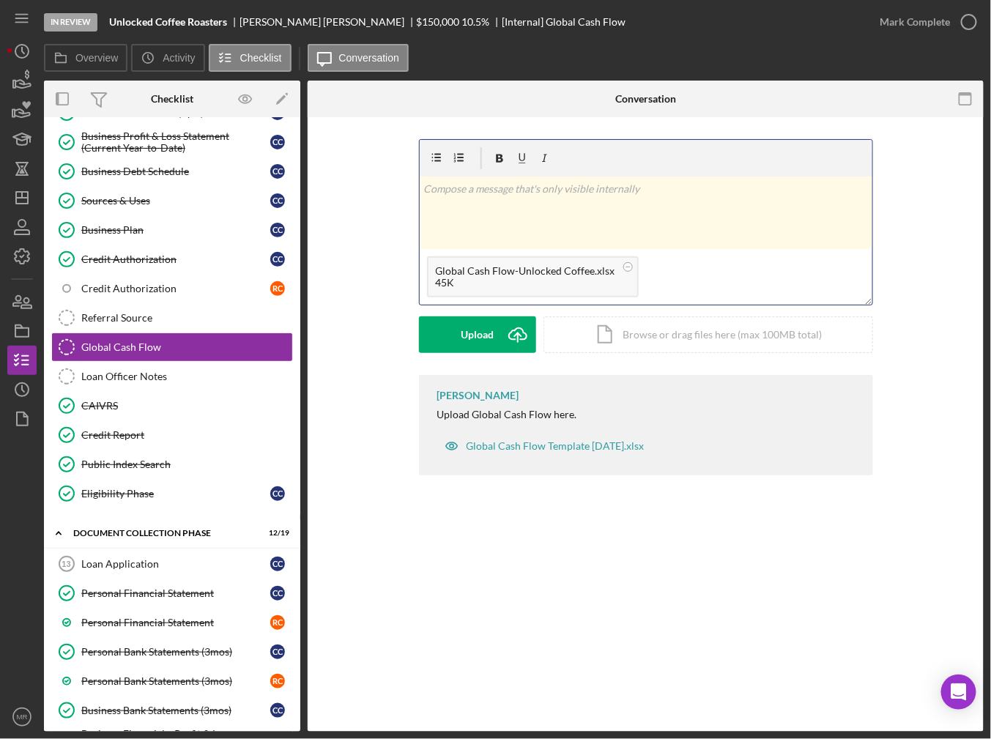
click at [491, 213] on div "v Color teal Color pink Remove color Add row above Add row below Add column bef…" at bounding box center [646, 213] width 453 height 73
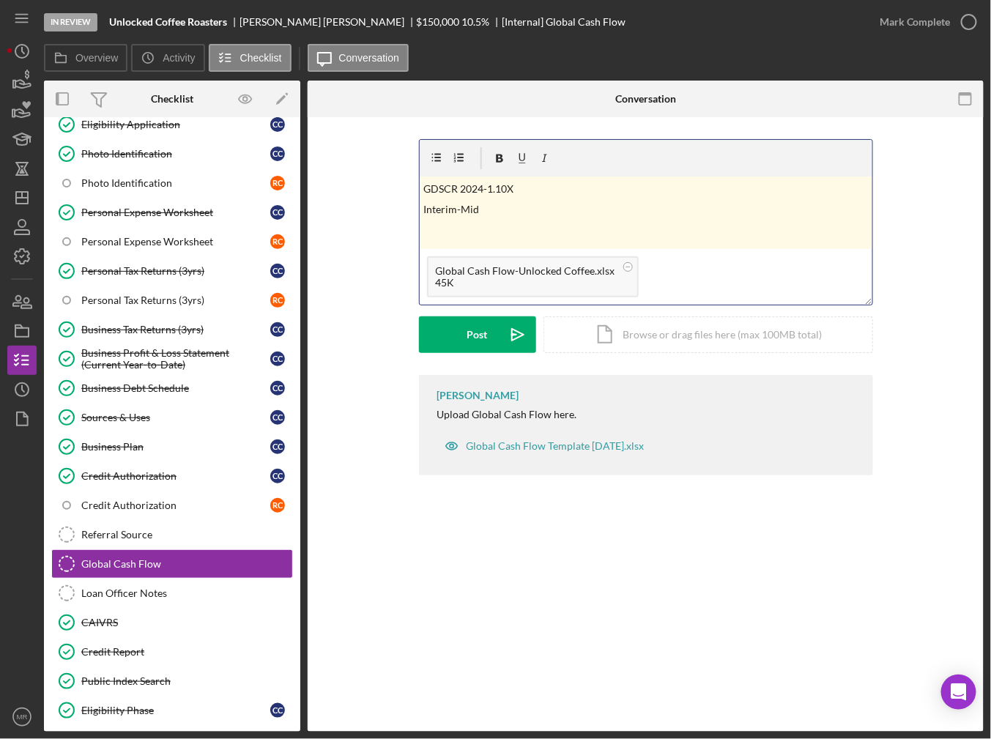
scroll to position [162, 0]
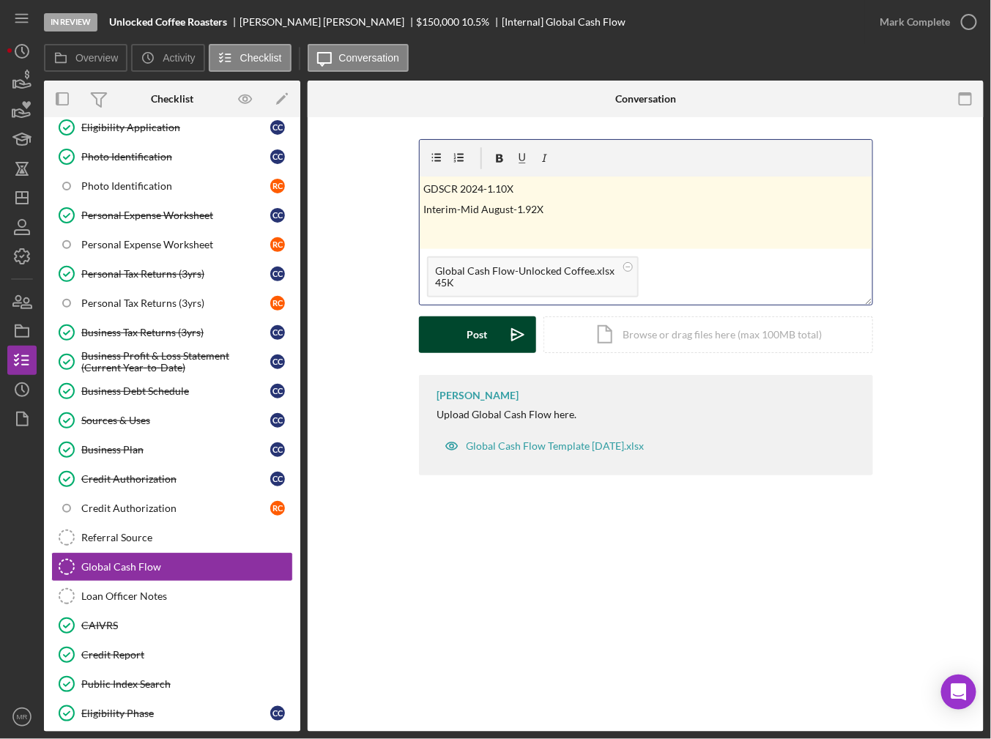
click at [449, 327] on button "Post Icon/icon-invite-send" at bounding box center [477, 335] width 117 height 37
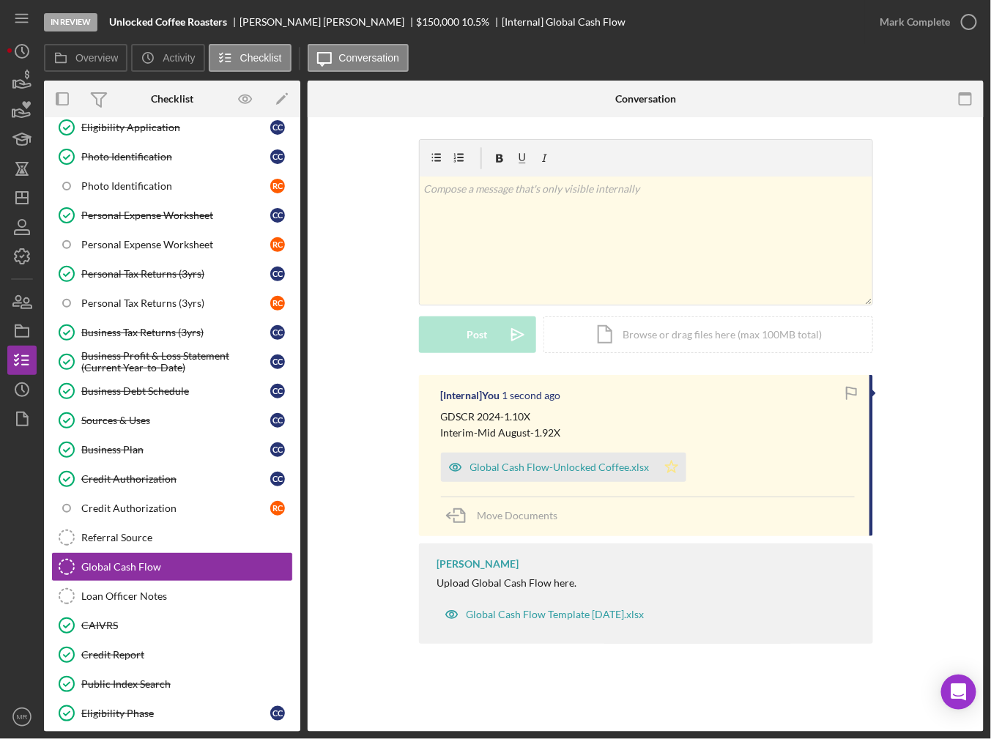
click at [662, 462] on icon "Icon/Star" at bounding box center [671, 467] width 29 height 29
click at [966, 15] on circle "button" at bounding box center [969, 22] width 15 height 15
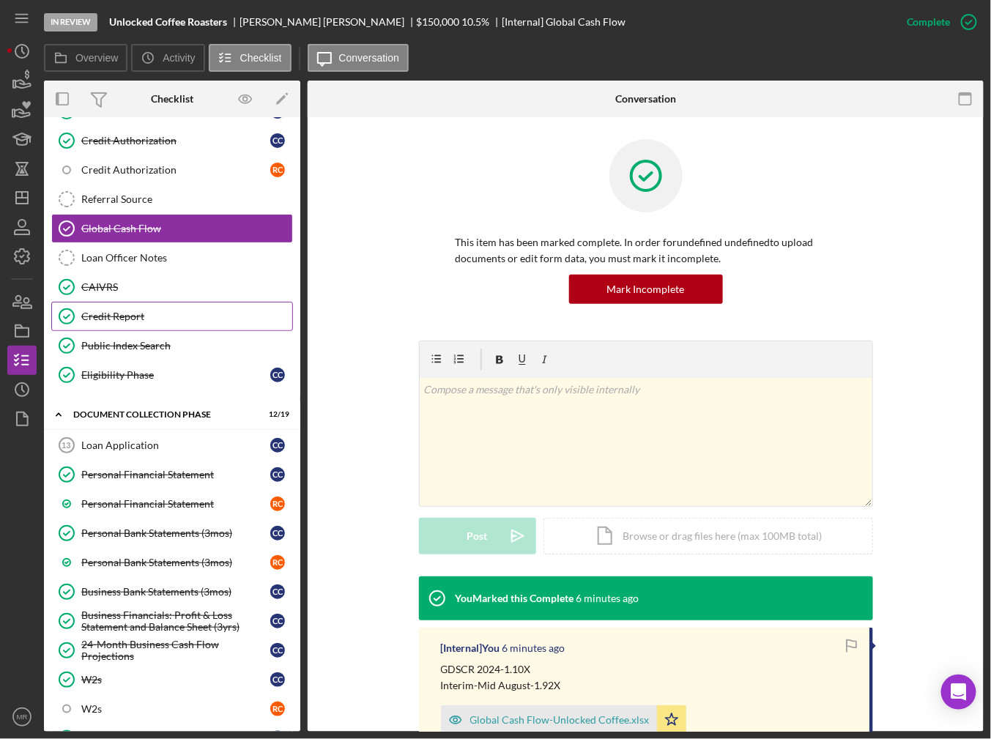
scroll to position [821, 0]
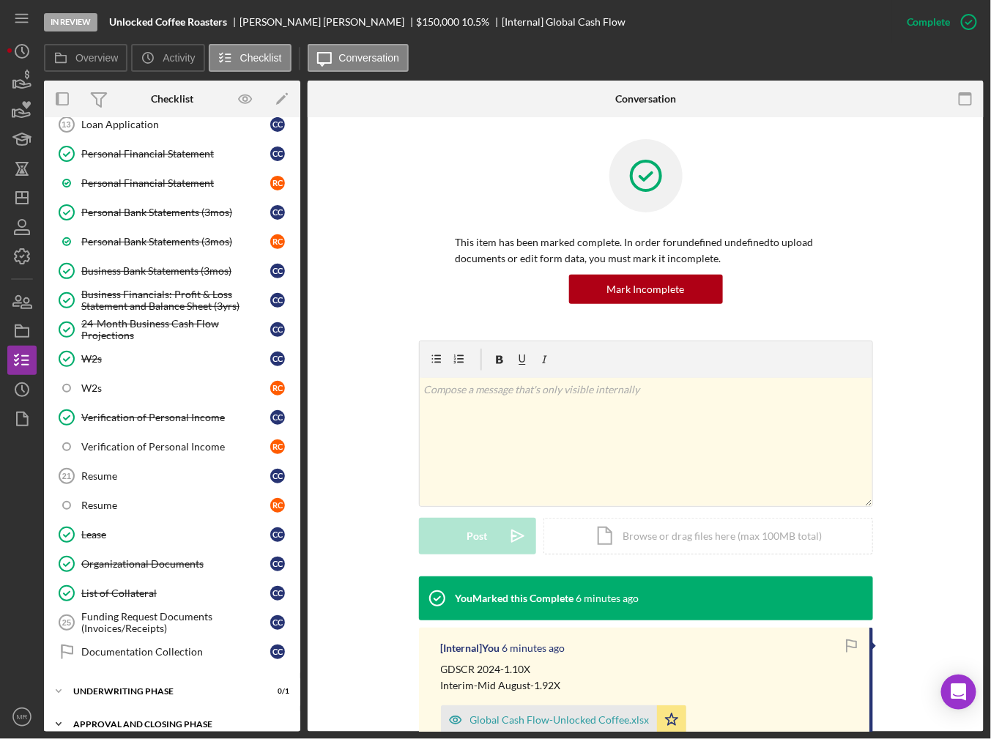
click at [146, 710] on div "Icon/Expander Approval and Closing Phase 0 / 14" at bounding box center [172, 724] width 256 height 29
click at [147, 710] on div "Icon/Expander Approval and Closing Phase 0 / 14" at bounding box center [172, 725] width 256 height 30
click at [152, 720] on div "Approval and Closing Phase" at bounding box center [177, 724] width 209 height 9
click at [153, 720] on div "Approval and Closing Phase" at bounding box center [177, 724] width 209 height 9
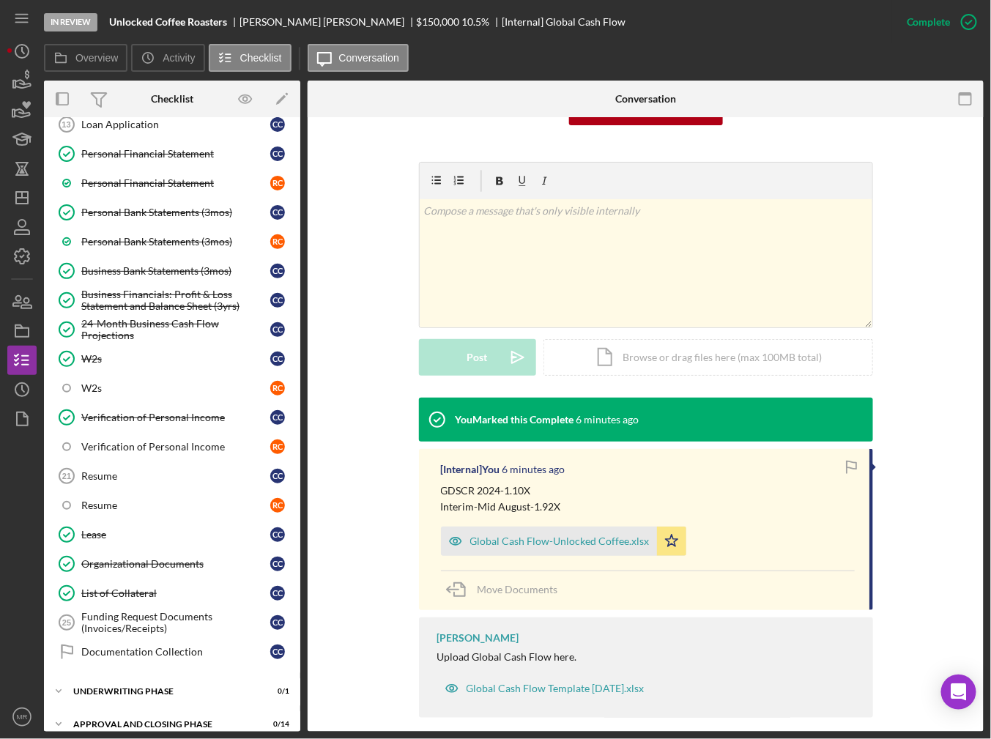
scroll to position [193, 0]
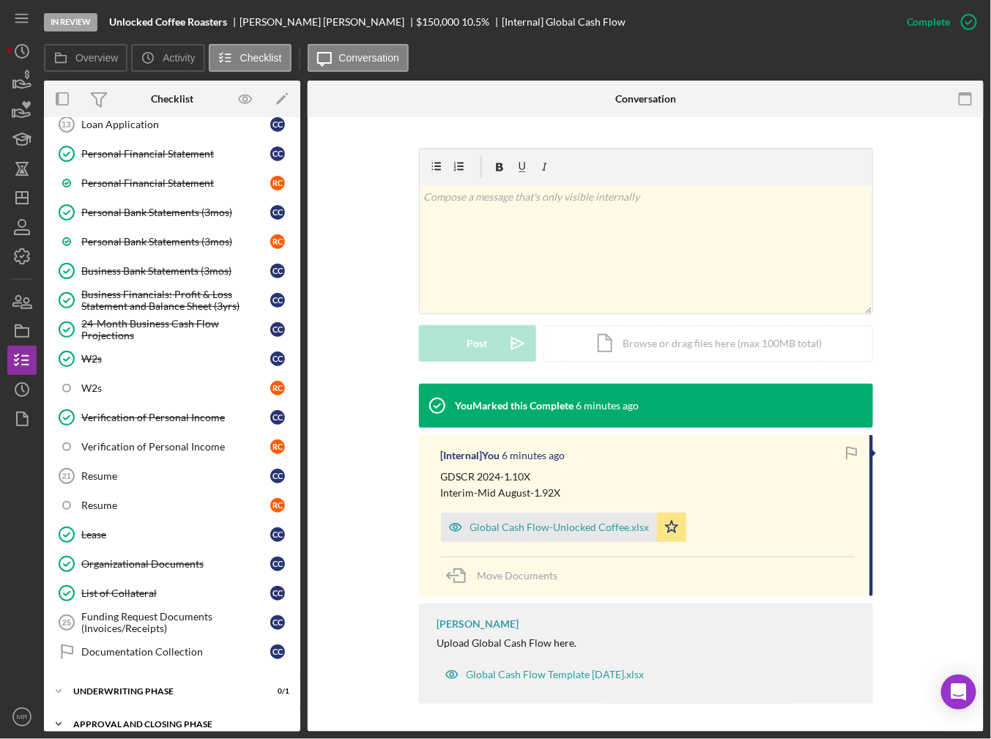
click at [100, 715] on div "Icon/Expander Approval and Closing Phase 0 / 14" at bounding box center [172, 724] width 256 height 29
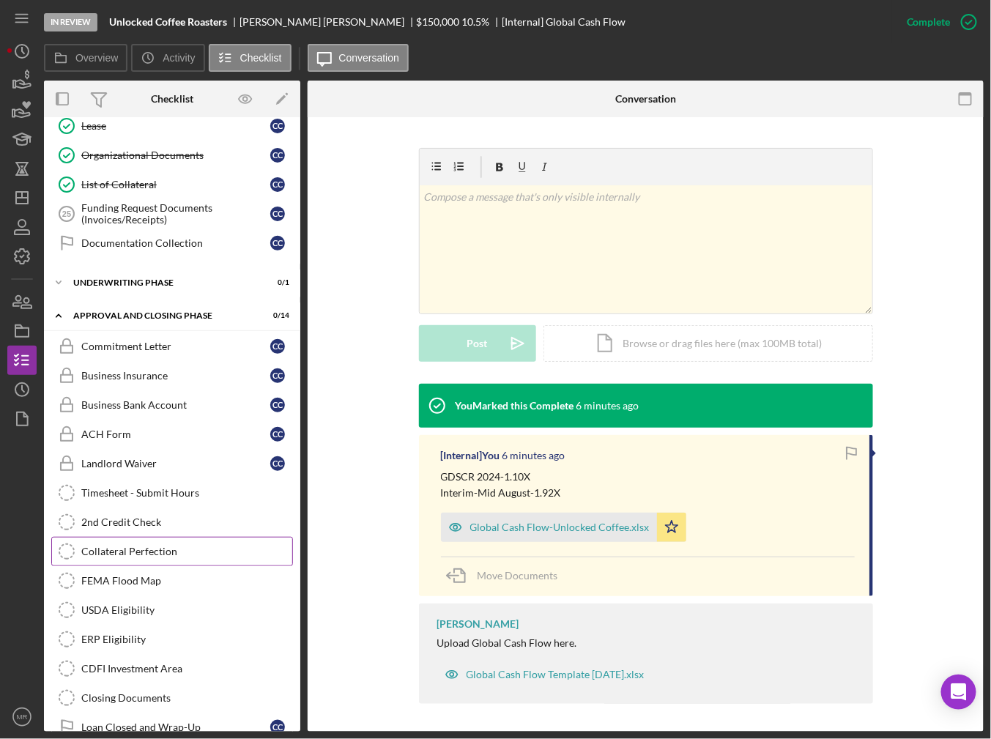
scroll to position [1235, 0]
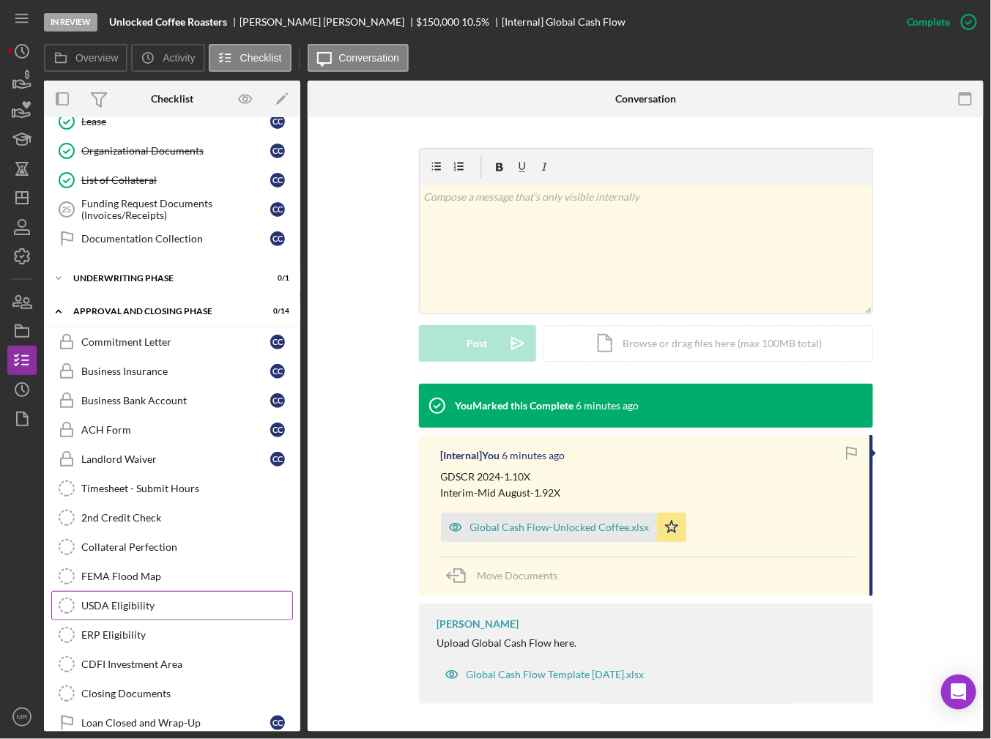
click at [162, 591] on link "USDA Eligibility USDA Eligibility" at bounding box center [172, 605] width 242 height 29
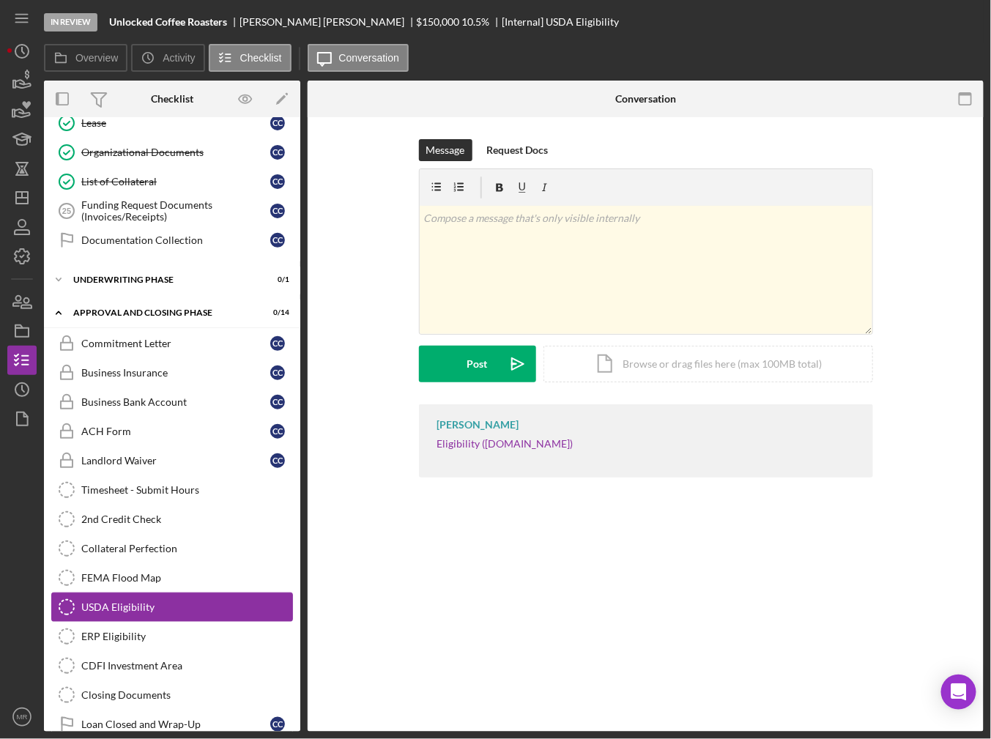
scroll to position [1235, 0]
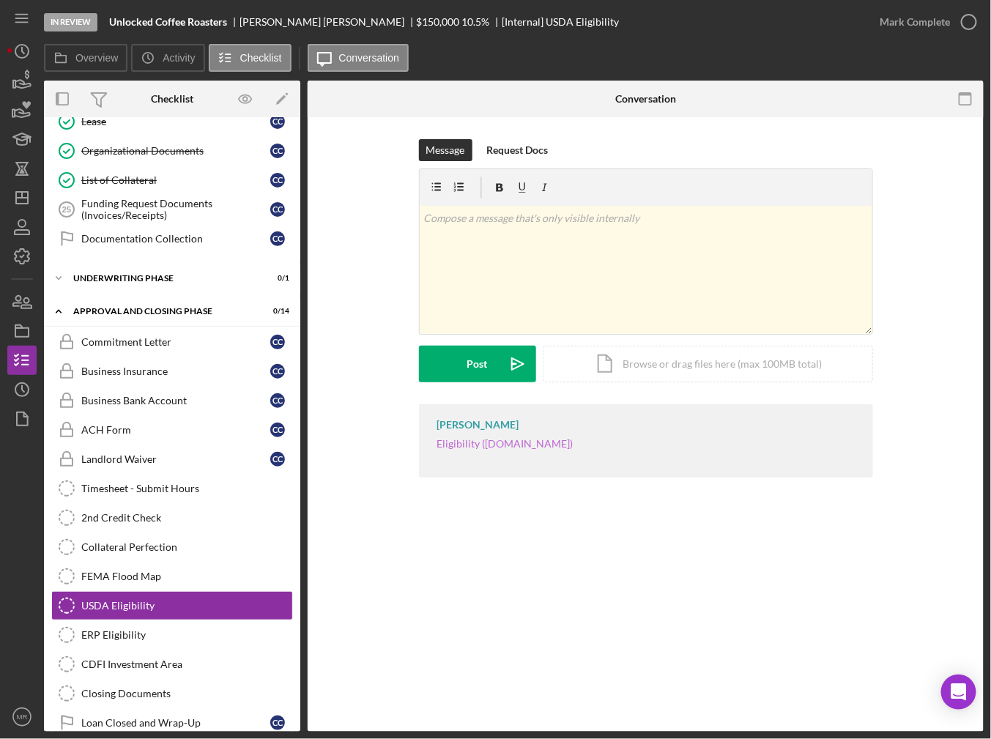
click at [488, 444] on link "Eligibility ([DOMAIN_NAME])" at bounding box center [505, 443] width 136 height 12
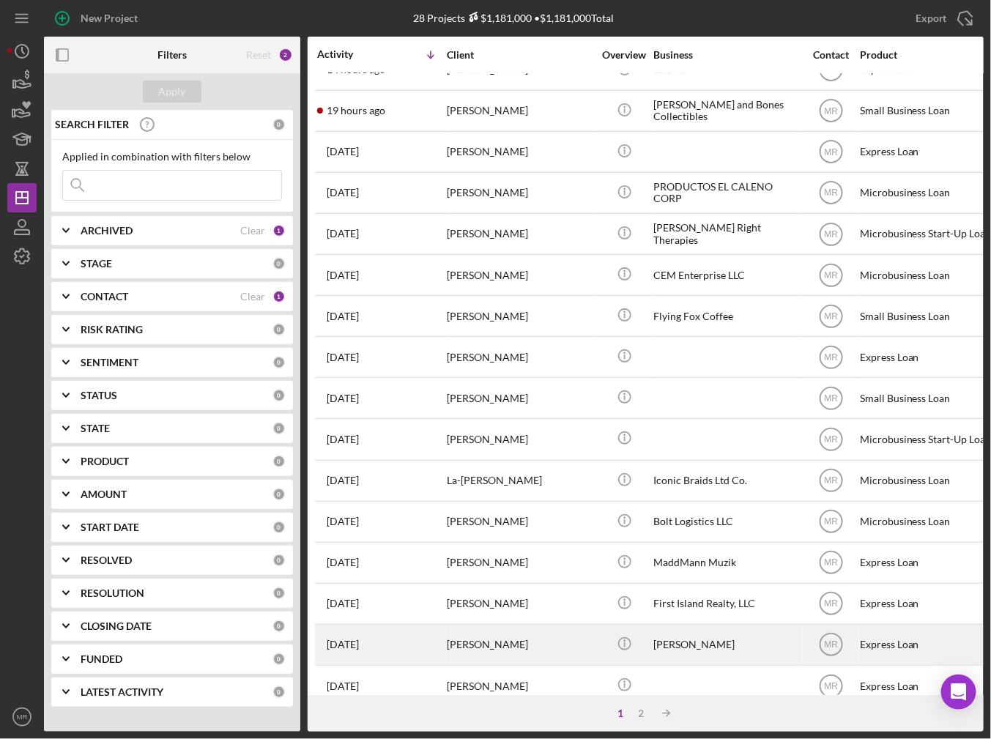
scroll to position [412, 0]
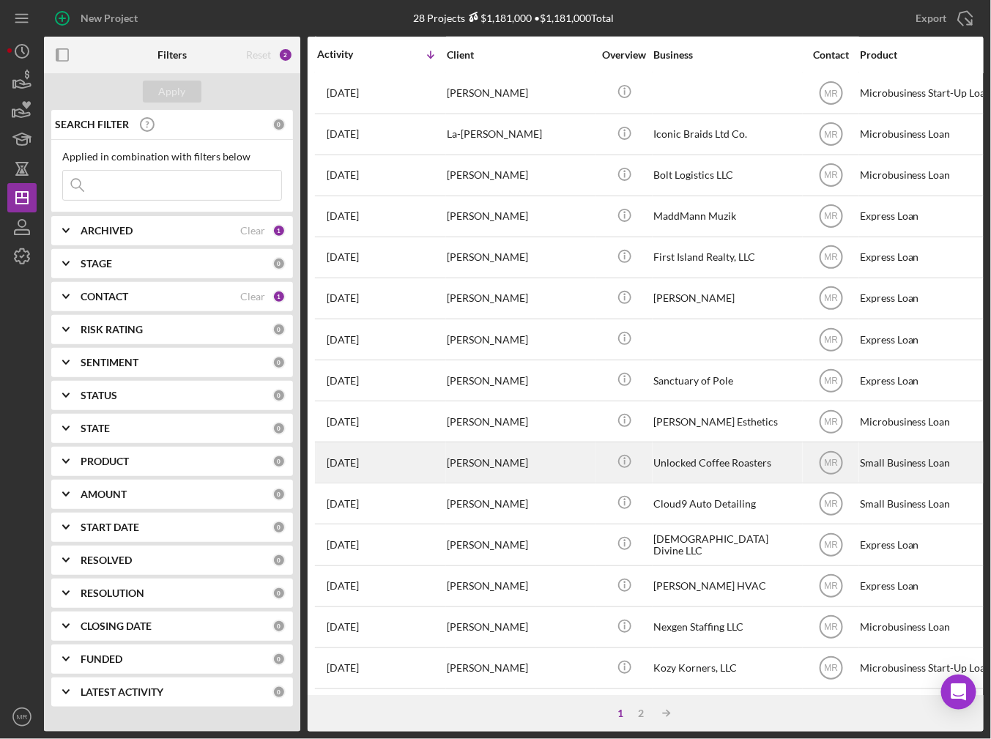
click at [434, 462] on div "4 weeks ago Carlos Camargo" at bounding box center [381, 462] width 128 height 39
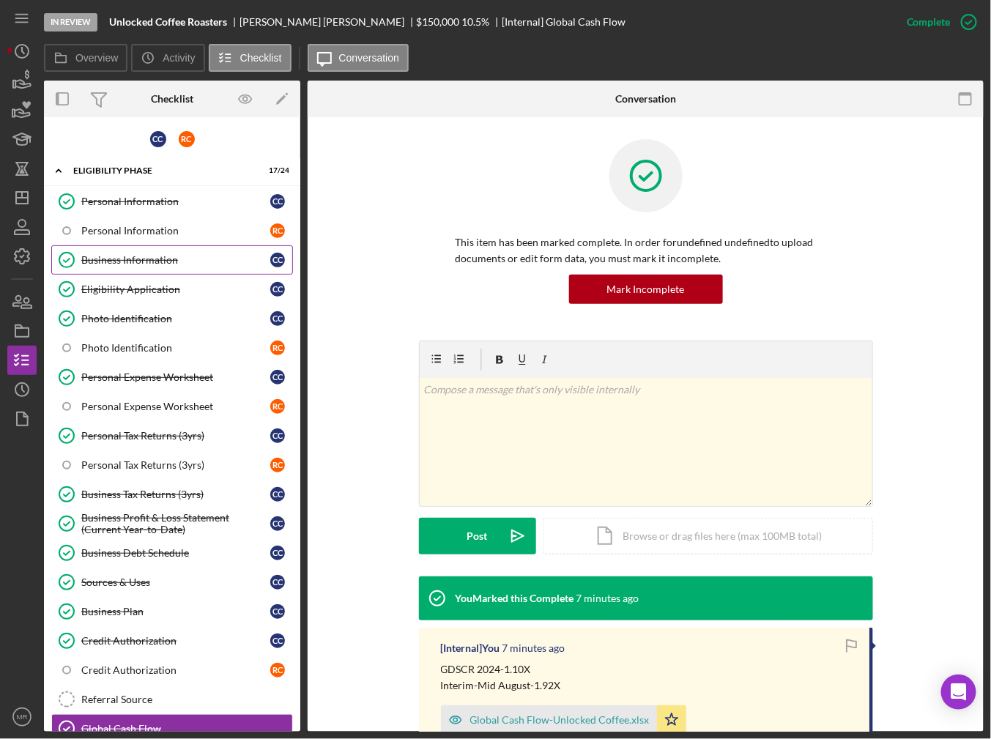
click at [152, 248] on link "Business Information Business Information C C" at bounding box center [172, 259] width 242 height 29
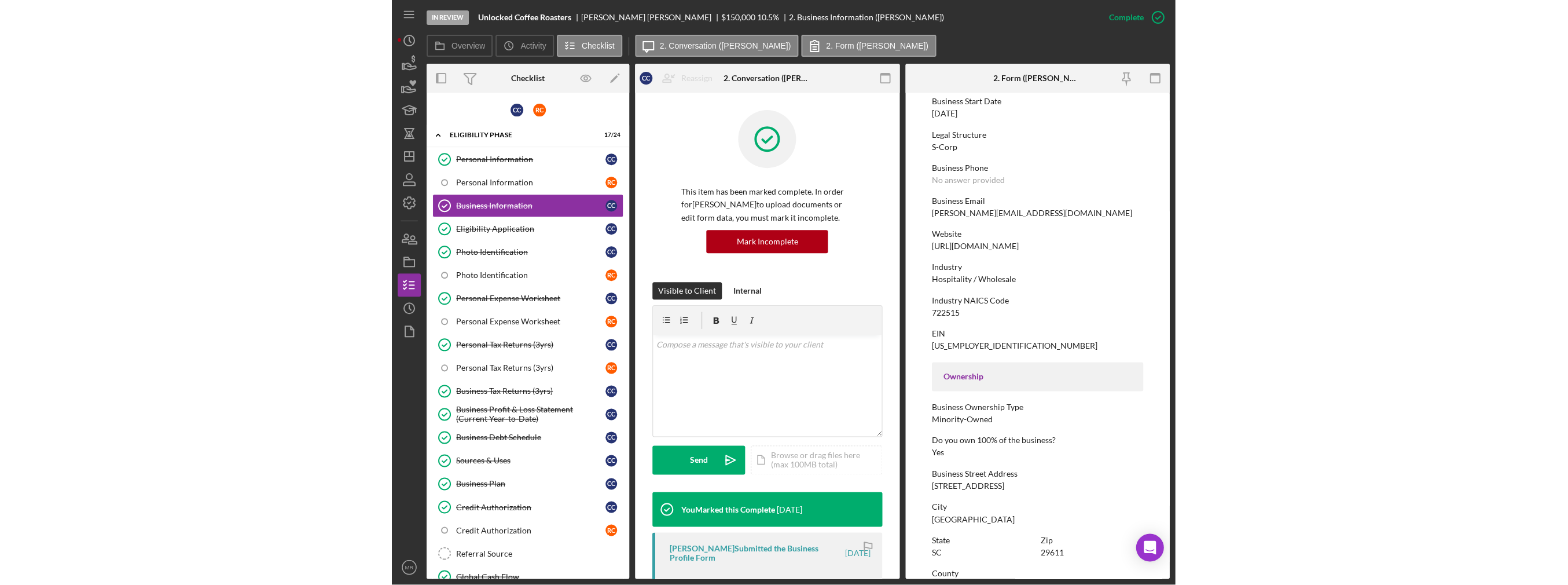
scroll to position [174, 0]
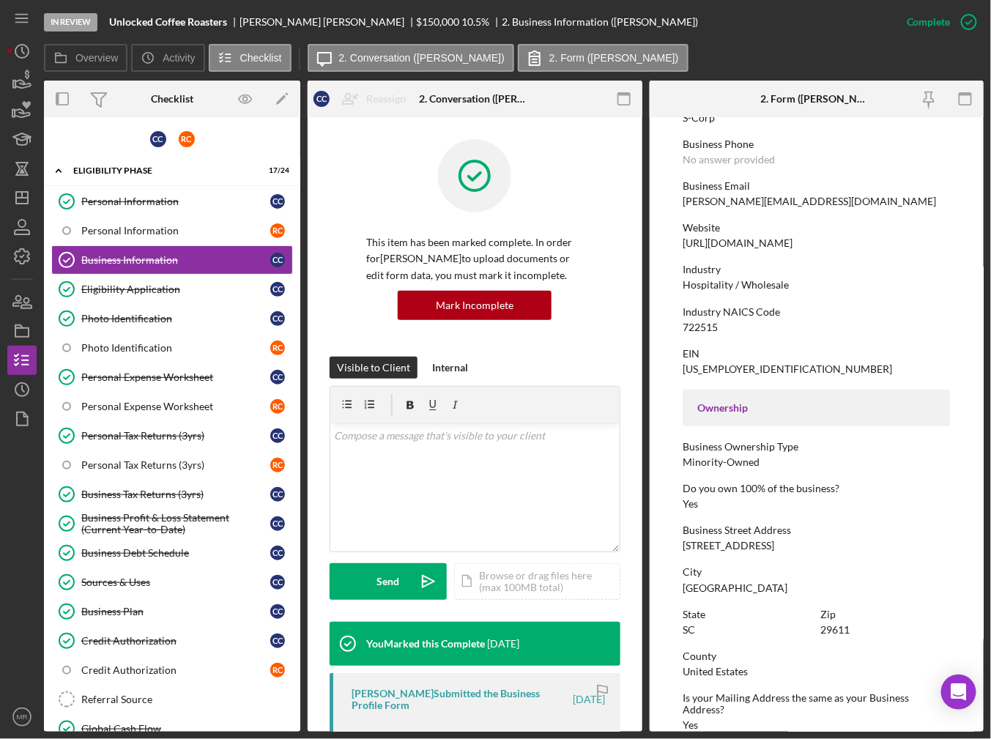
click at [717, 547] on div "556 Perry Av Suite B116" at bounding box center [729, 546] width 92 height 12
copy div "556 Perry Av Suite B116"
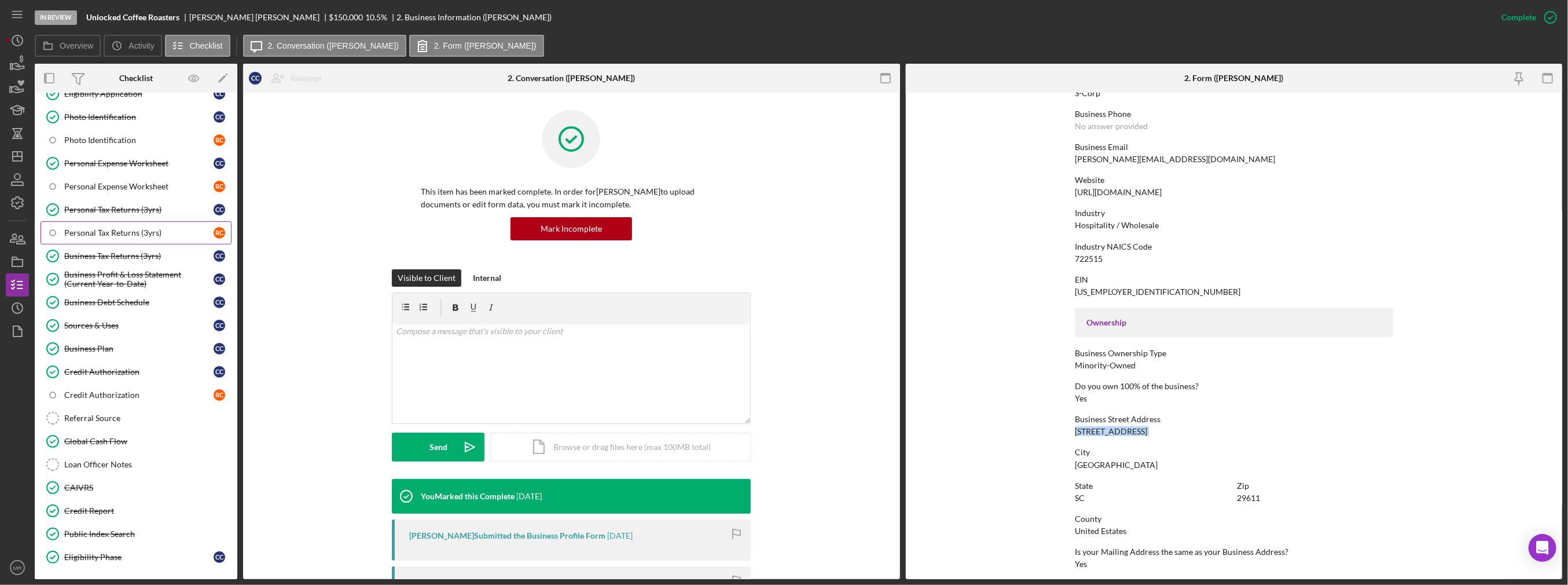
scroll to position [0, 0]
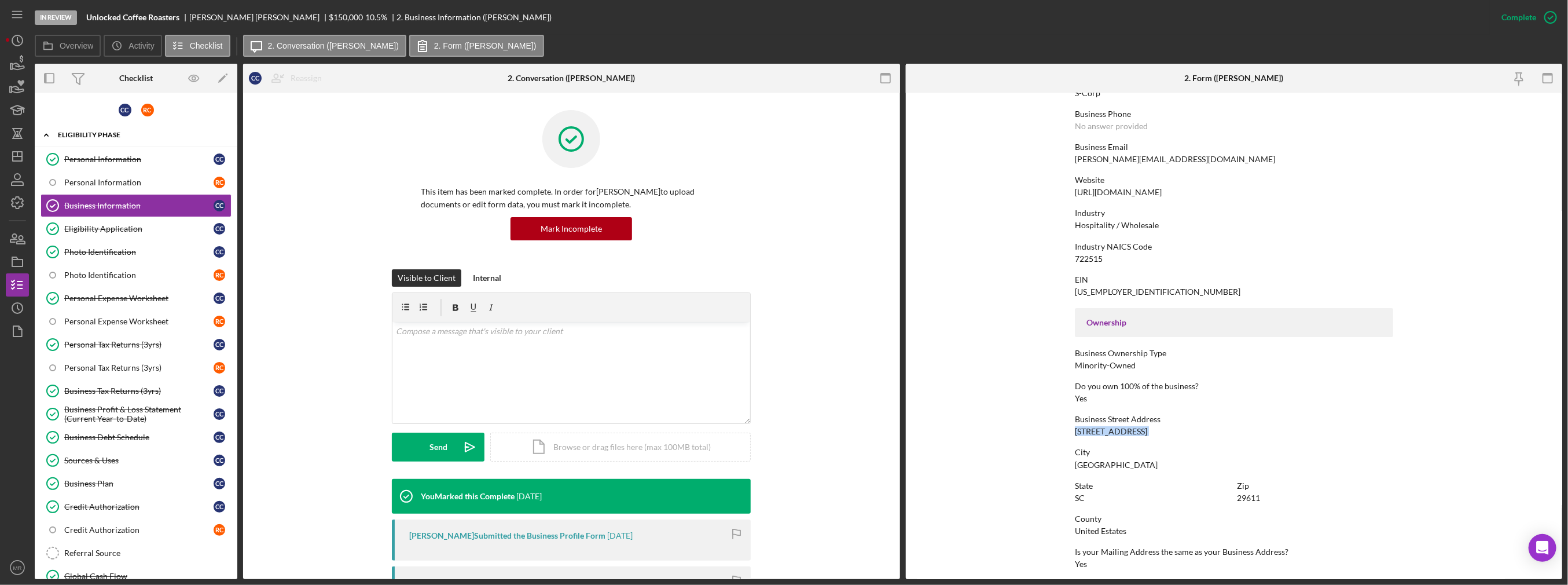
click at [84, 136] on div "Eligibility Phase" at bounding box center [140, 134] width 165 height 7
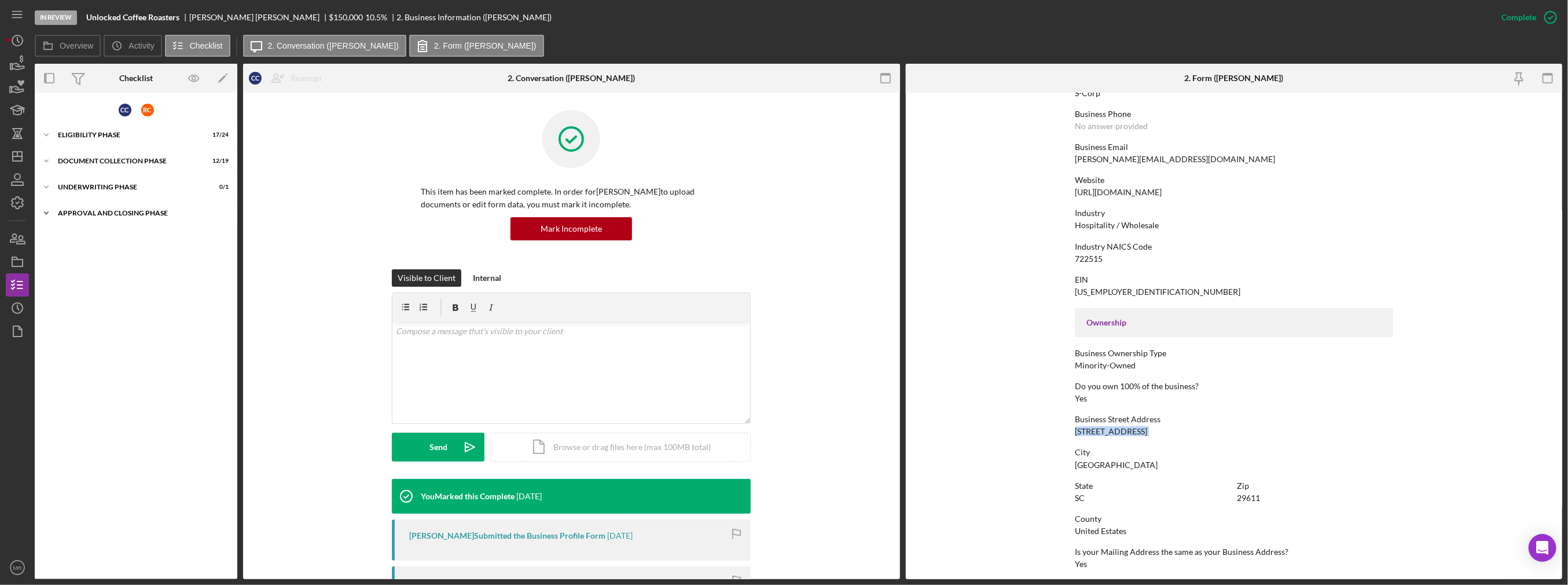
click at [73, 202] on div "Icon/Expander Approval and Closing Phase 0 / 14" at bounding box center [136, 213] width 202 height 23
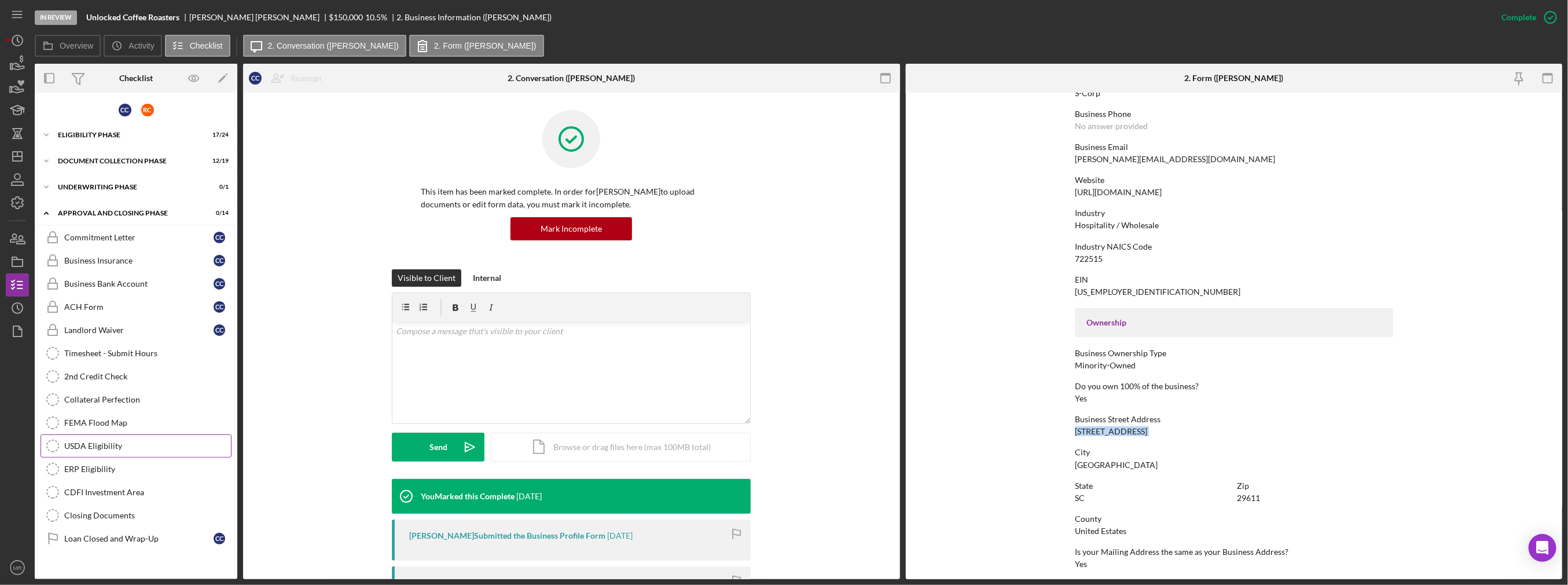
click at [111, 441] on div "USDA Eligibility" at bounding box center [147, 446] width 167 height 9
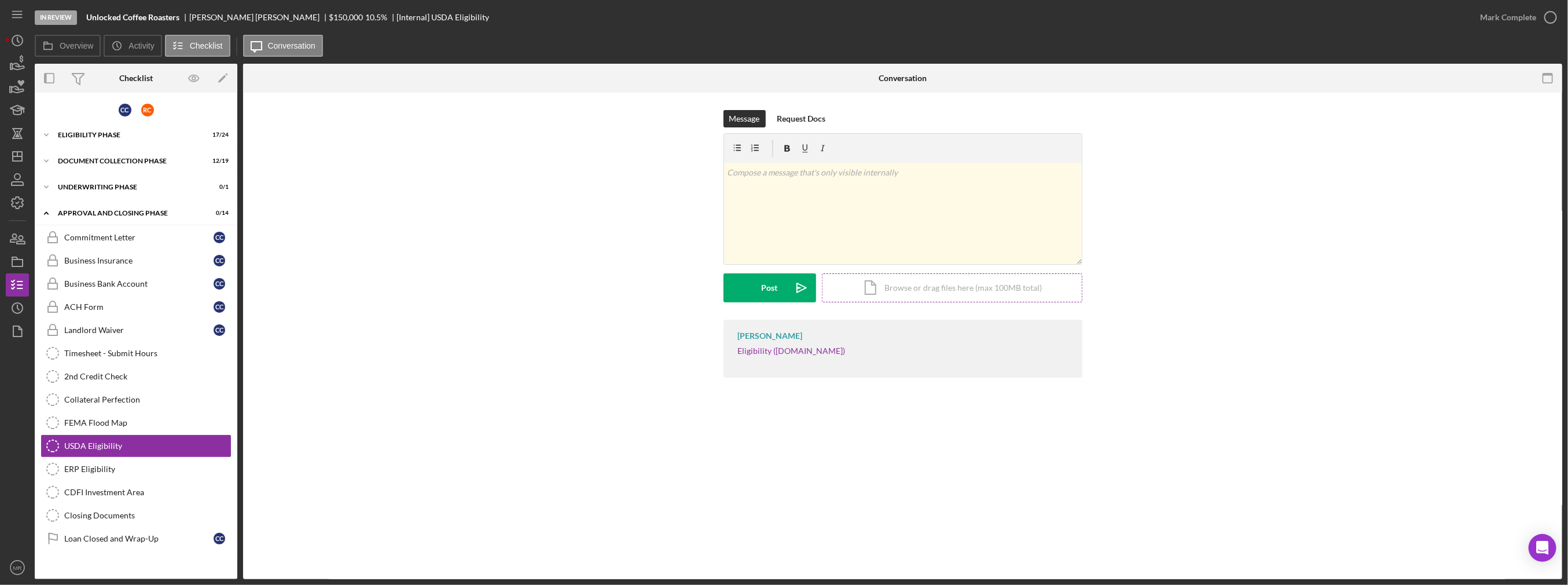
click at [783, 300] on div "Icon/Document Browse or drag files here (max 100MB total) Tap to choose files o…" at bounding box center [952, 288] width 261 height 29
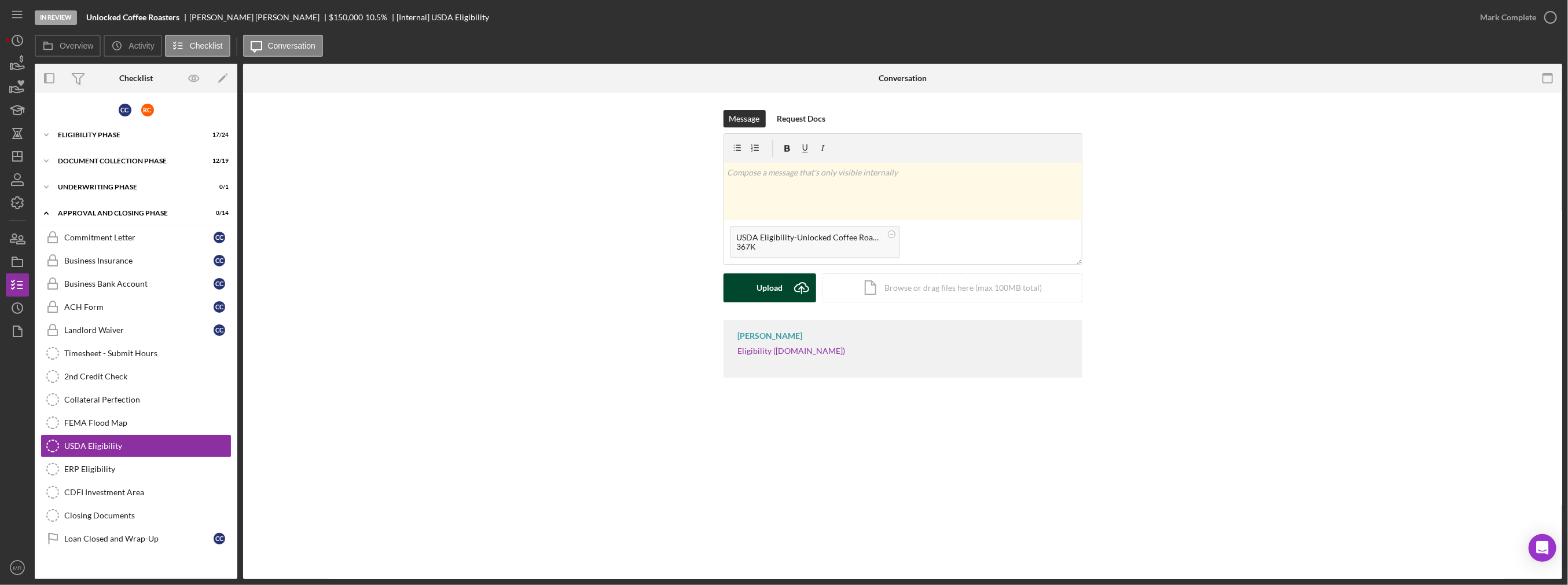
click at [752, 279] on button "Upload Icon/Upload" at bounding box center [769, 288] width 92 height 29
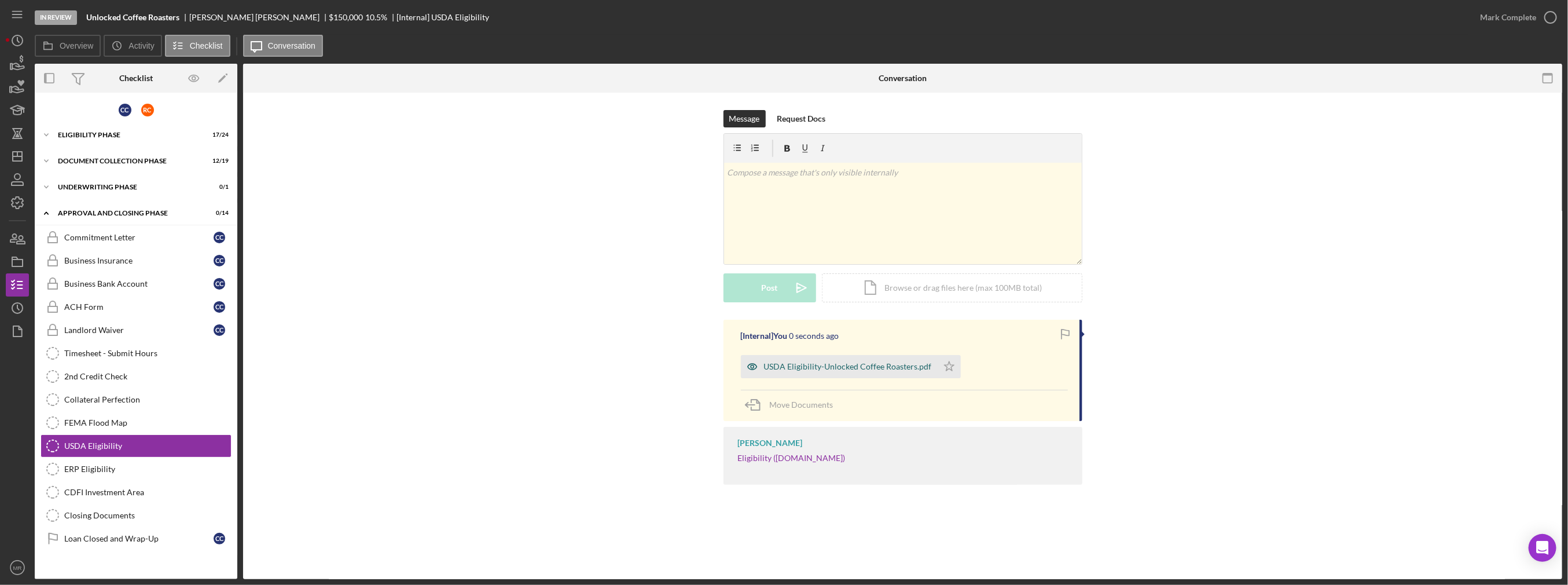
click at [783, 365] on div "USDA Eligibility-Unlocked Coffee Roasters.pdf" at bounding box center [848, 367] width 167 height 9
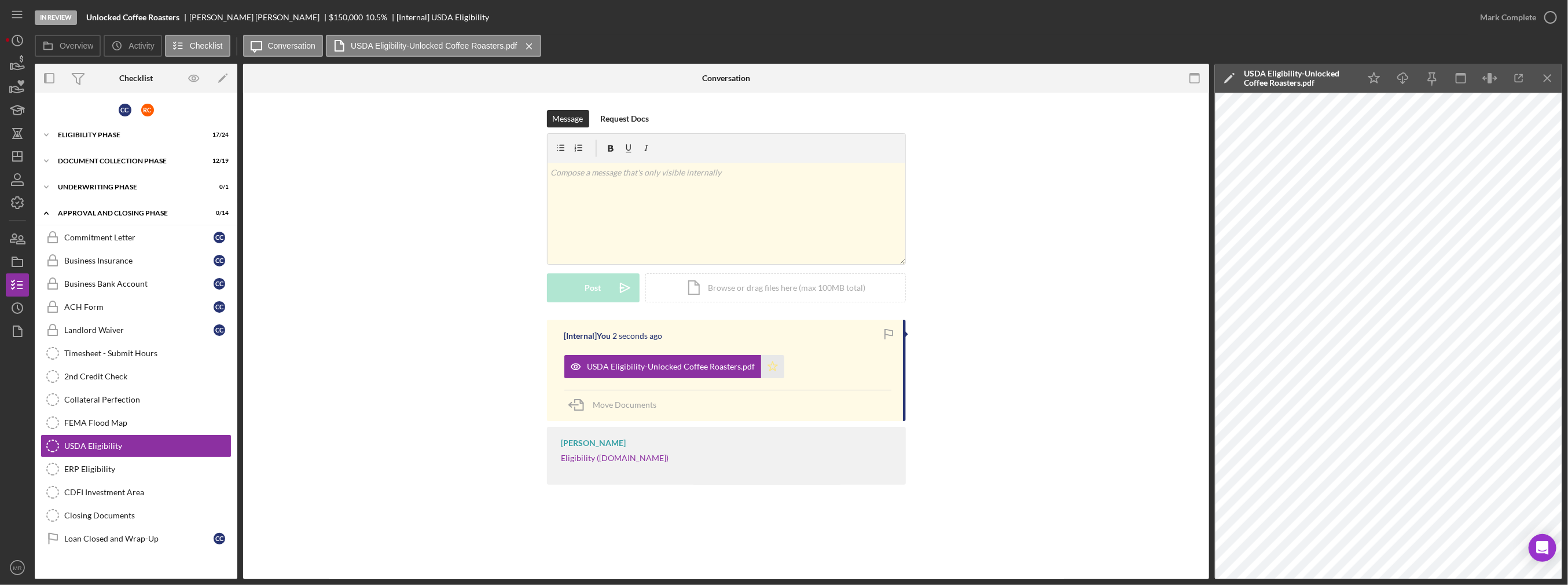
click at [773, 365] on polygon "button" at bounding box center [772, 366] width 9 height 9
click at [783, 24] on icon "button" at bounding box center [1550, 17] width 29 height 29
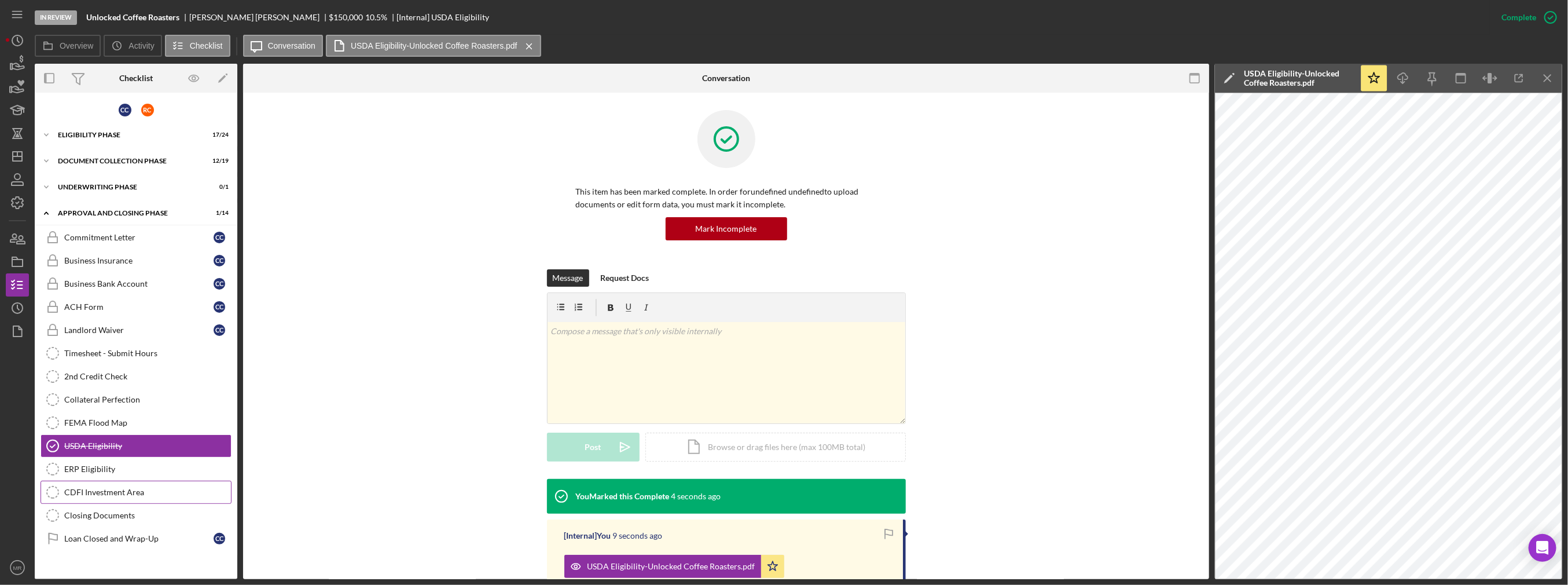
click at [150, 491] on div "CDFI Investment Area" at bounding box center [147, 493] width 167 height 9
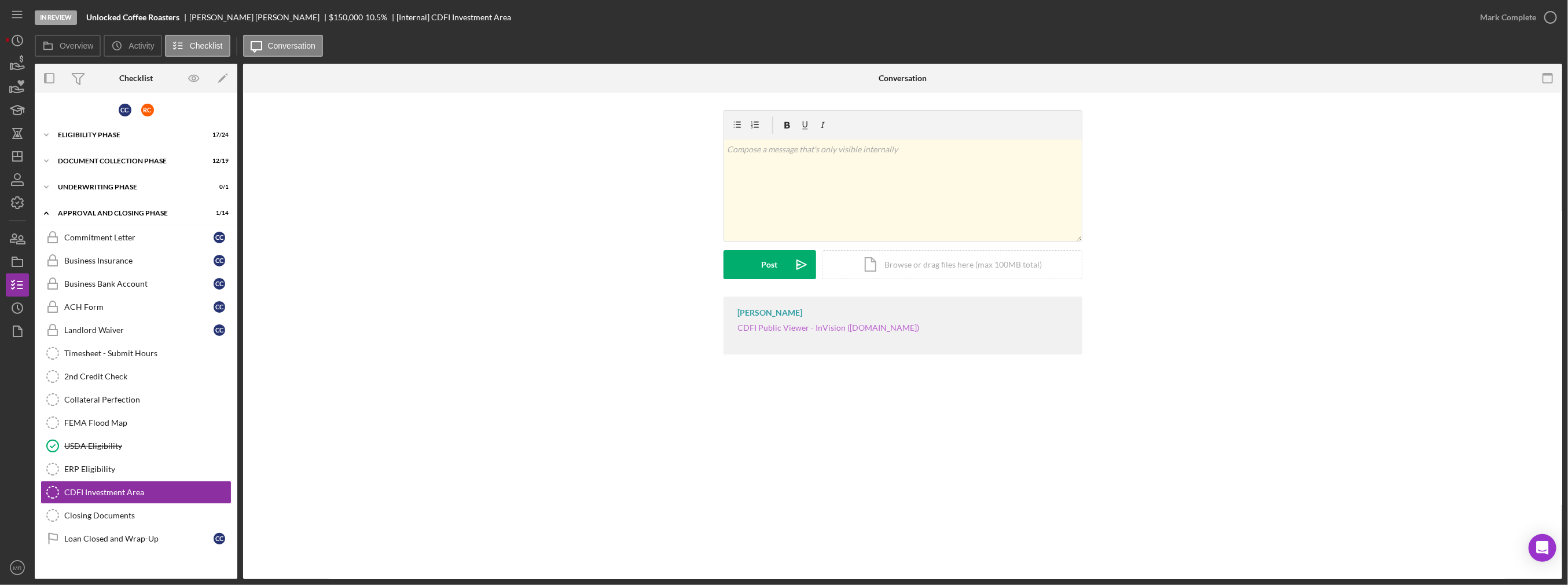
click at [783, 326] on link "CDFI Public Viewer - InVision (cdfifund.gov)" at bounding box center [829, 327] width 182 height 9
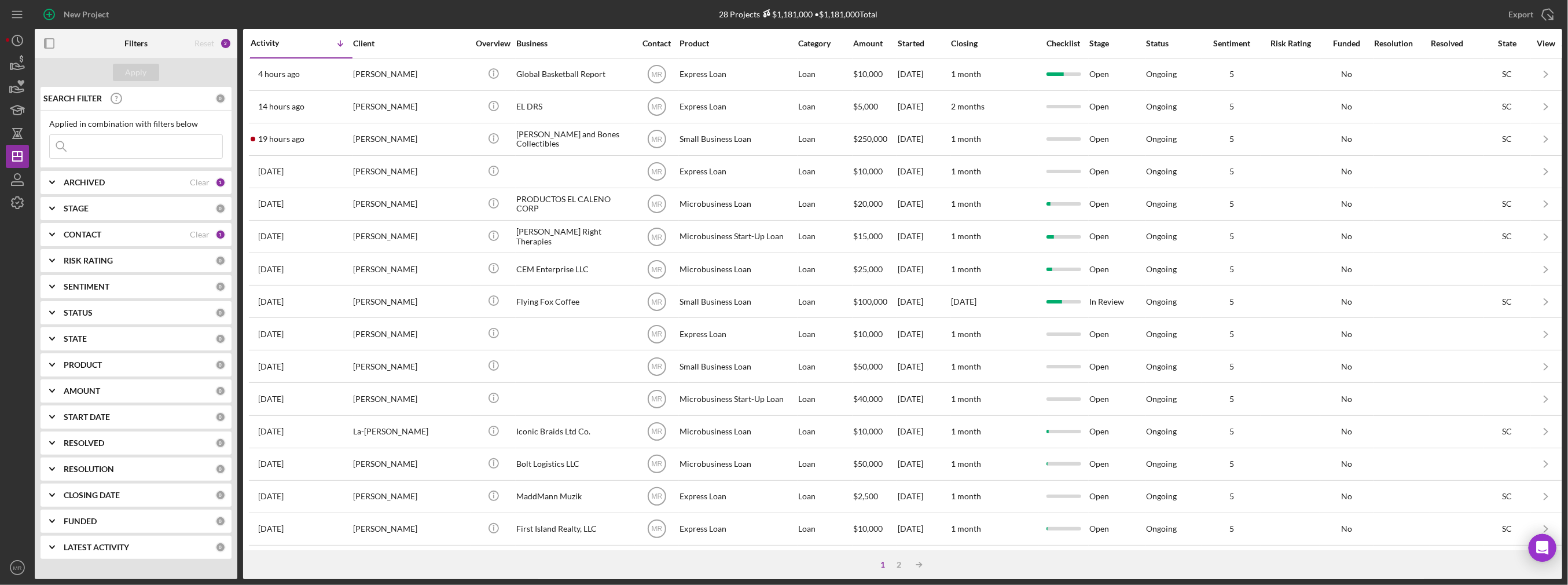
click at [99, 543] on b "LATEST ACTIVITY" at bounding box center [96, 547] width 66 height 9
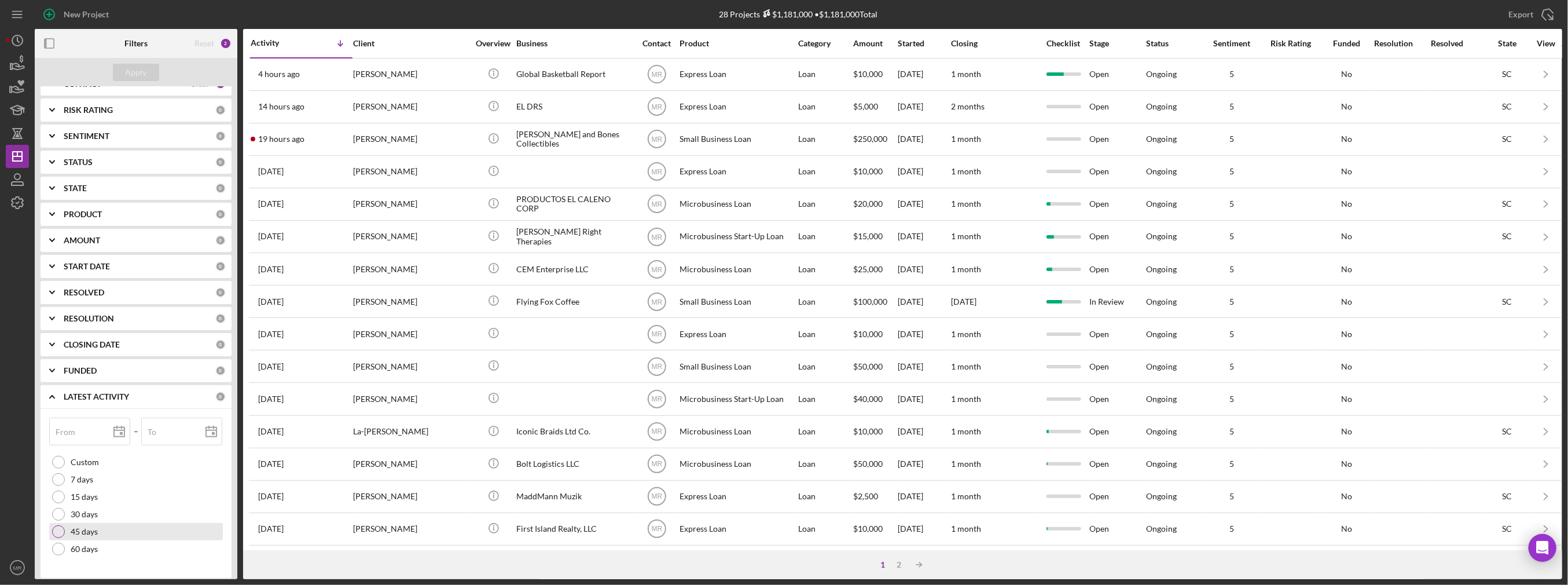
scroll to position [157, 0]
click at [126, 450] on div "Custom" at bounding box center [136, 455] width 174 height 17
click at [85, 475] on label "7 days" at bounding box center [81, 473] width 23 height 9
type input "[DATE]"
type input "2025-10-07"
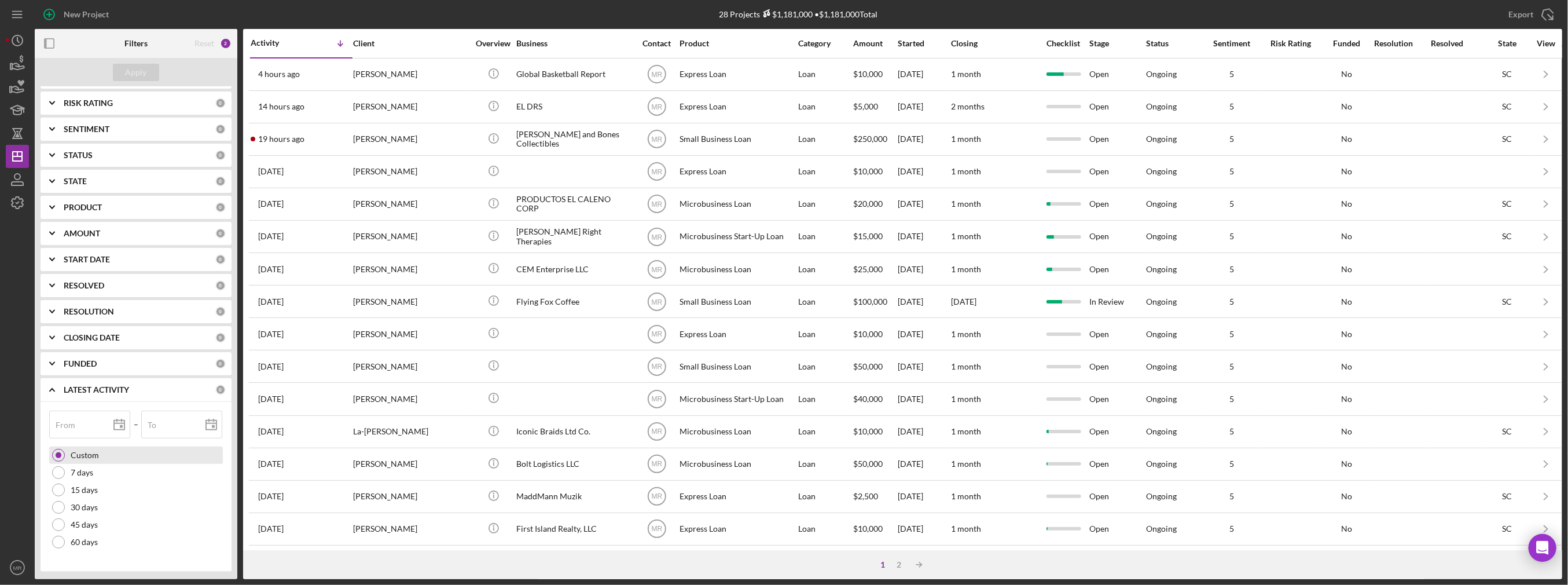
type input "[DATE]"
type input "2025-10-14"
click at [98, 383] on div "LATEST ACTIVITY Clear 1" at bounding box center [145, 389] width 162 height 23
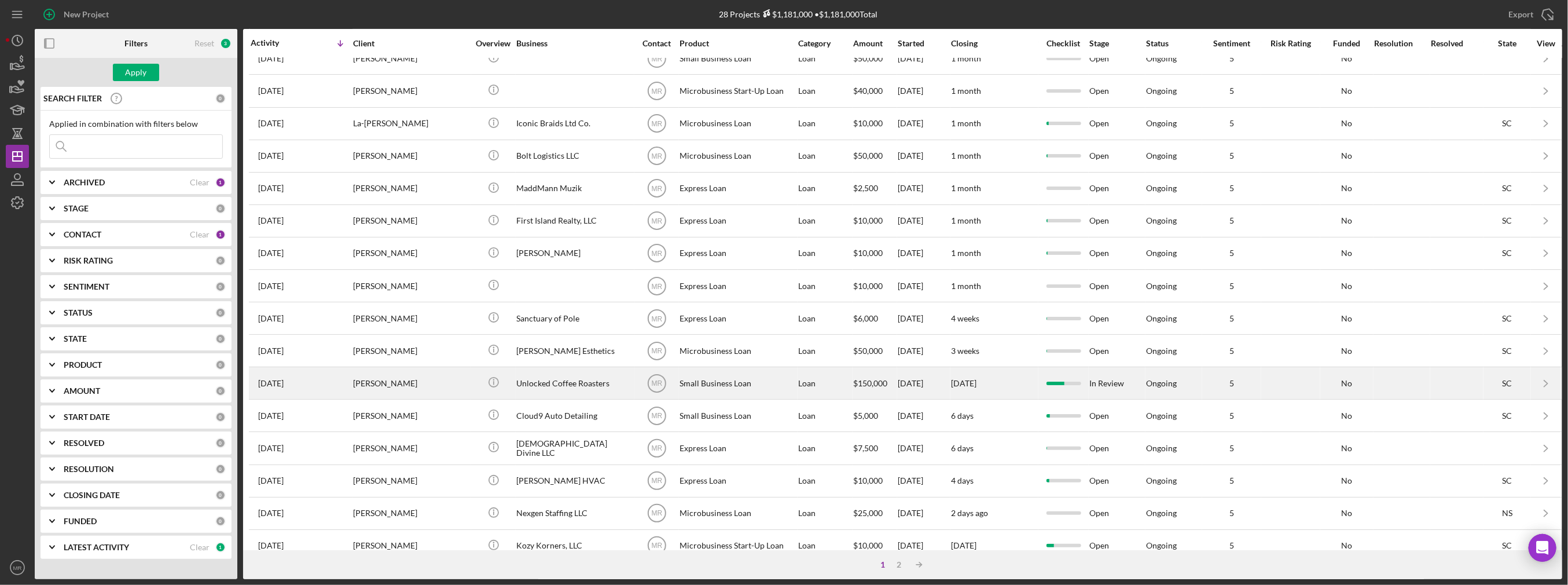
scroll to position [326, 0]
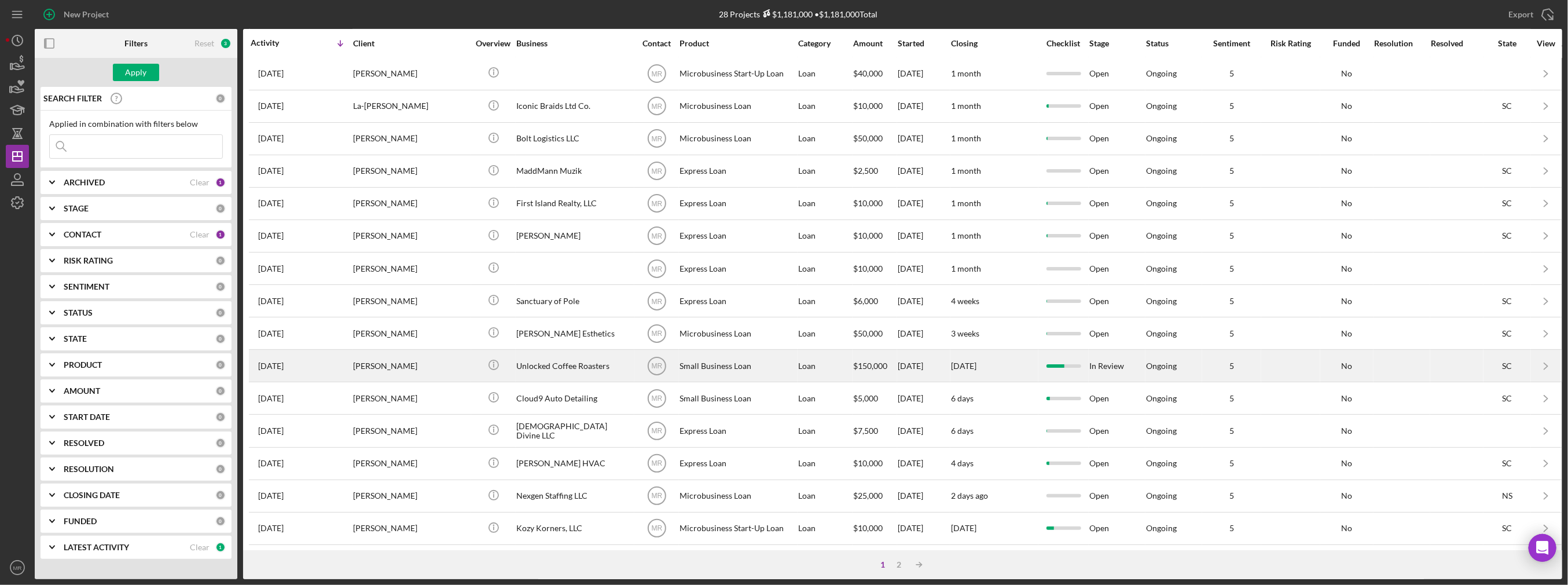
click at [417, 369] on div "[PERSON_NAME]" at bounding box center [411, 365] width 116 height 31
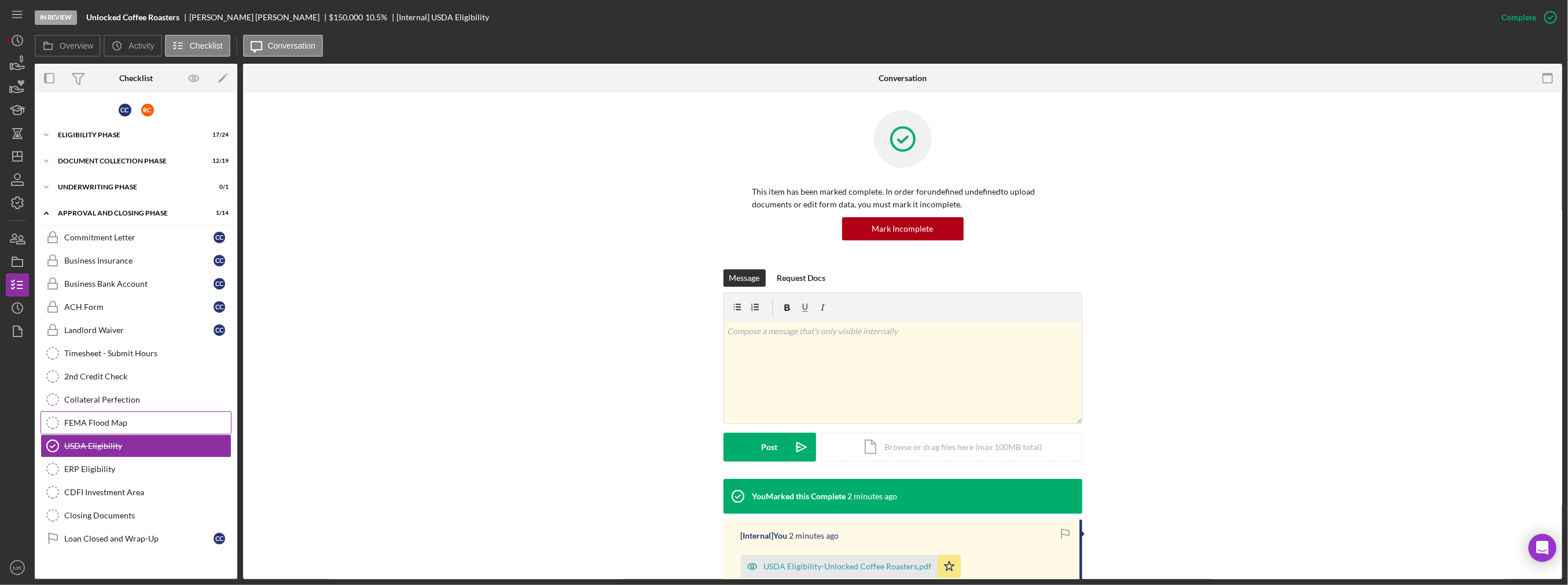
click at [118, 419] on div "FEMA Flood Map" at bounding box center [147, 423] width 167 height 9
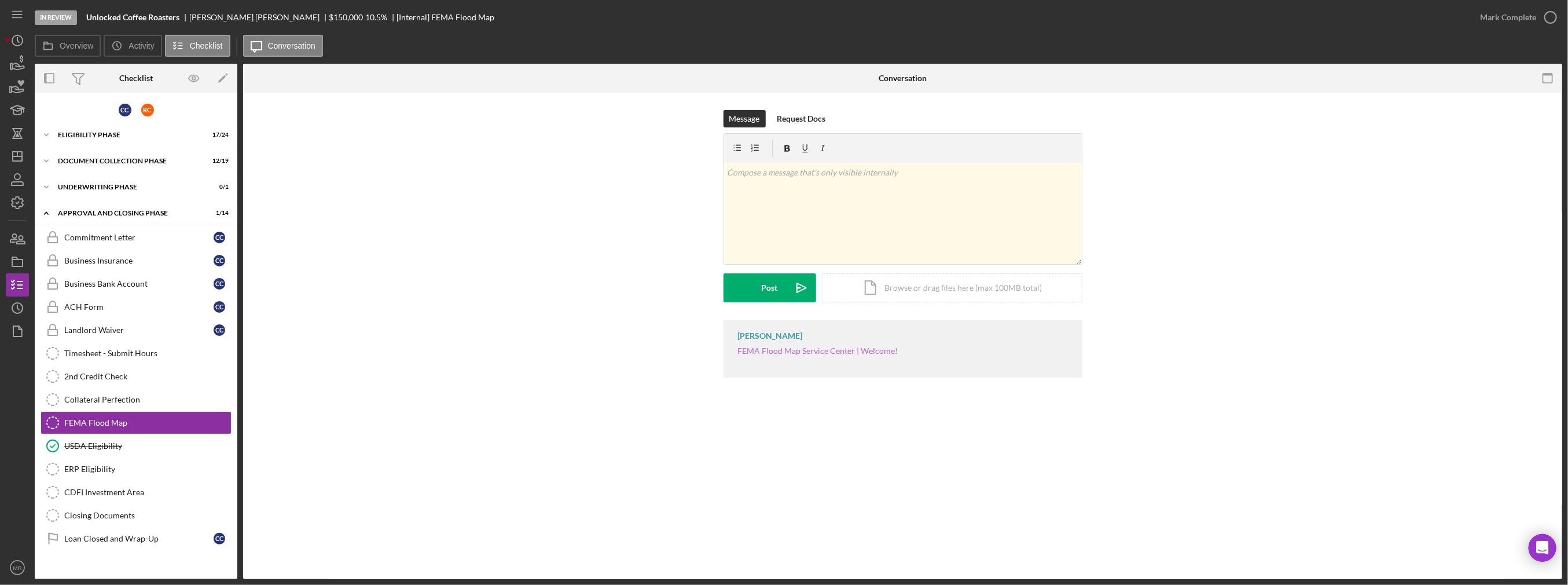
click at [853, 353] on link "FEMA Flood Map Service Center | Welcome!" at bounding box center [818, 350] width 160 height 9
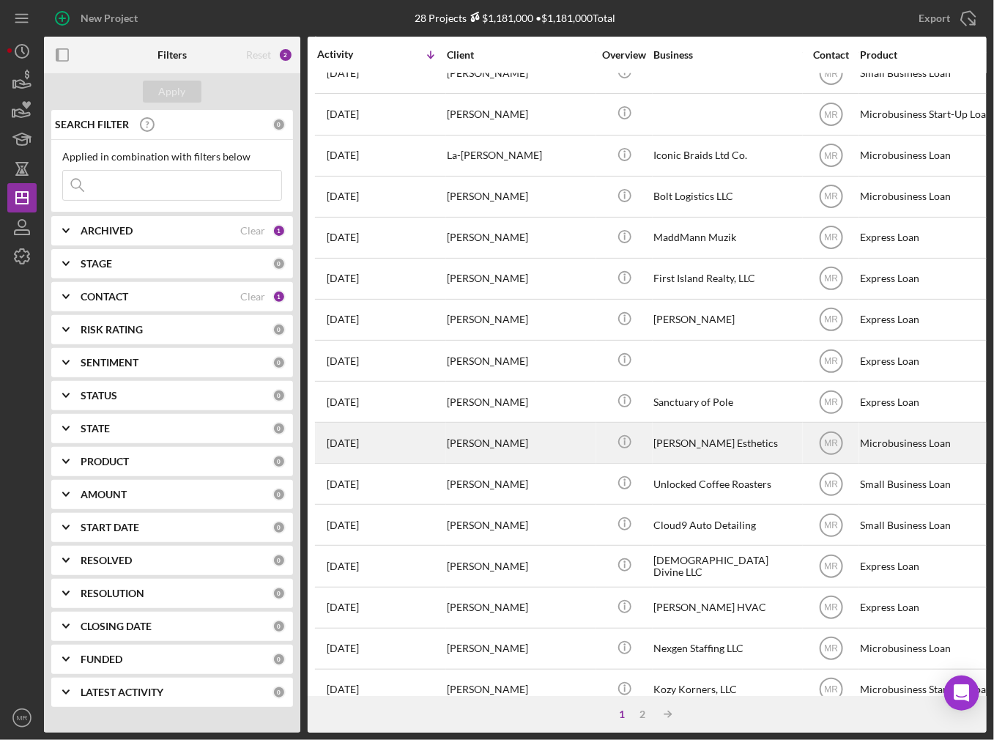
scroll to position [412, 0]
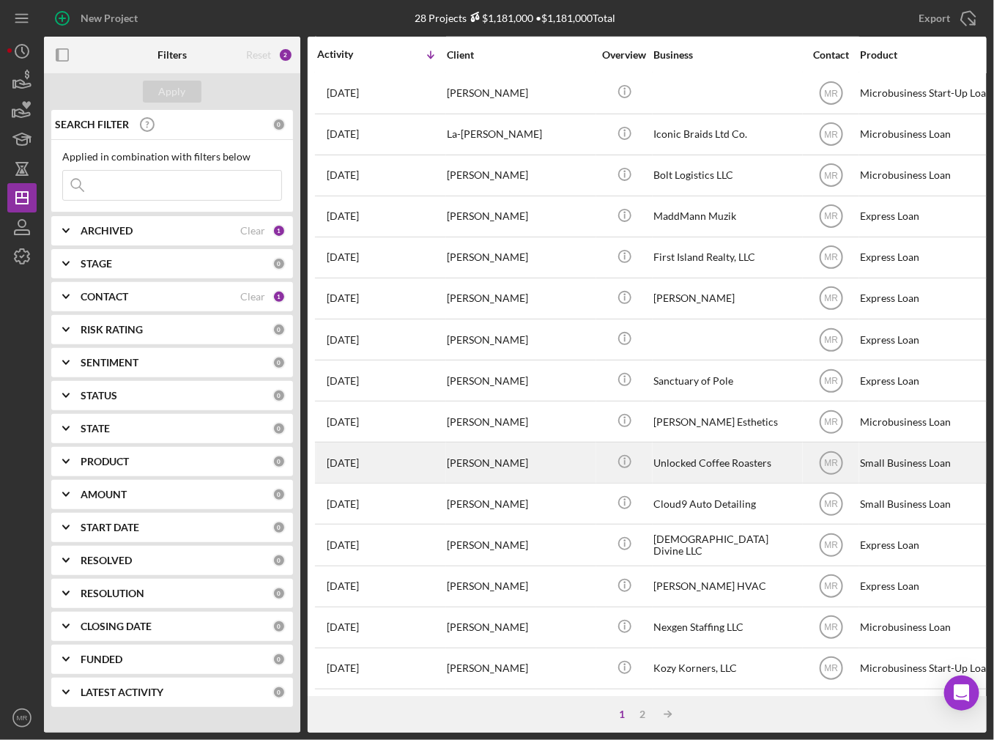
click at [434, 463] on div "4 weeks ago Carlos Camargo" at bounding box center [381, 462] width 128 height 39
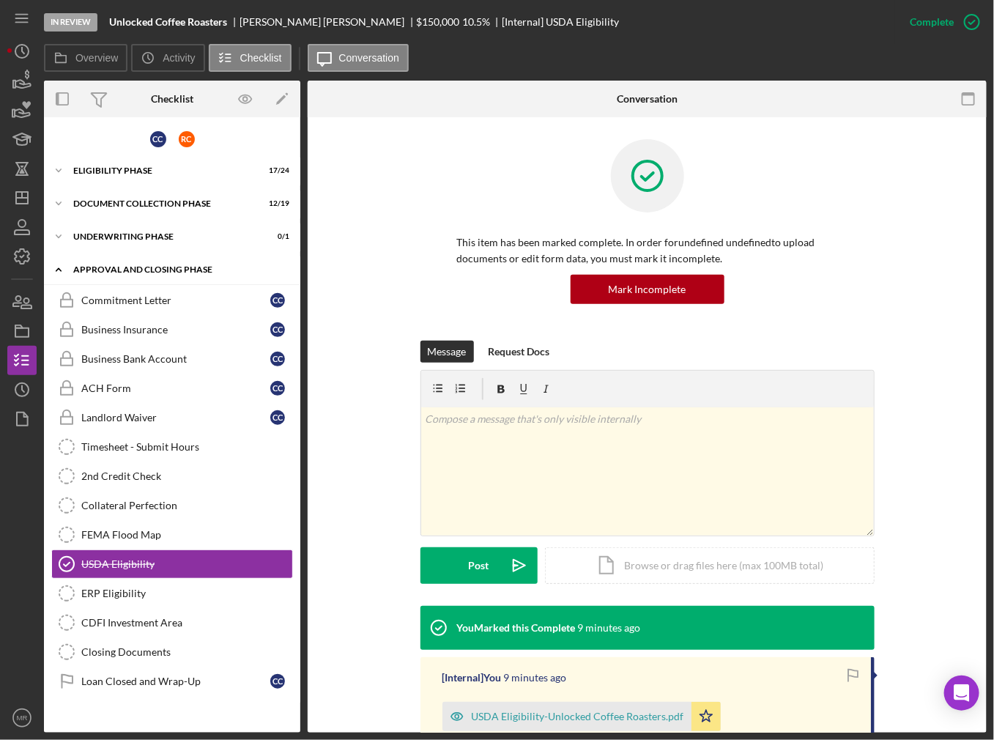
click at [185, 267] on div "Approval and Closing Phase" at bounding box center [177, 269] width 209 height 9
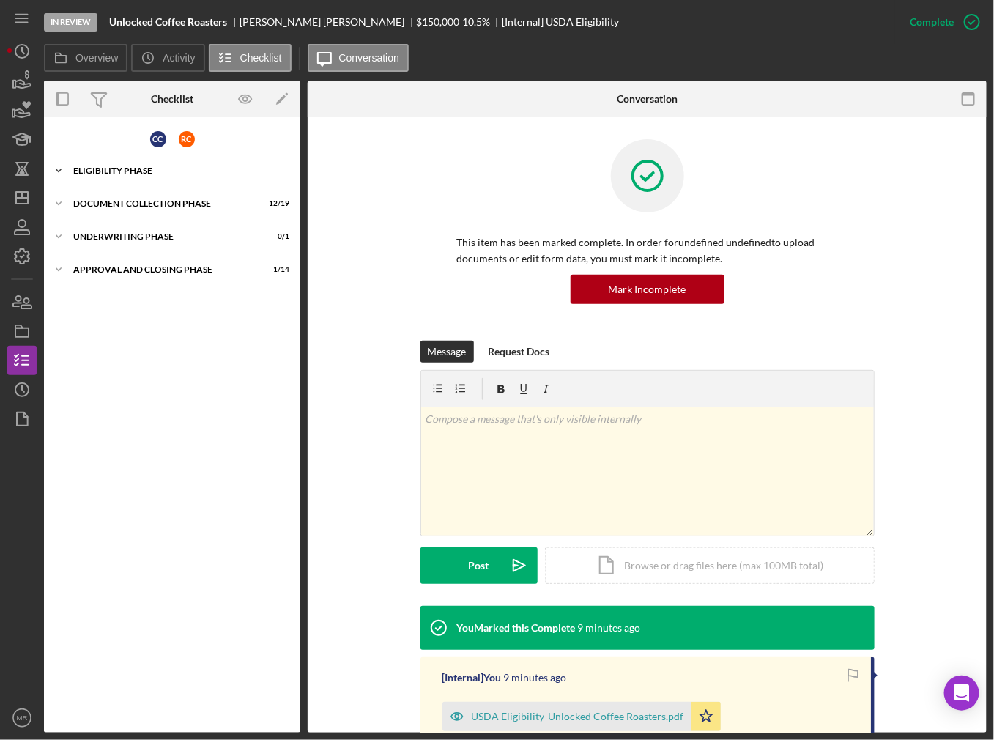
click at [138, 159] on div "Icon/Expander Eligibility Phase 17 / 24" at bounding box center [172, 170] width 256 height 29
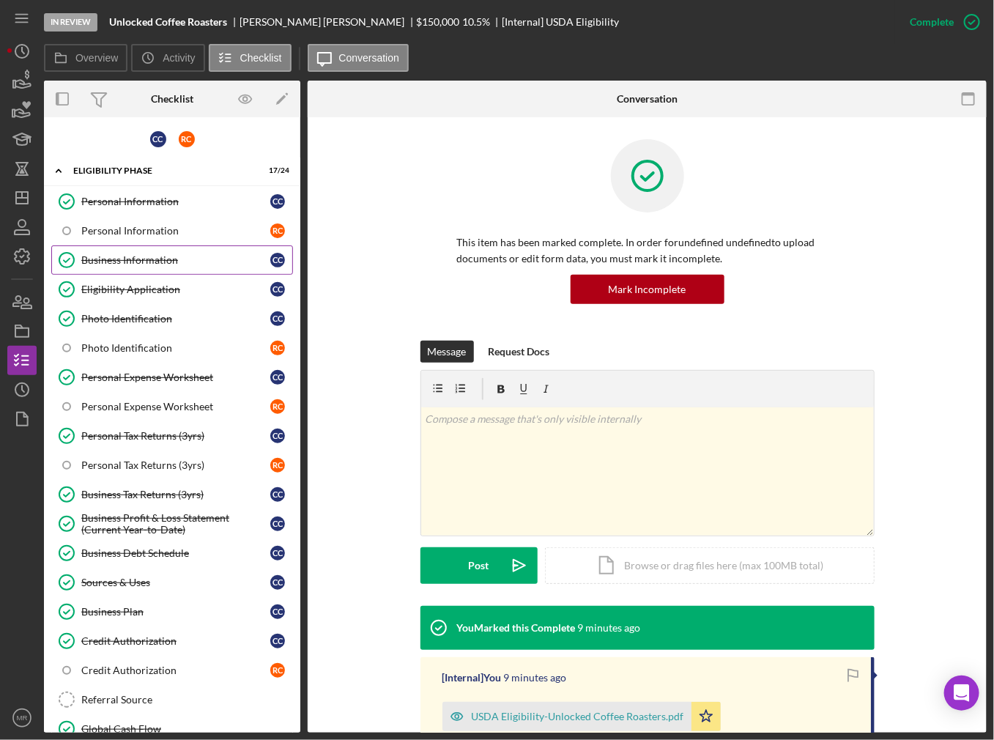
click at [146, 267] on link "Business Information Business Information C C" at bounding box center [172, 259] width 242 height 29
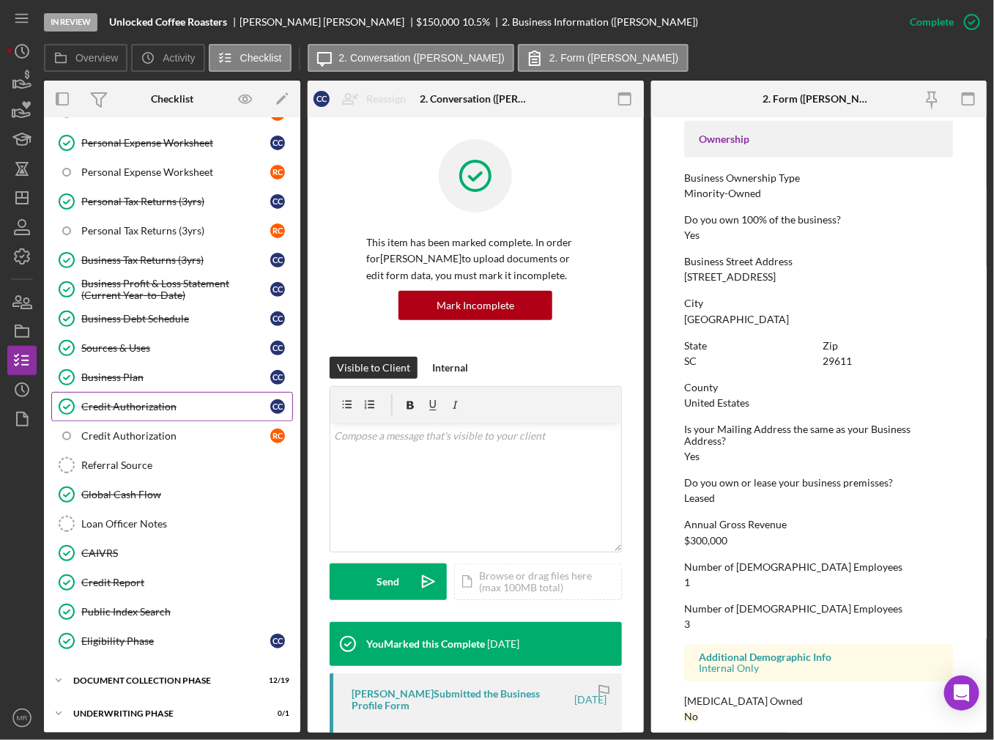
scroll to position [262, 0]
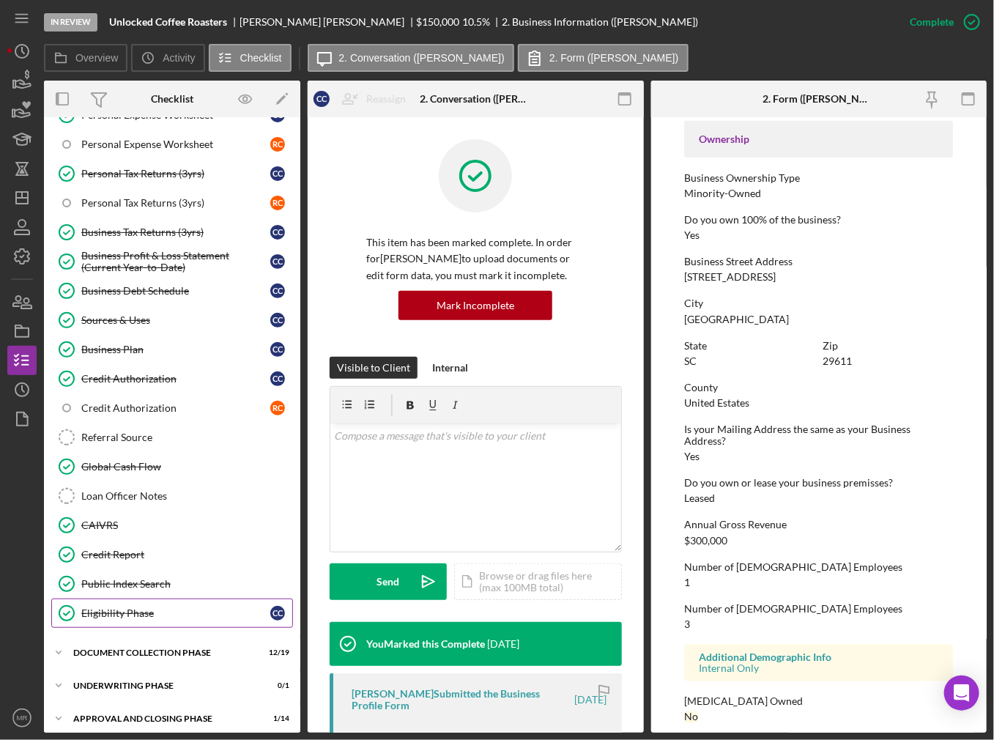
click at [144, 607] on div "Eligibility Phase" at bounding box center [175, 613] width 189 height 12
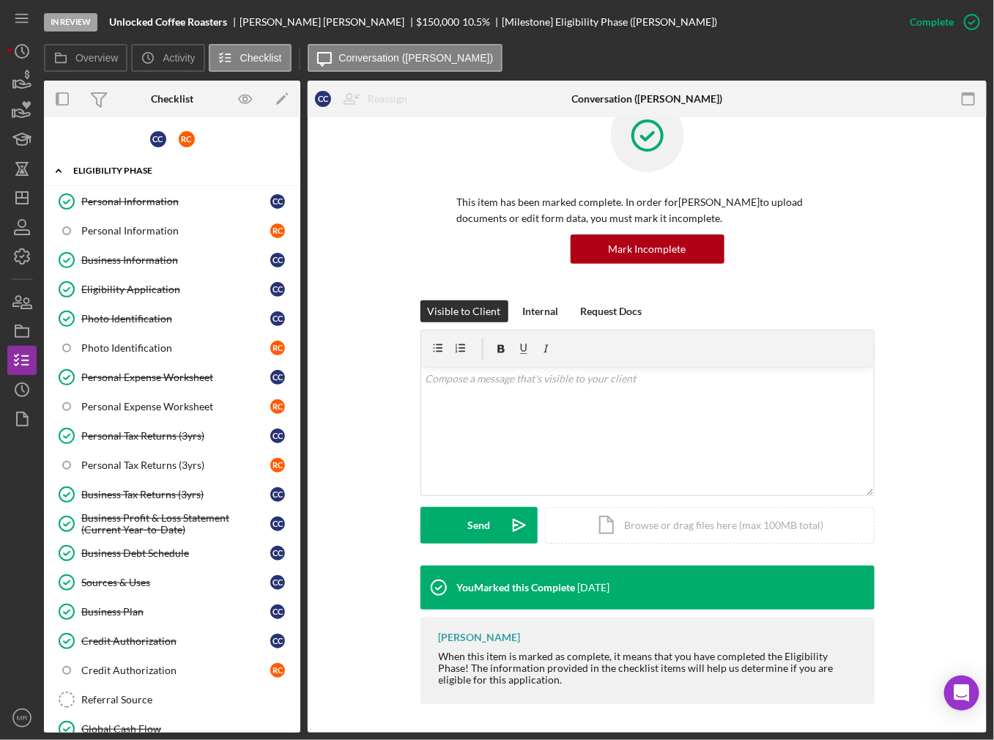
click at [92, 169] on div "Eligibility Phase" at bounding box center [177, 170] width 209 height 9
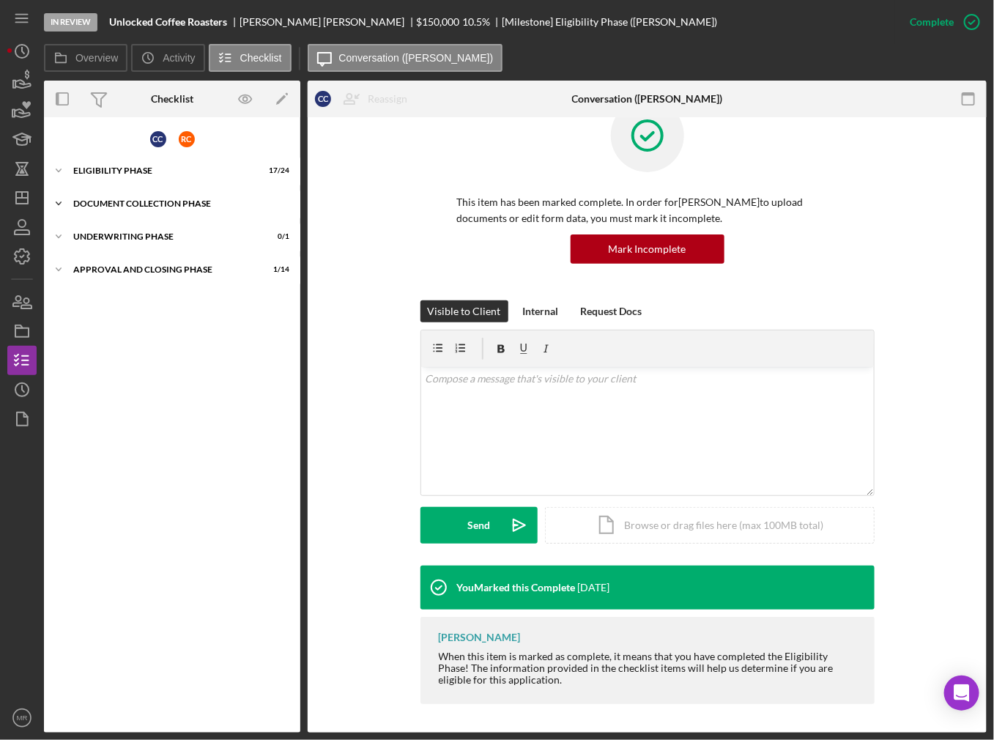
click at [103, 200] on div "Document Collection Phase" at bounding box center [177, 203] width 209 height 9
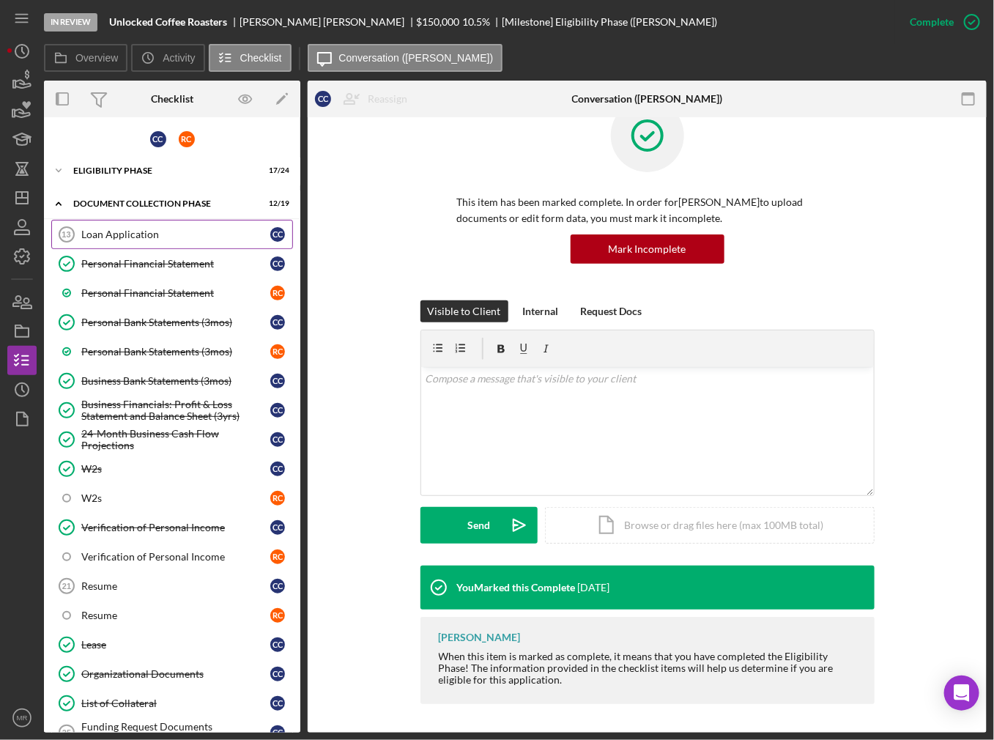
click at [140, 240] on link "Loan Application 13 Loan Application C C" at bounding box center [172, 234] width 242 height 29
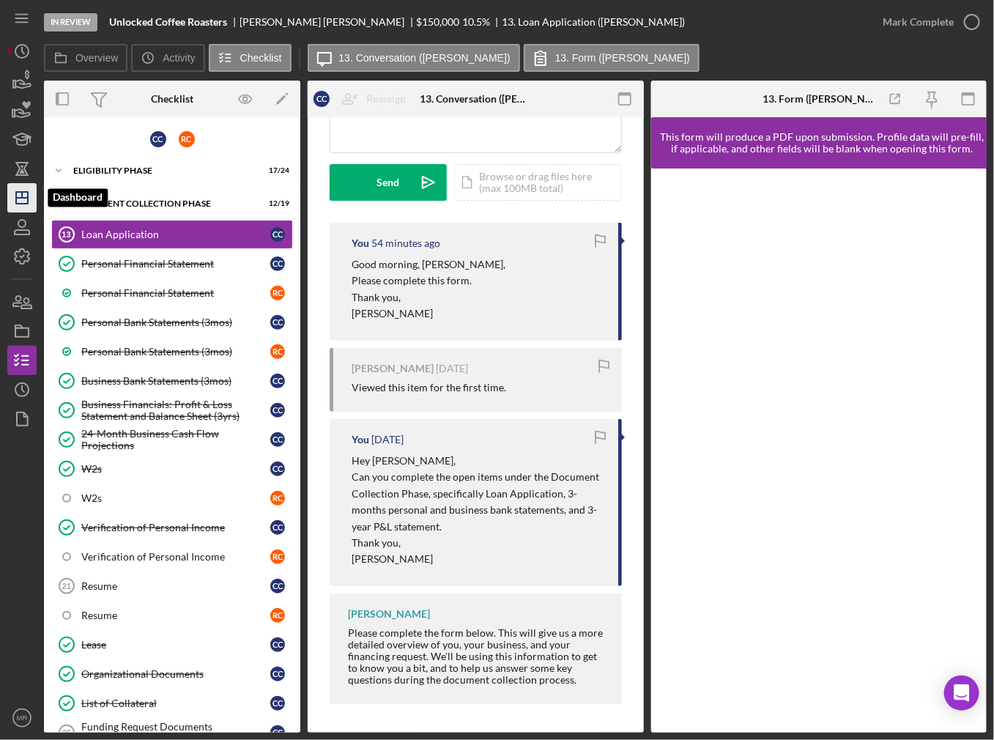
click at [36, 203] on icon "Icon/Dashboard" at bounding box center [22, 197] width 37 height 37
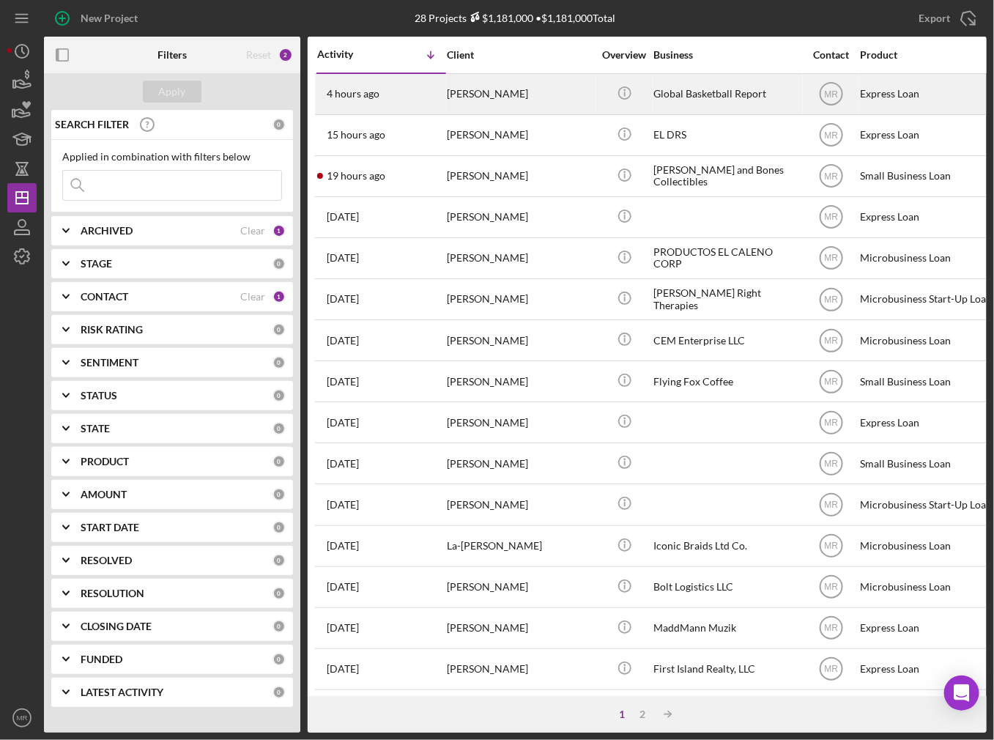
click at [450, 100] on div "[PERSON_NAME]" at bounding box center [520, 94] width 147 height 39
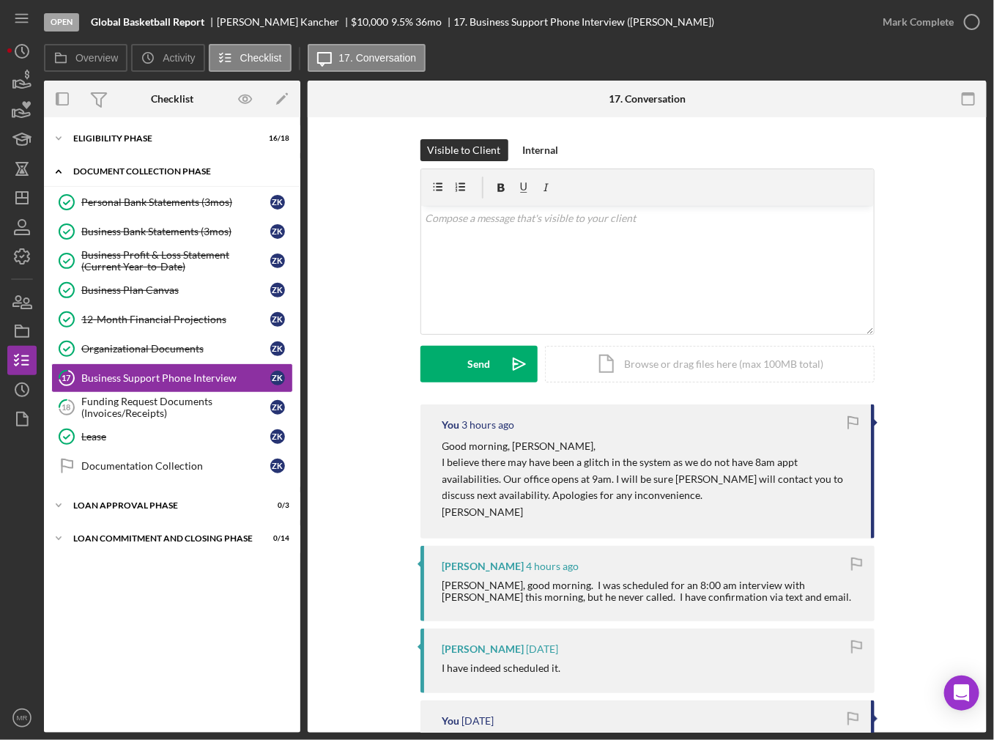
click at [125, 174] on div "Document Collection Phase" at bounding box center [177, 171] width 209 height 9
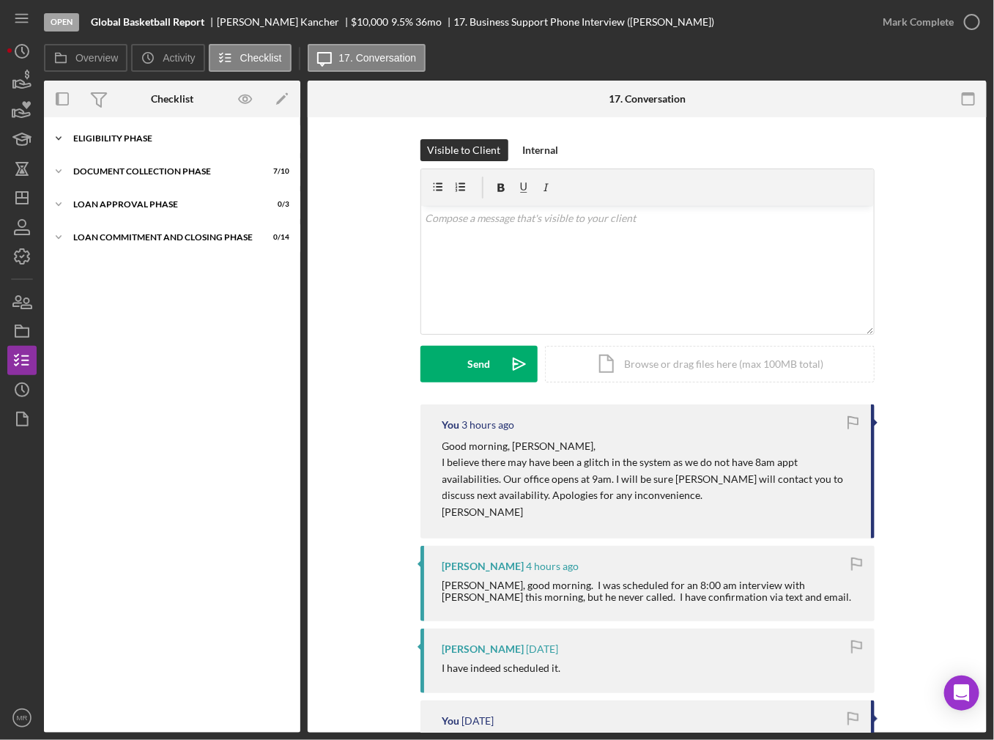
click at [127, 148] on div "Icon/Expander Eligibility Phase 16 / 18" at bounding box center [172, 138] width 256 height 29
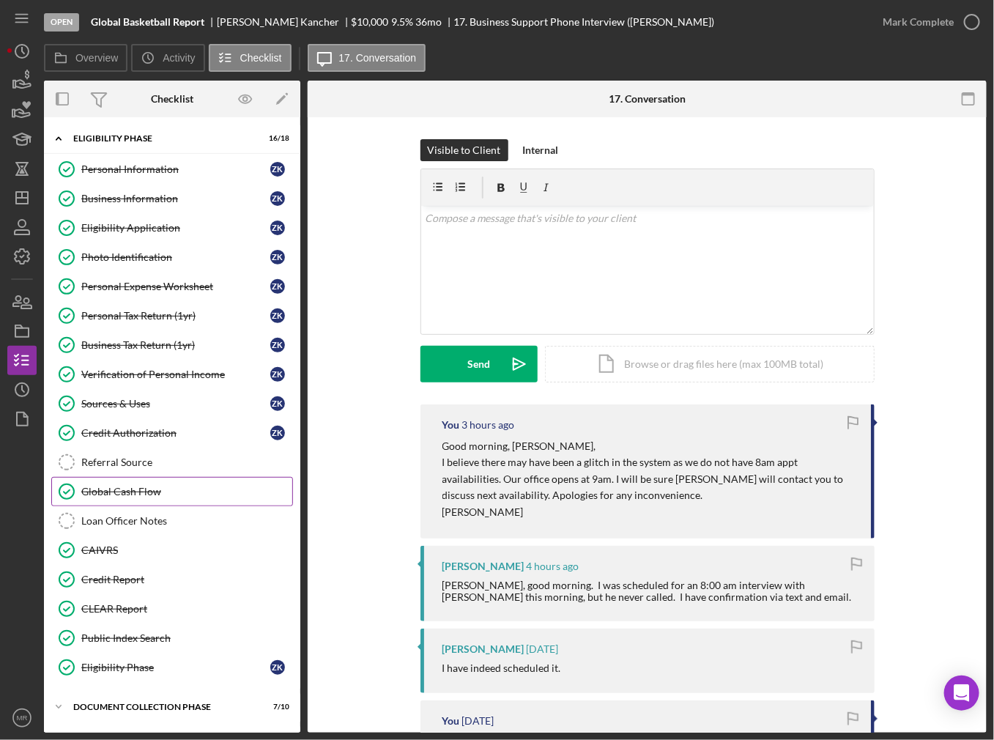
click at [125, 487] on div "Global Cash Flow" at bounding box center [186, 492] width 211 height 12
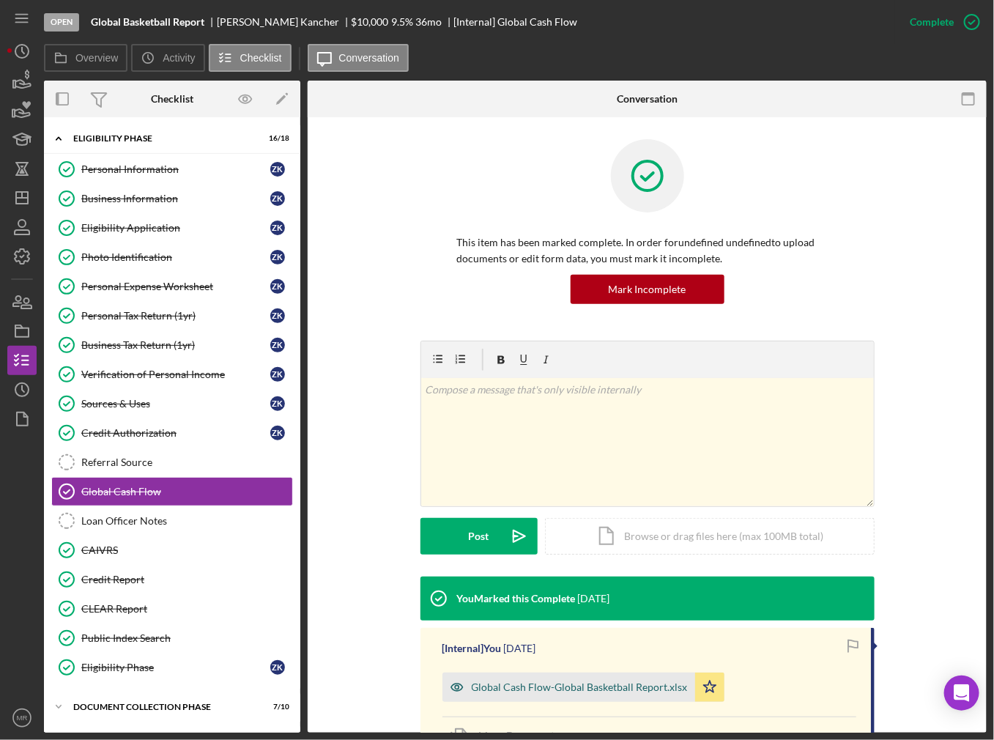
click at [507, 684] on div "Global Cash Flow-Global Basketball Report.xlsx" at bounding box center [580, 687] width 216 height 12
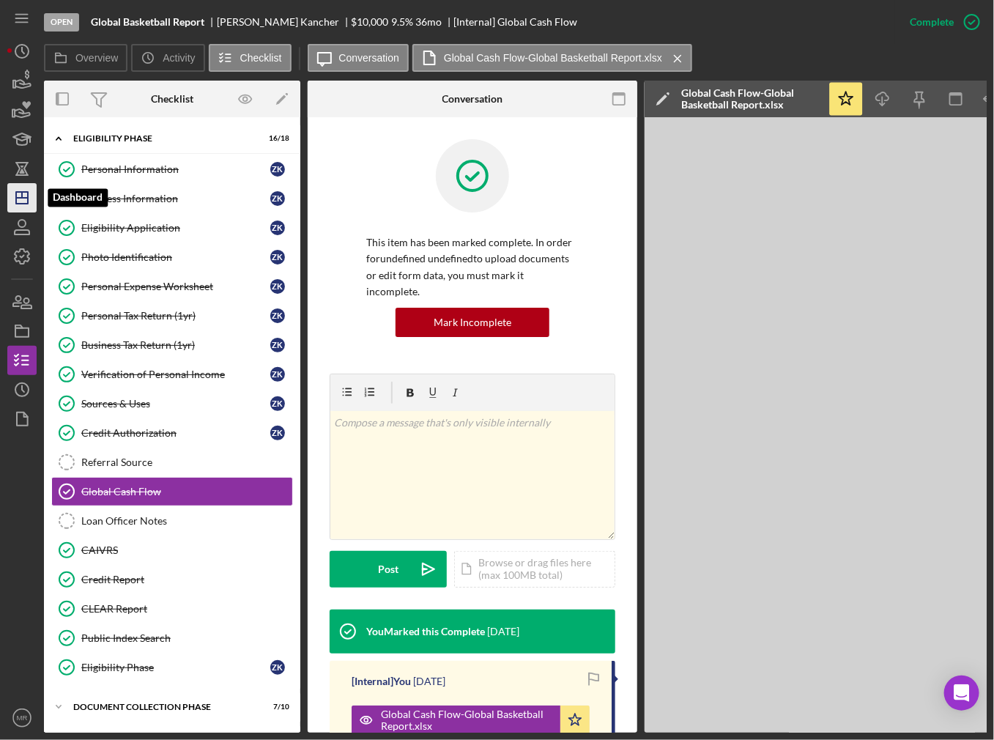
click at [23, 192] on polygon "button" at bounding box center [22, 198] width 12 height 12
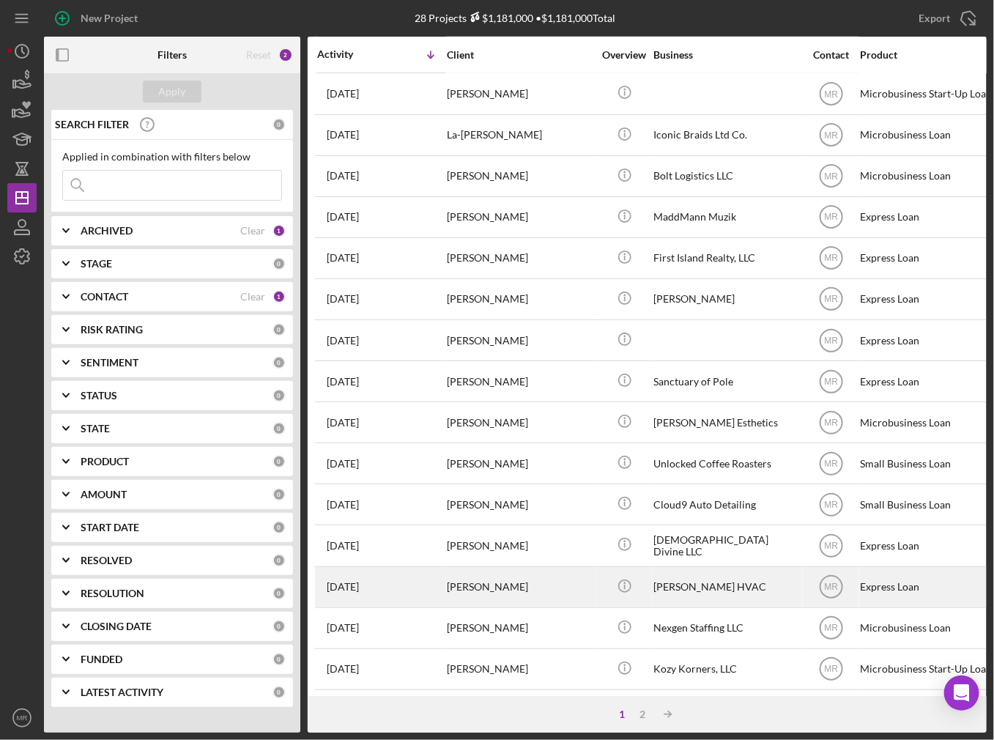
scroll to position [412, 0]
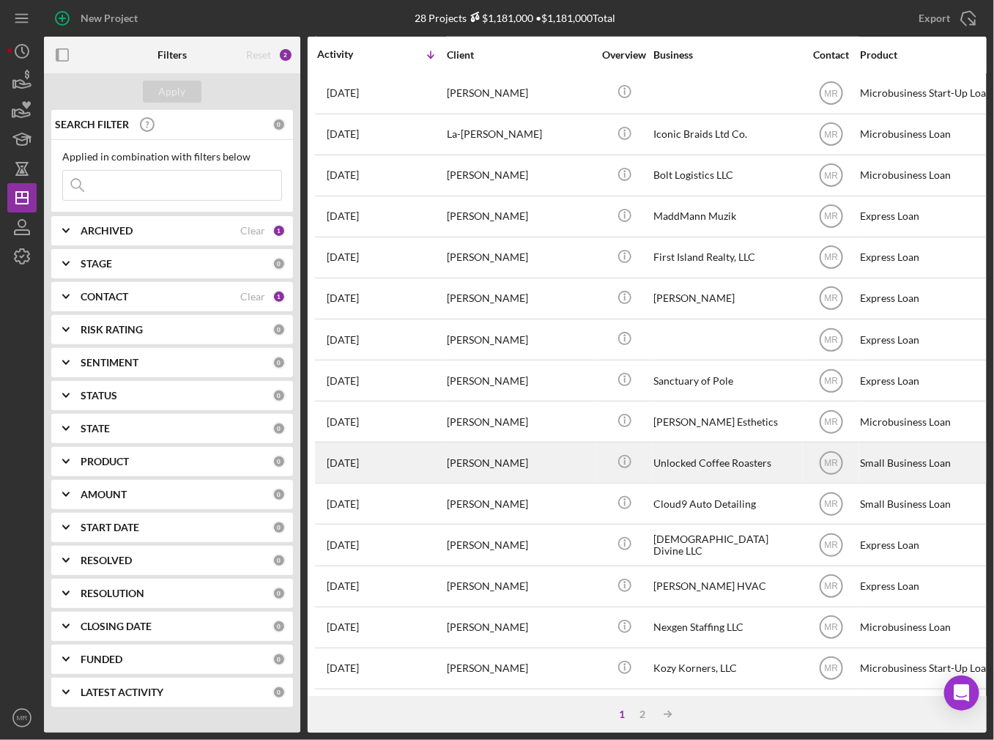
click at [525, 471] on div "[PERSON_NAME]" at bounding box center [520, 462] width 147 height 39
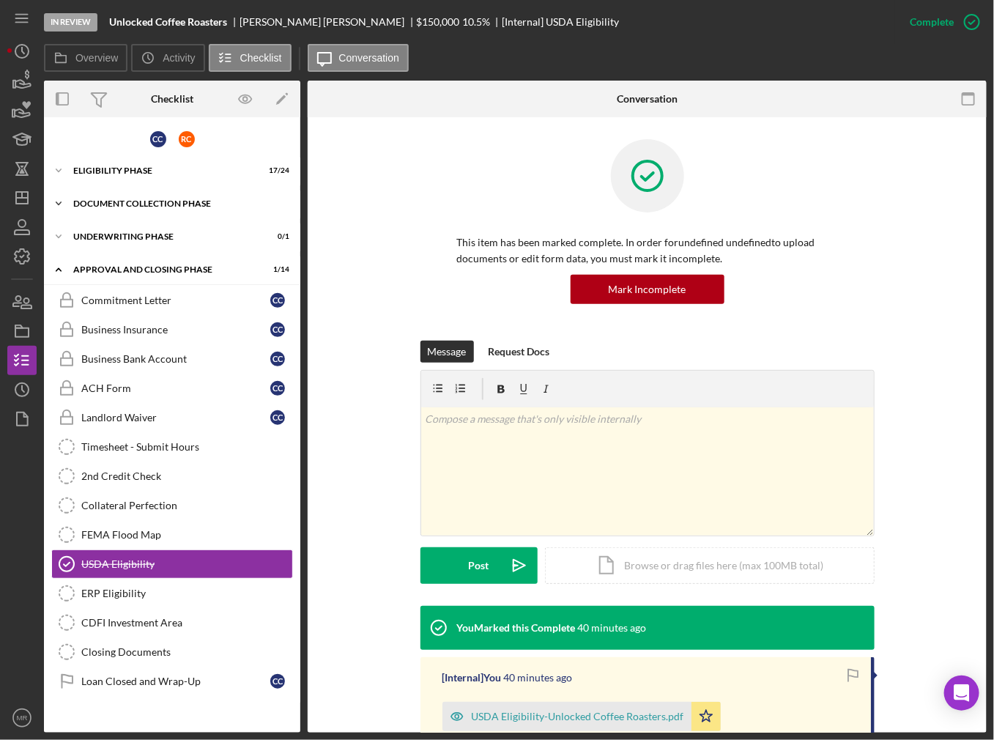
click at [121, 197] on div "Icon/Expander Document Collection Phase 12 / 19" at bounding box center [172, 203] width 256 height 29
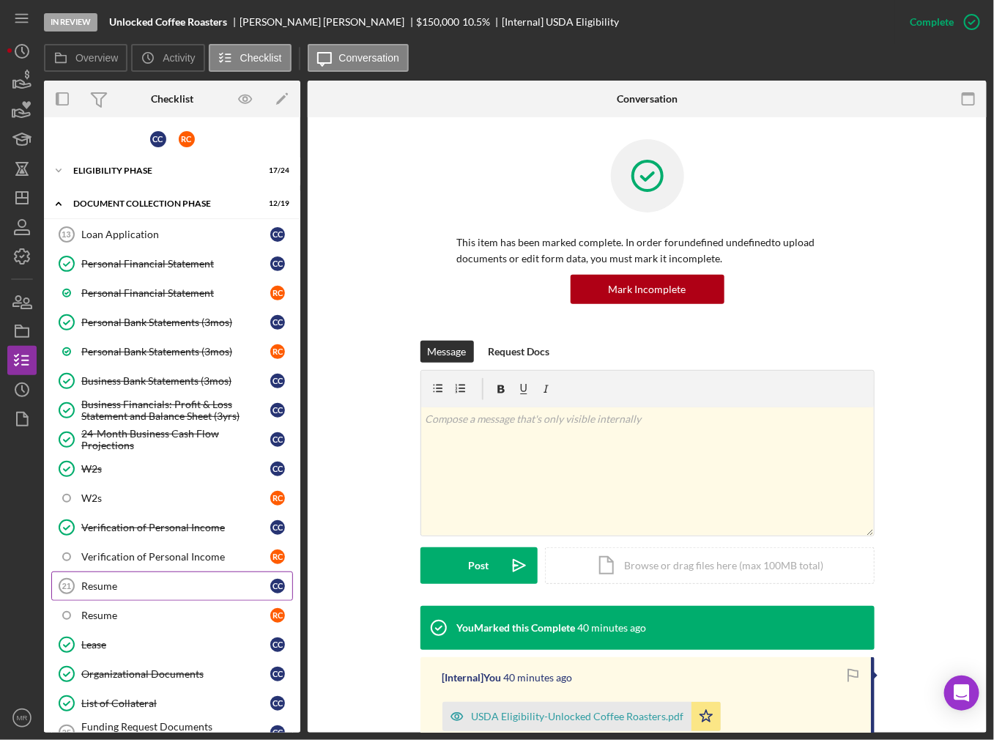
click at [111, 582] on div "Resume" at bounding box center [175, 586] width 189 height 12
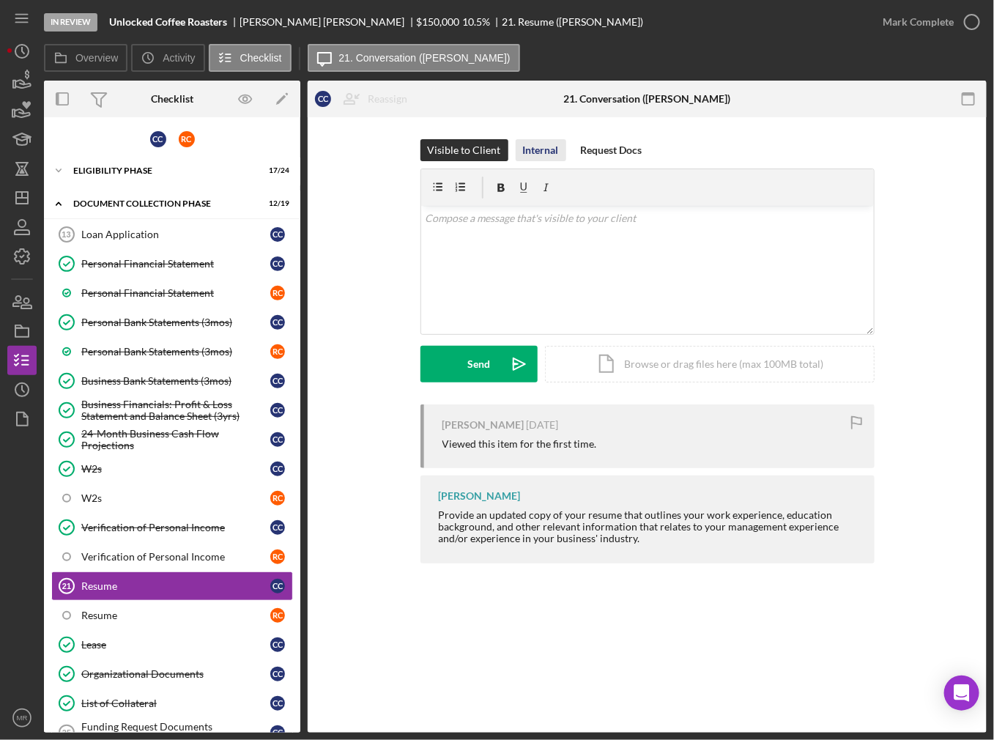
click at [523, 158] on div "Internal" at bounding box center [541, 150] width 36 height 22
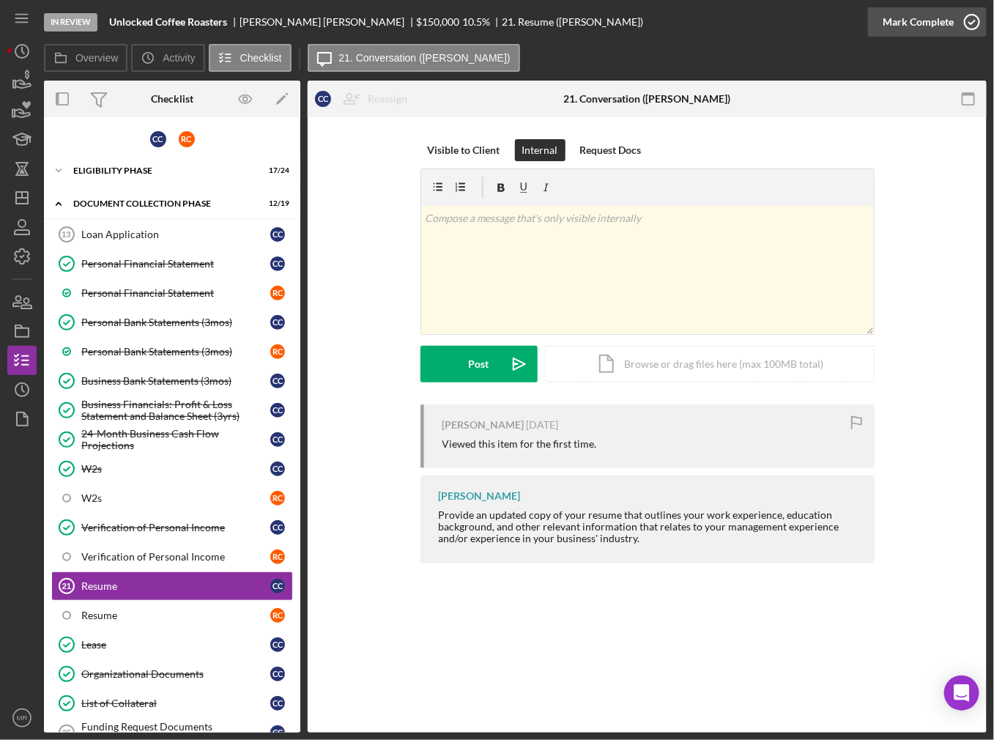
click at [958, 31] on icon "button" at bounding box center [972, 22] width 37 height 37
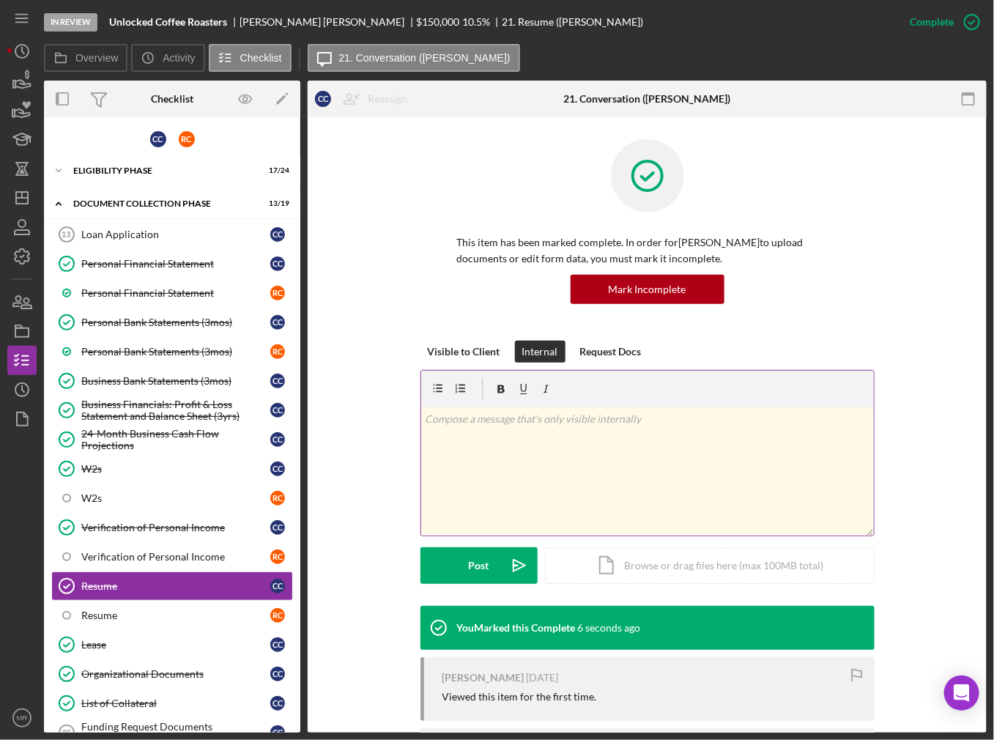
click at [560, 460] on div "v Color teal Color pink Remove color Add row above Add row below Add column bef…" at bounding box center [647, 471] width 453 height 128
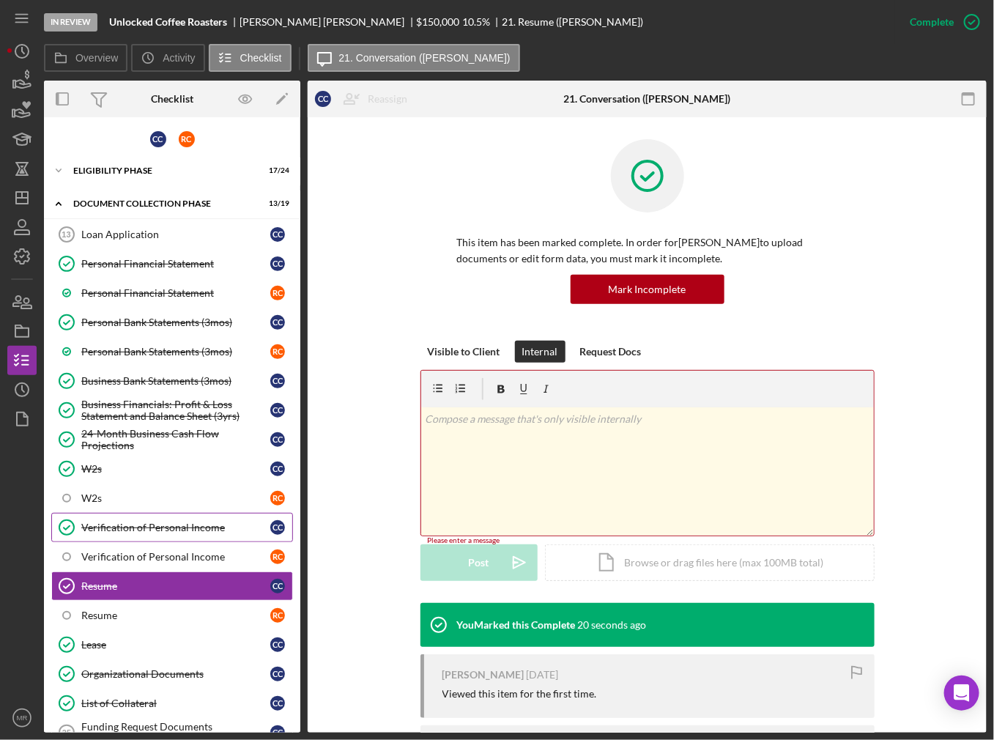
click at [205, 522] on div "Verification of Personal Income" at bounding box center [175, 528] width 189 height 12
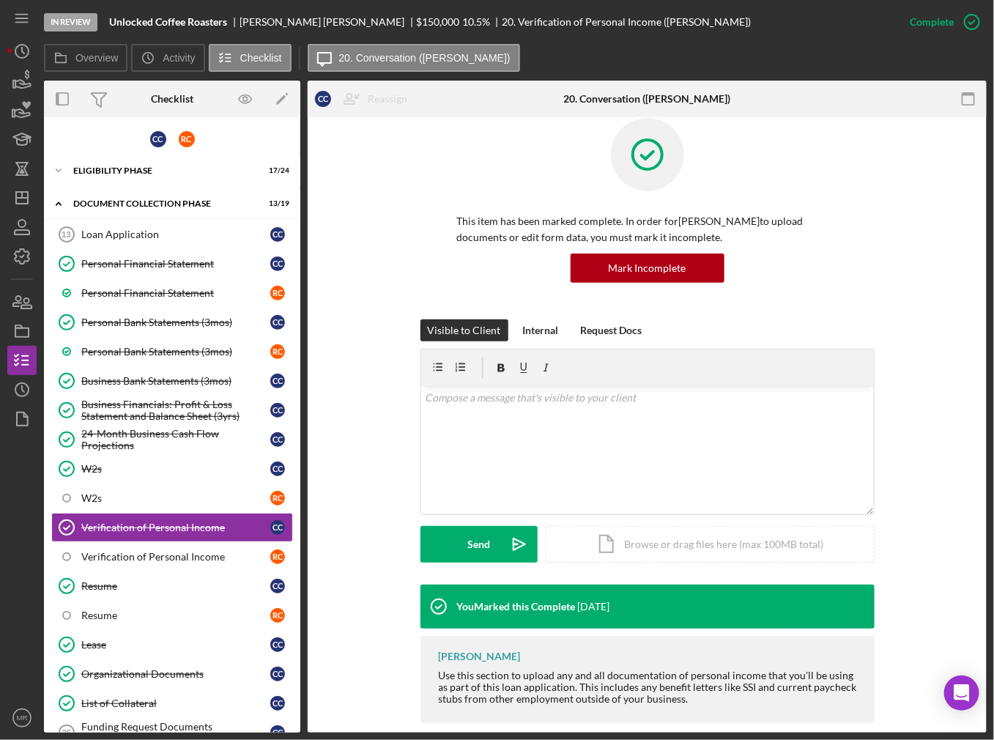
scroll to position [40, 0]
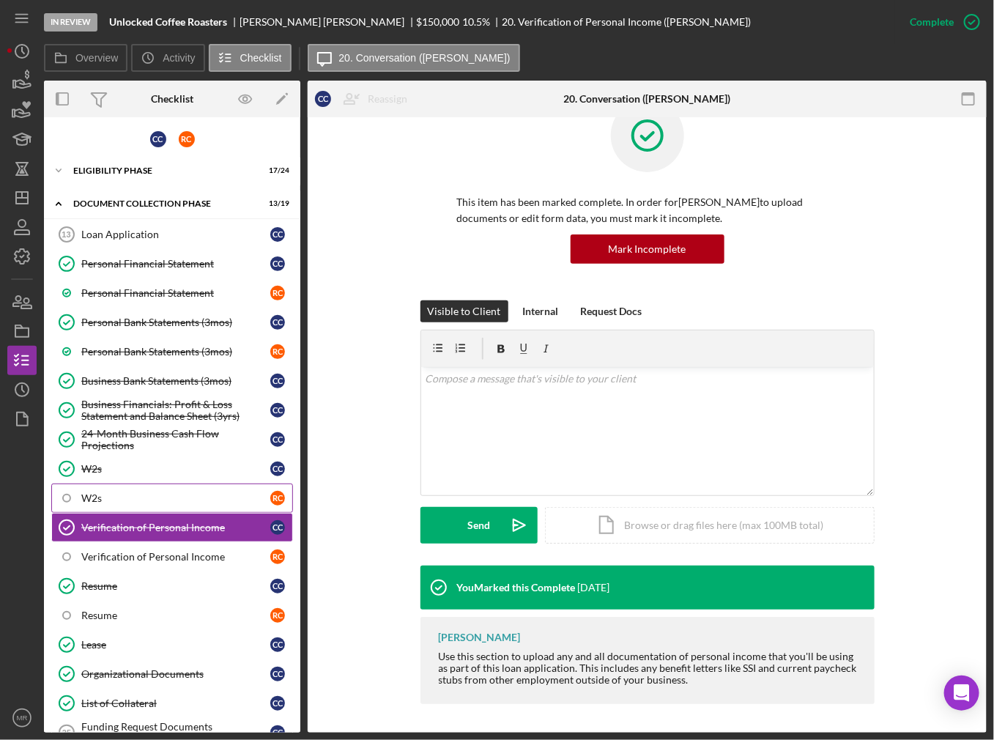
click at [130, 484] on link "W2s R C" at bounding box center [172, 498] width 242 height 29
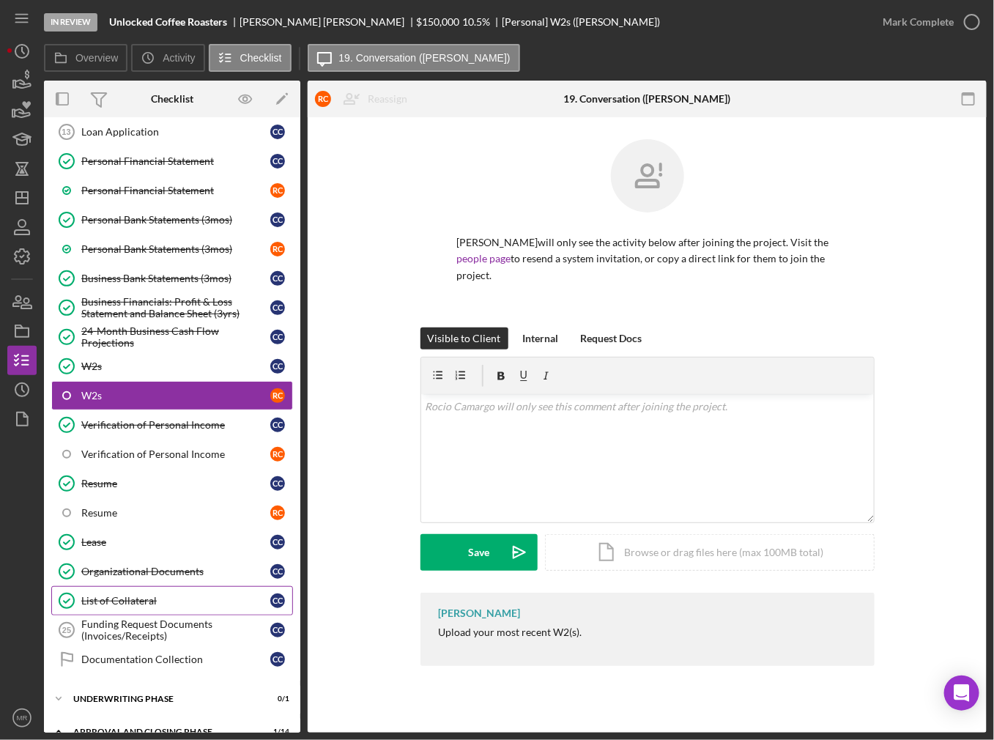
scroll to position [147, 0]
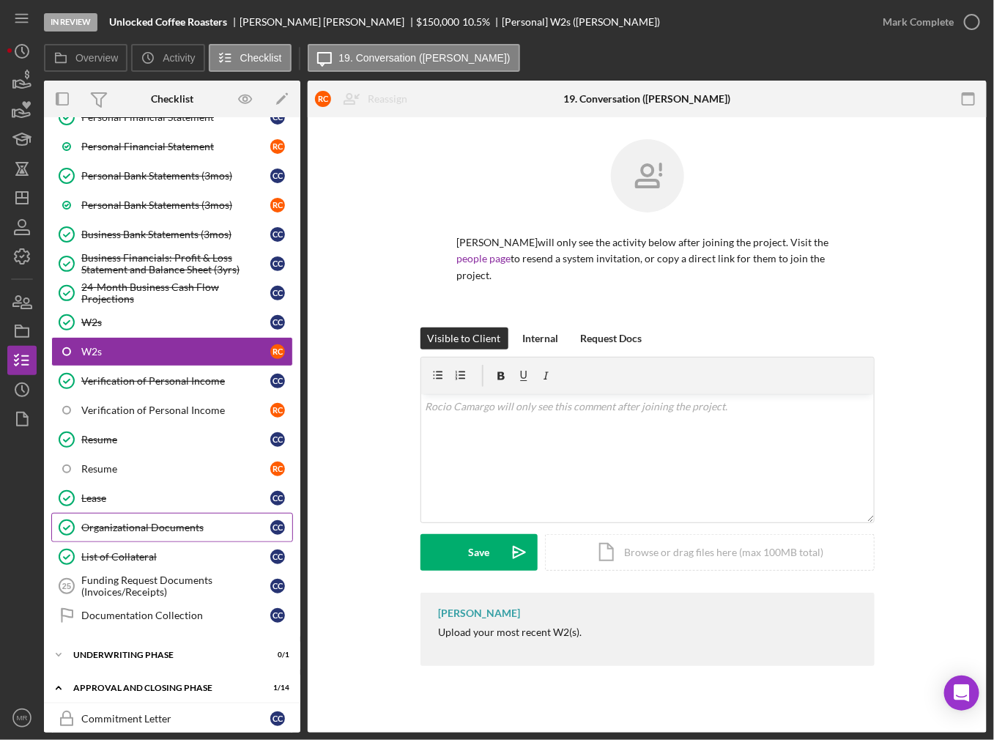
click at [160, 514] on link "Organizational Documents Organizational Documents C C" at bounding box center [172, 527] width 242 height 29
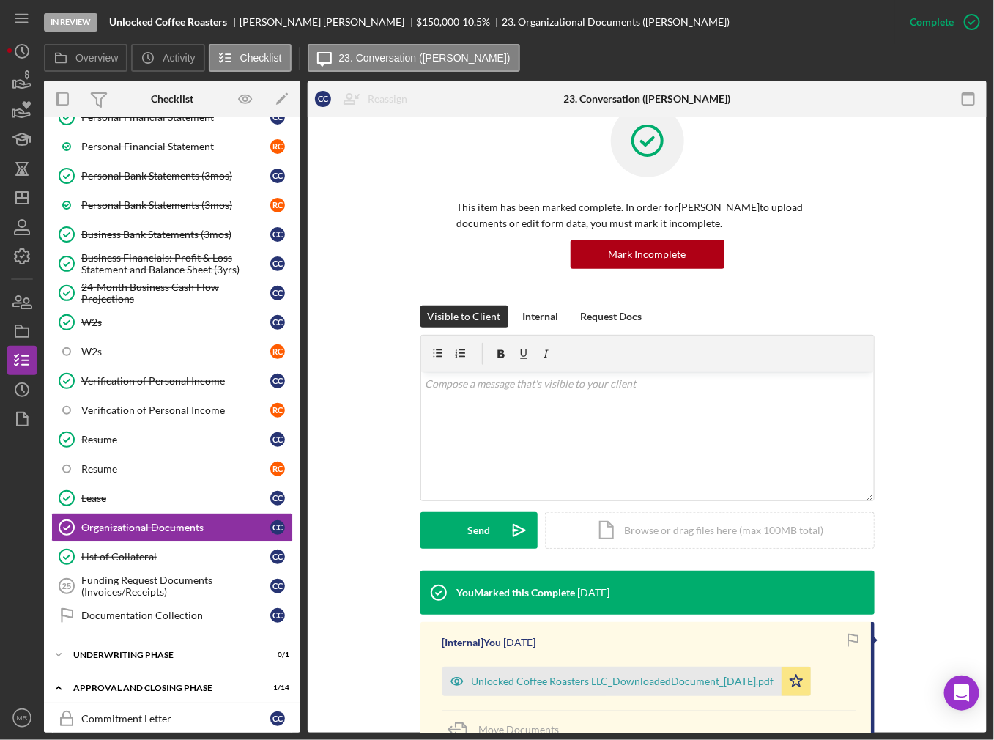
scroll to position [199, 0]
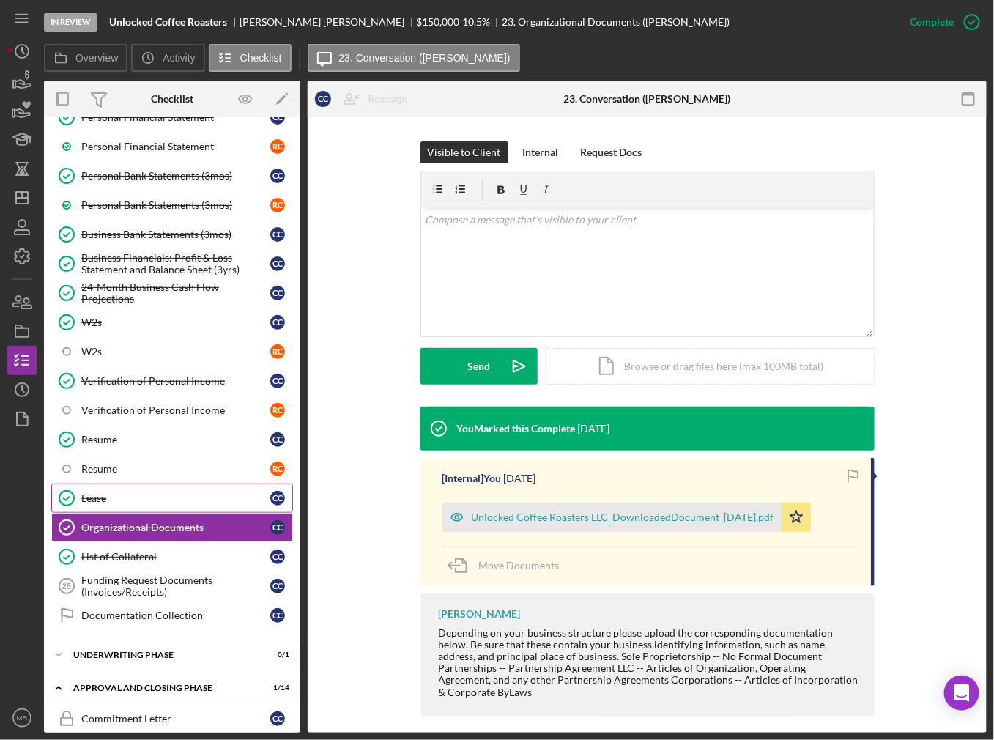
click at [144, 495] on div "Lease" at bounding box center [175, 498] width 189 height 12
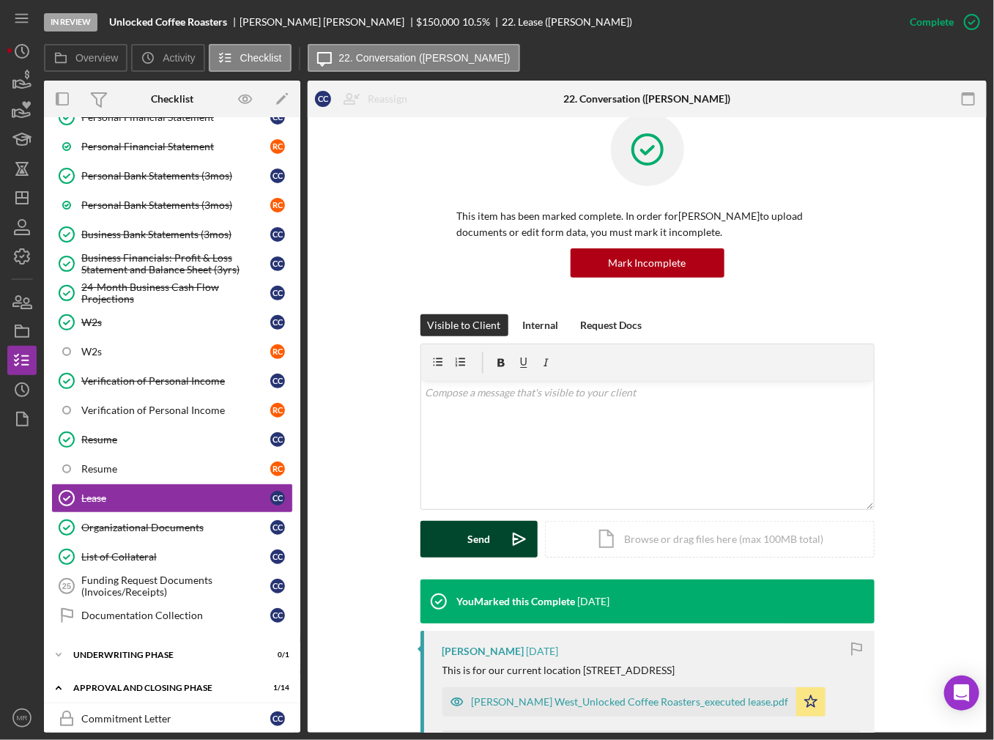
scroll to position [147, 0]
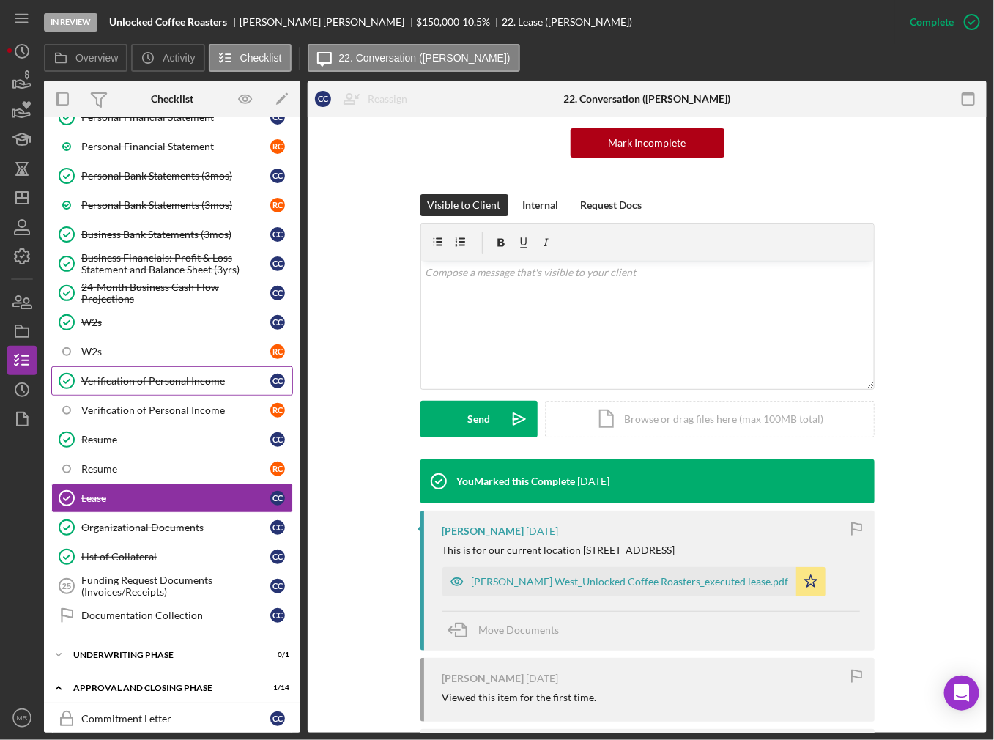
click at [193, 380] on div "Verification of Personal Income" at bounding box center [175, 381] width 189 height 12
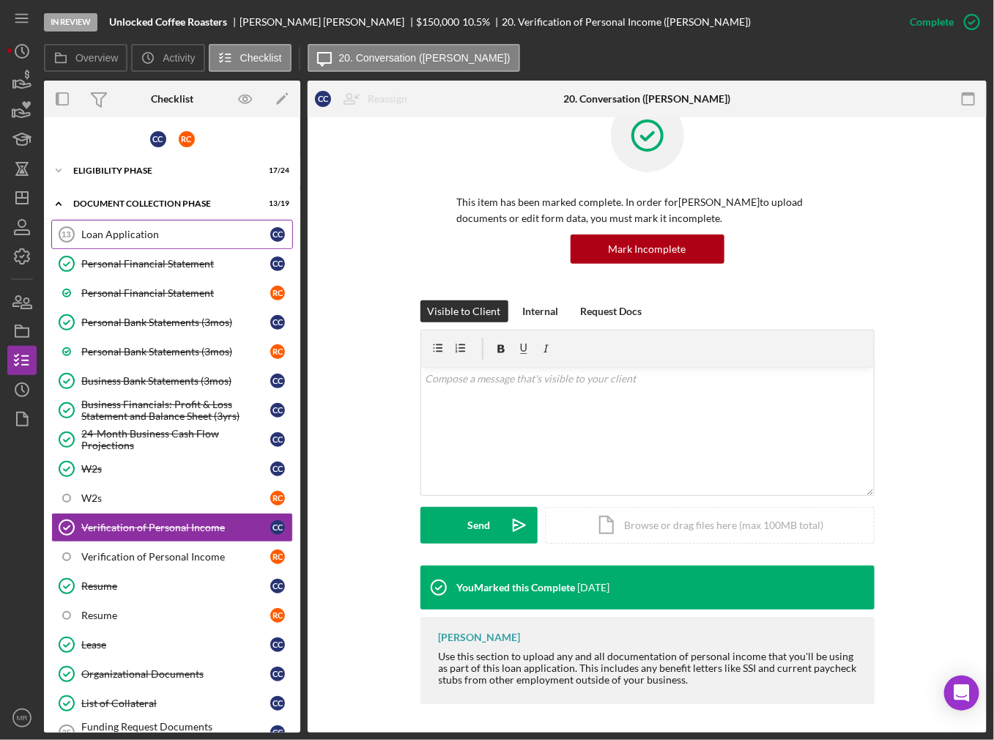
click at [150, 223] on link "Loan Application 13 Loan Application C C" at bounding box center [172, 234] width 242 height 29
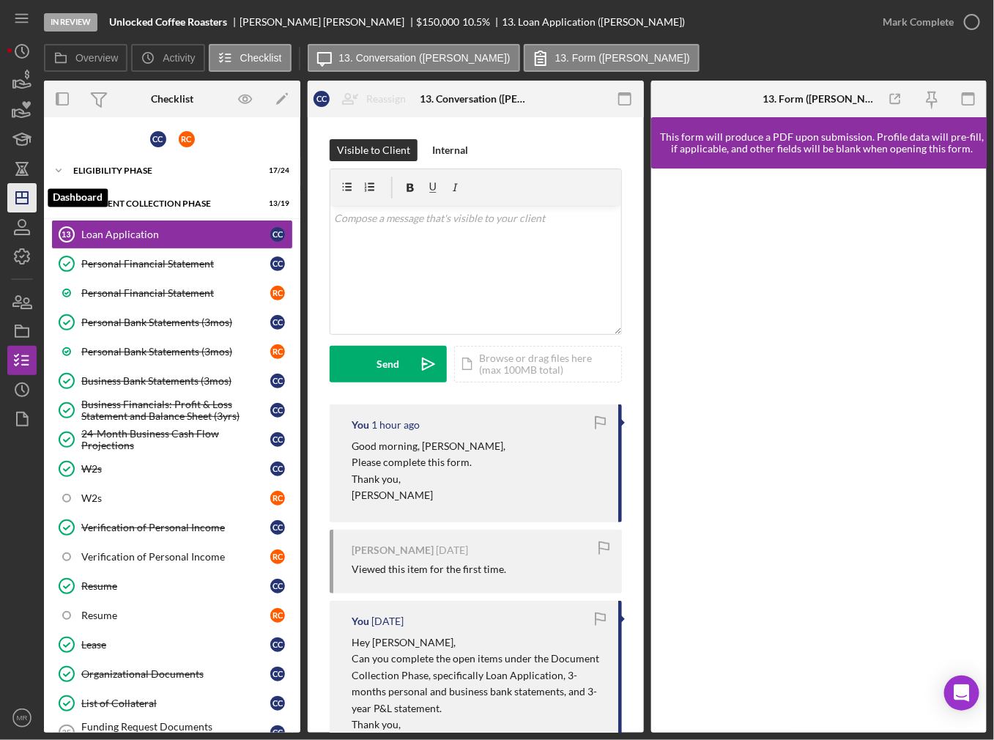
click at [12, 201] on icon "Icon/Dashboard" at bounding box center [22, 197] width 37 height 37
